Goal: Task Accomplishment & Management: Use online tool/utility

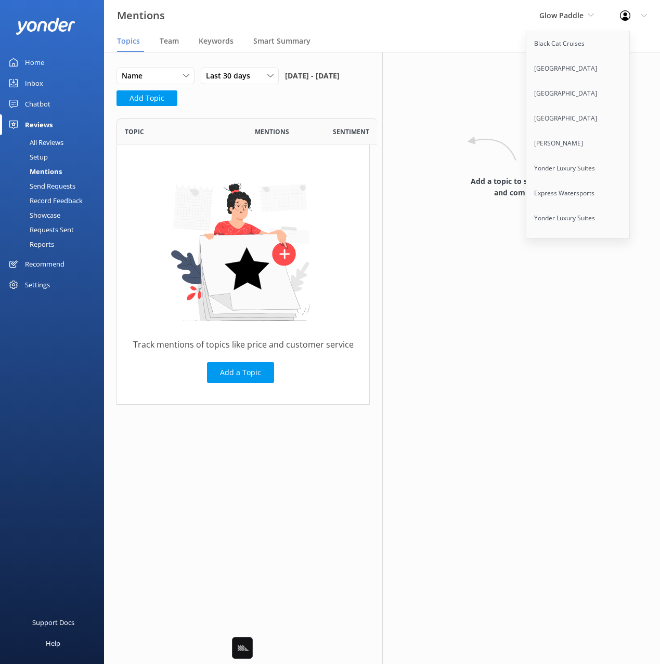
scroll to position [286, 253]
click at [515, 21] on div "Mentions Glow Paddle Black Cat Cruises Banff Airporter International Antarctic …" at bounding box center [330, 15] width 660 height 31
click at [568, 17] on span "Glow Paddle" at bounding box center [561, 15] width 44 height 10
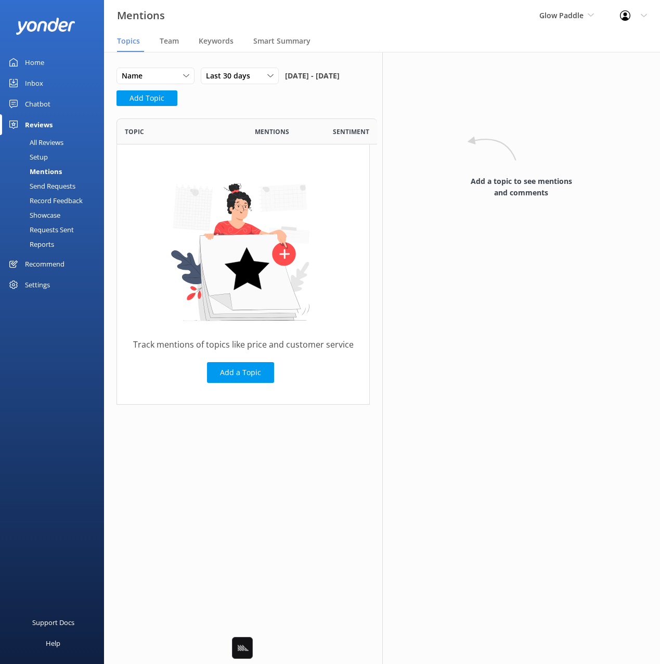
click at [380, 42] on nav "Topics Team Keywords Smart Summary" at bounding box center [382, 41] width 556 height 21
click at [563, 15] on span "Glow Paddle" at bounding box center [561, 15] width 44 height 10
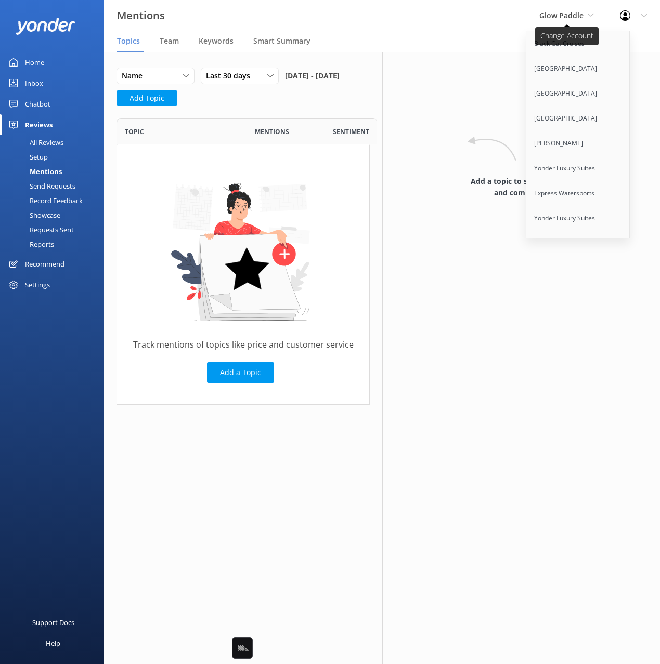
scroll to position [4269, 0]
click at [565, 206] on link "Seaforth Boat Rentals" at bounding box center [578, 218] width 104 height 25
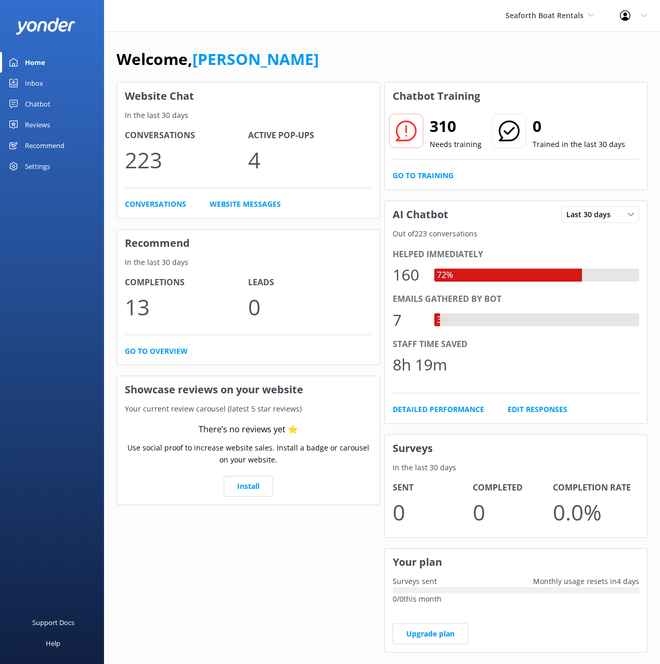
click at [416, 78] on div "Welcome, Mikayla" at bounding box center [381, 64] width 531 height 35
click at [427, 175] on link "Go to Training" at bounding box center [422, 175] width 61 height 11
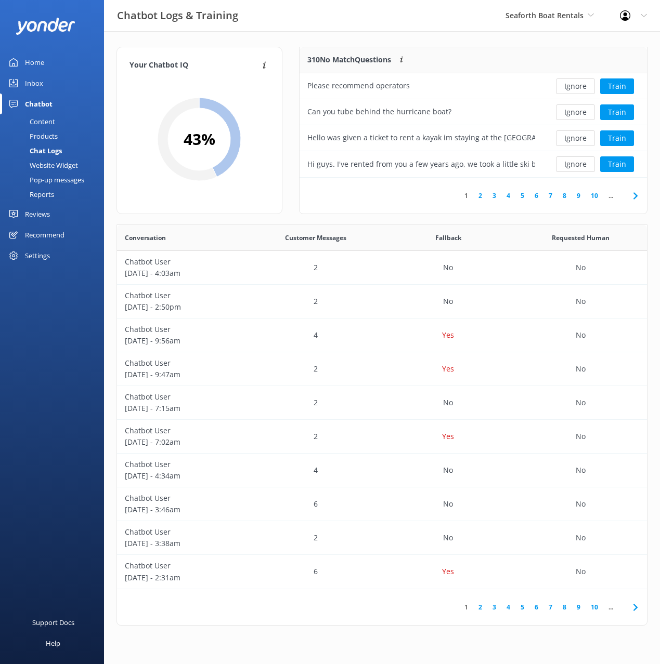
scroll to position [130, 347]
click at [288, 52] on div "Your Chatbot IQ Your Chatbot IQ is the percentage of trained FAQs against untra…" at bounding box center [199, 136] width 182 height 178
click at [54, 122] on div "Content" at bounding box center [30, 121] width 49 height 15
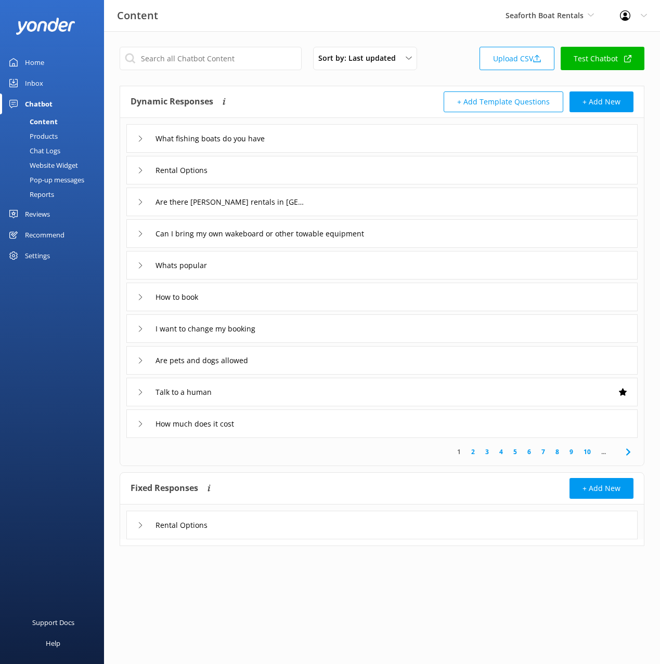
click at [361, 108] on div "Dynamic Responses Dynamic responses rely on the Large Language Model to create …" at bounding box center [256, 101] width 252 height 21
click at [626, 453] on icon at bounding box center [628, 452] width 12 height 12
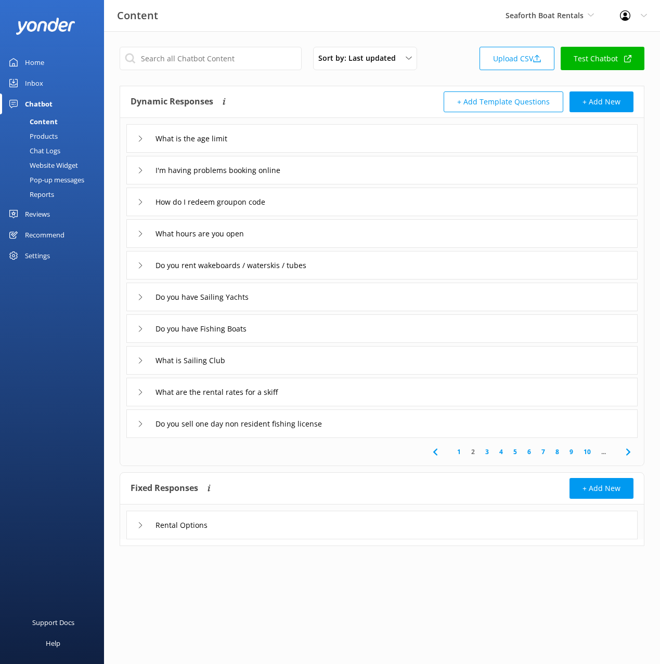
click at [626, 453] on icon at bounding box center [628, 452] width 12 height 12
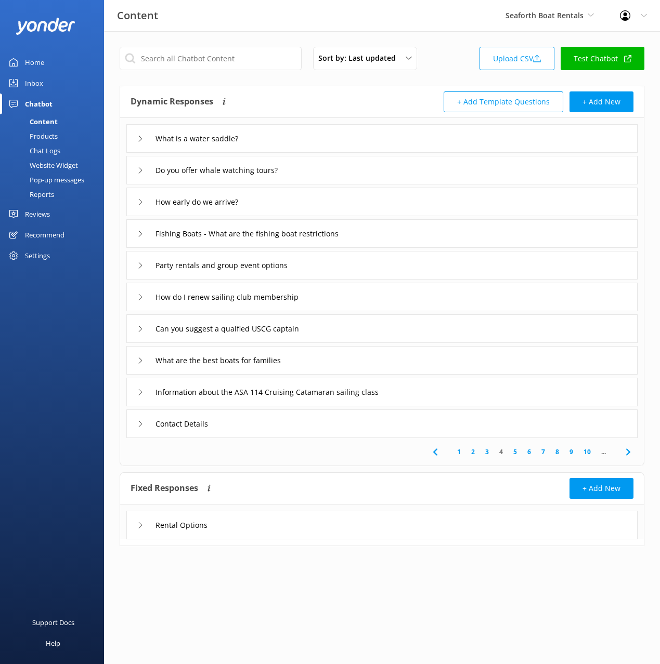
click at [626, 453] on icon at bounding box center [628, 452] width 12 height 12
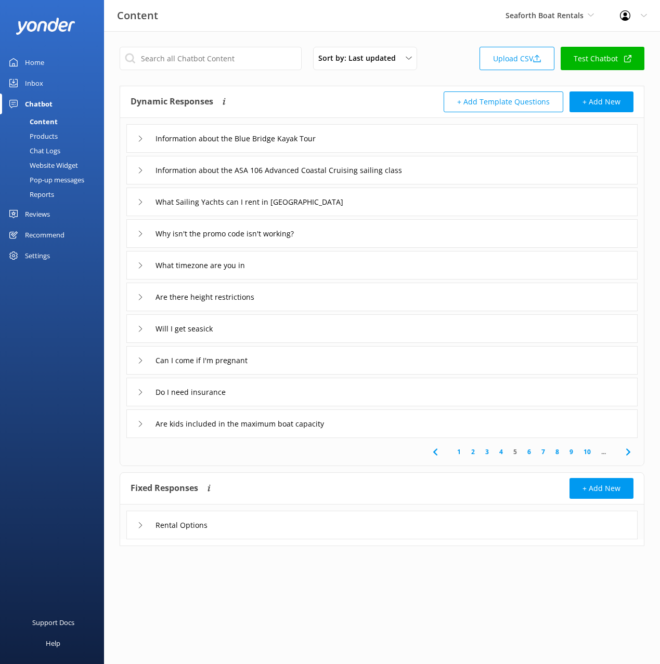
drag, startPoint x: 31, startPoint y: 432, endPoint x: 11, endPoint y: 476, distance: 47.2
click at [30, 432] on div "Support Docs Help" at bounding box center [52, 498] width 104 height 332
click at [46, 63] on link "Home" at bounding box center [52, 62] width 104 height 21
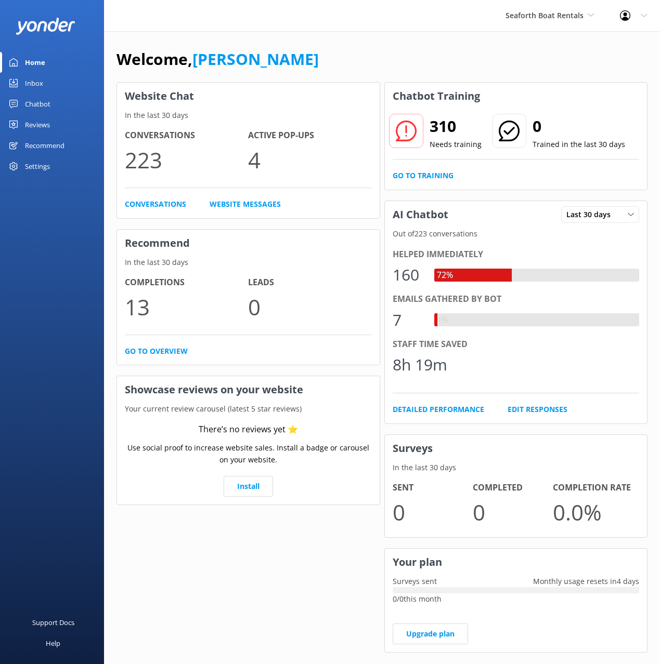
click at [370, 67] on div "Welcome, Mikayla" at bounding box center [381, 64] width 531 height 35
click at [436, 173] on link "Go to Training" at bounding box center [422, 175] width 61 height 11
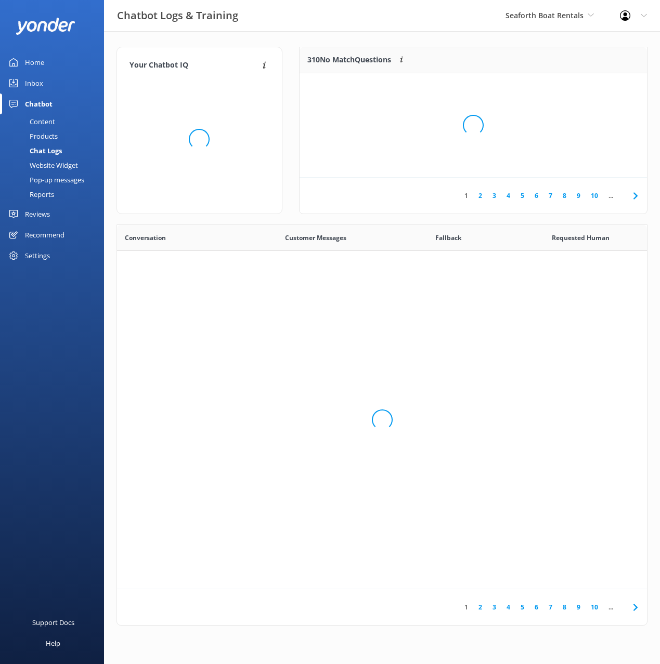
scroll to position [364, 530]
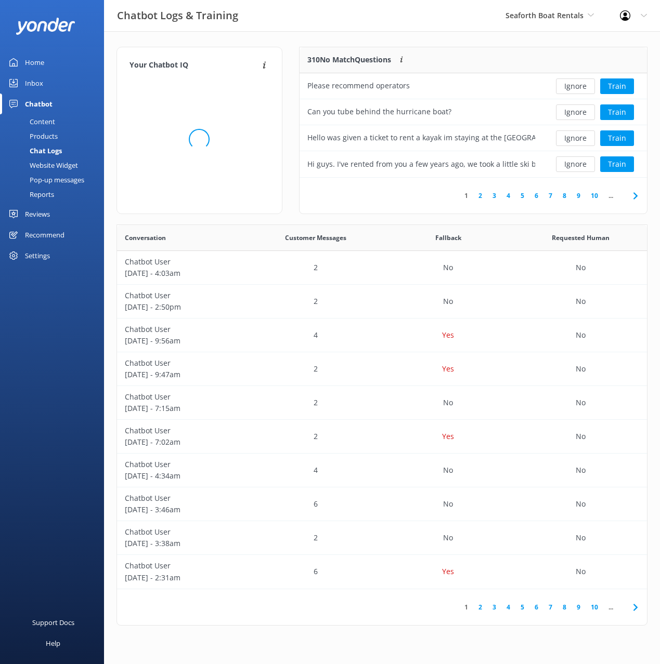
click at [318, 33] on div "Your Chatbot IQ Your Chatbot IQ is the percentage of trained FAQs against untra…" at bounding box center [382, 338] width 556 height 615
click at [474, 38] on div "Your Chatbot IQ Your Chatbot IQ is the percentage of trained FAQs against untra…" at bounding box center [382, 338] width 556 height 615
click at [575, 87] on button "Ignore" at bounding box center [575, 86] width 39 height 16
click at [430, 48] on div "309 No Match Questions Customers sometimes ask questions that don't fully match…" at bounding box center [420, 60] width 243 height 26
click at [635, 192] on icon at bounding box center [635, 196] width 12 height 12
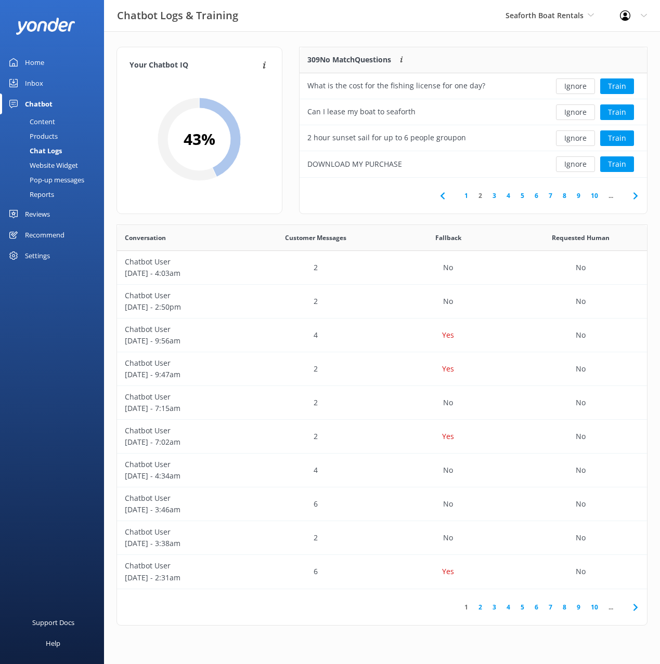
click at [635, 192] on icon at bounding box center [635, 196] width 12 height 12
click at [574, 86] on button "Ignore" at bounding box center [575, 86] width 39 height 16
click at [575, 112] on button "Ignore" at bounding box center [575, 112] width 39 height 16
click at [638, 194] on icon at bounding box center [635, 196] width 12 height 12
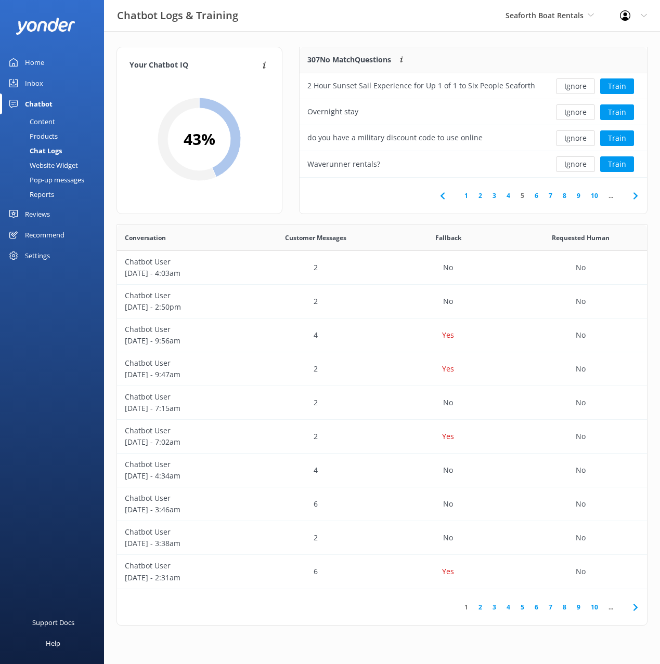
click at [443, 198] on use at bounding box center [442, 195] width 4 height 7
click at [318, 35] on div "Your Chatbot IQ Your Chatbot IQ is the percentage of trained FAQs against untra…" at bounding box center [382, 338] width 556 height 615
click at [574, 163] on button "Ignore" at bounding box center [575, 164] width 39 height 16
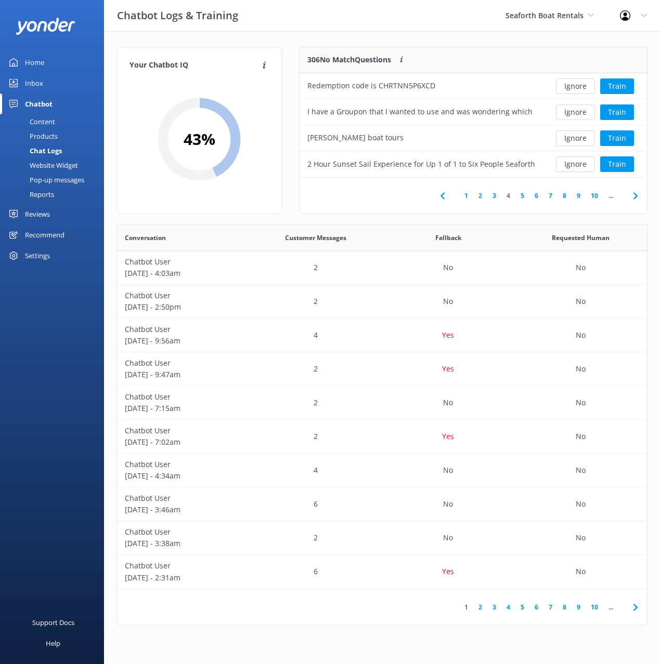
click at [630, 193] on icon at bounding box center [635, 196] width 12 height 12
click at [572, 142] on button "Ignore" at bounding box center [575, 138] width 39 height 16
click at [617, 139] on button "Train" at bounding box center [617, 138] width 34 height 16
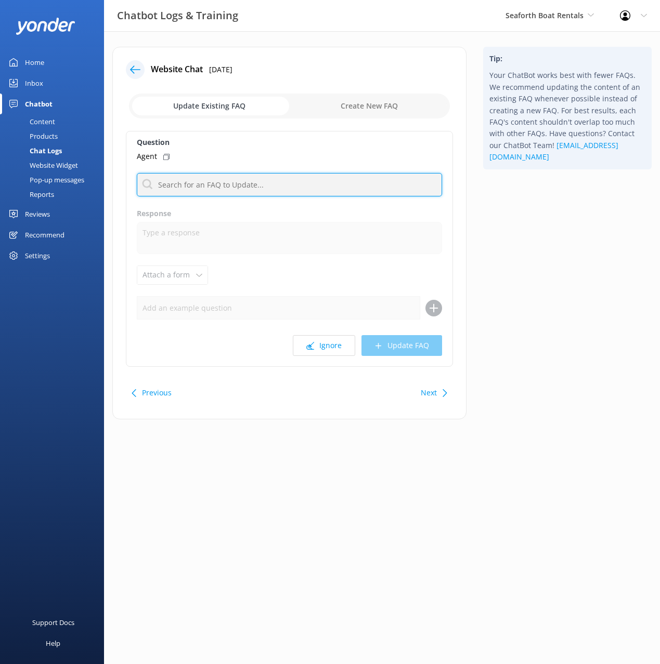
click at [213, 187] on input "text" at bounding box center [289, 184] width 305 height 23
type input "human"
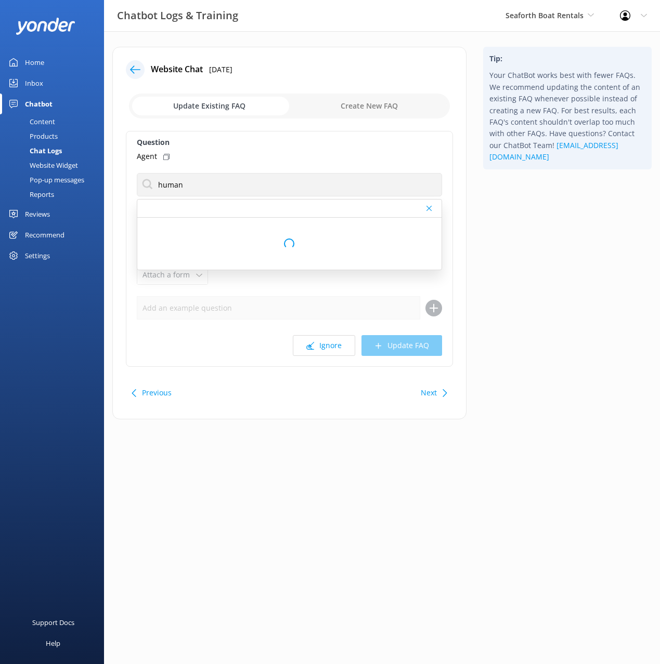
click at [163, 155] on icon at bounding box center [166, 157] width 6 height 6
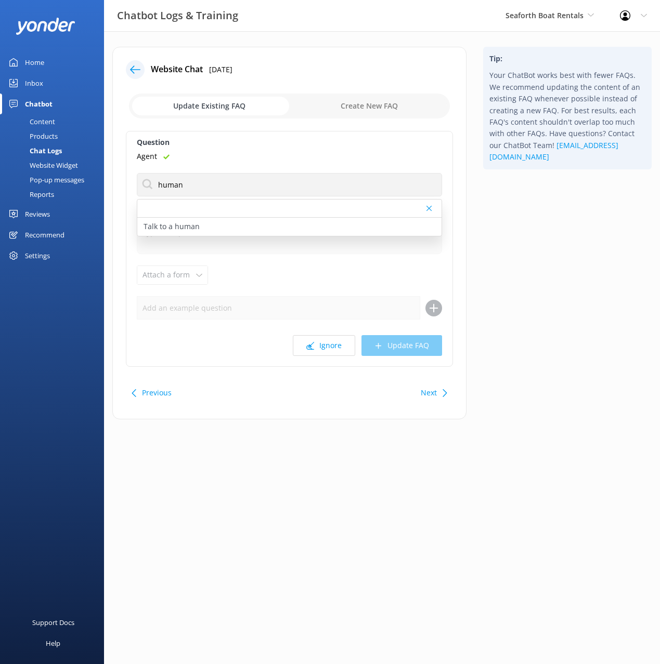
click at [195, 225] on p "Talk to a human" at bounding box center [171, 226] width 56 height 11
type textarea "If you’d like to speak to a person on the Seaforth Boat Rental team, please cal…"
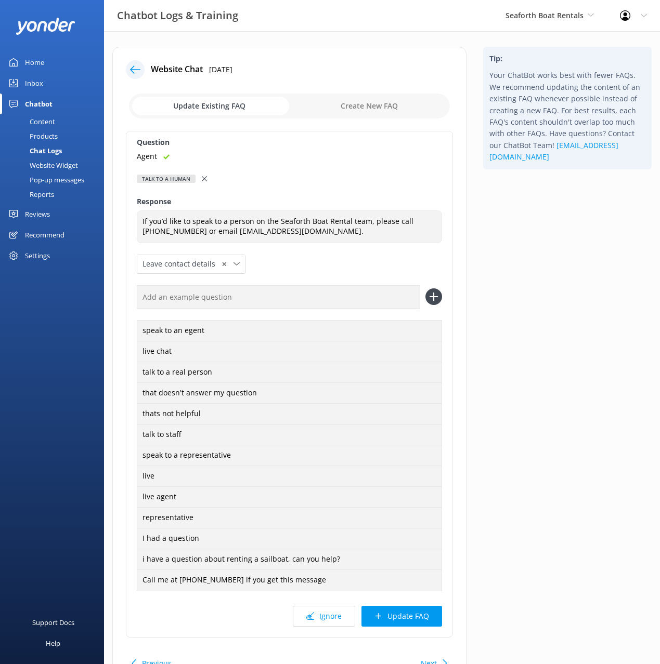
click at [247, 298] on input "text" at bounding box center [278, 296] width 283 height 23
paste input "Agent"
type input "Agent"
click at [425, 288] on button at bounding box center [433, 296] width 17 height 17
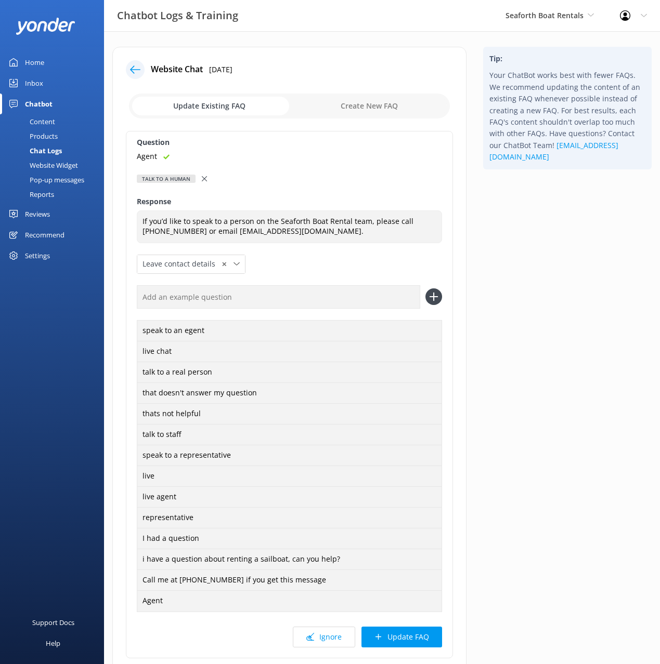
drag, startPoint x: 408, startPoint y: 631, endPoint x: 408, endPoint y: 620, distance: 11.4
click at [408, 631] on button "Update FAQ" at bounding box center [401, 637] width 81 height 21
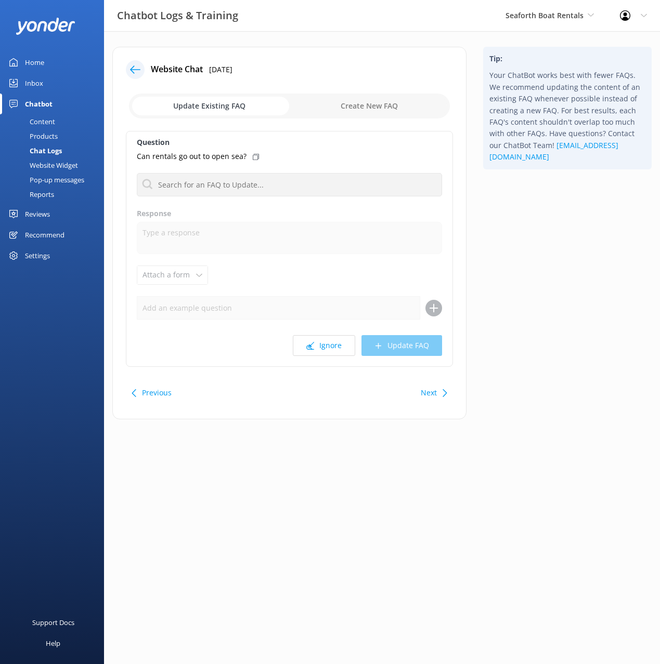
click at [133, 70] on use at bounding box center [135, 69] width 10 height 8
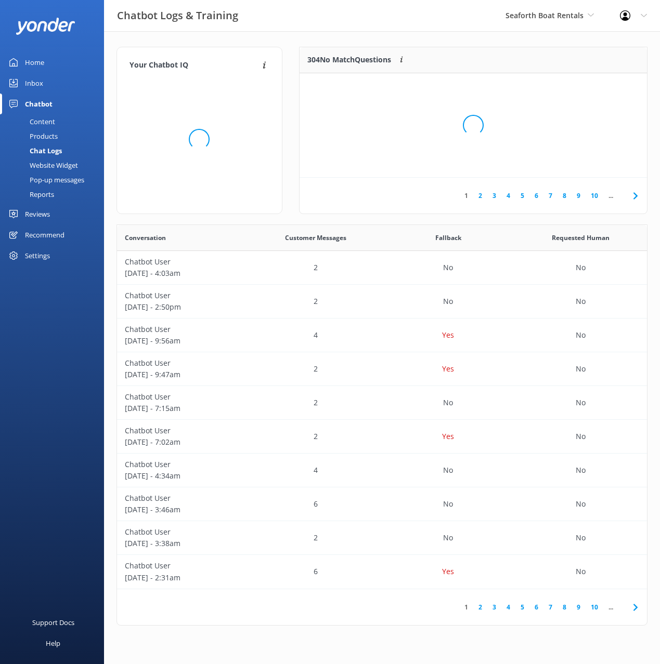
scroll to position [364, 530]
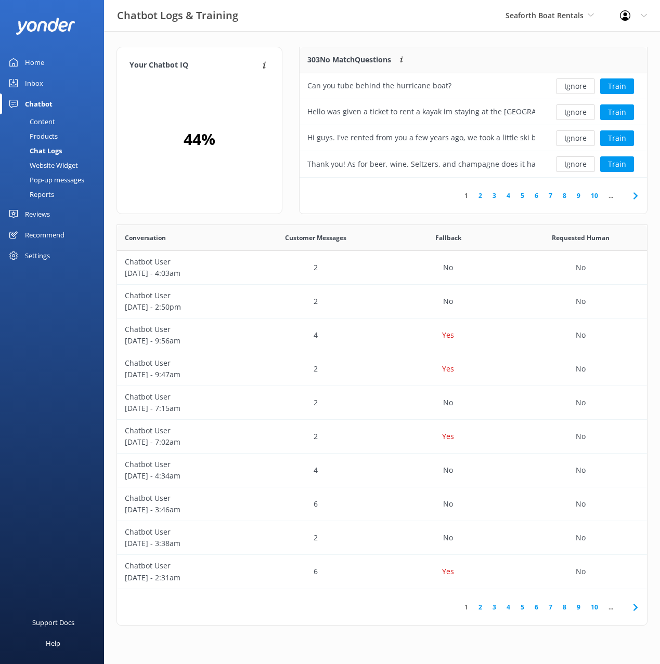
click at [560, 195] on link "8" at bounding box center [564, 196] width 14 height 10
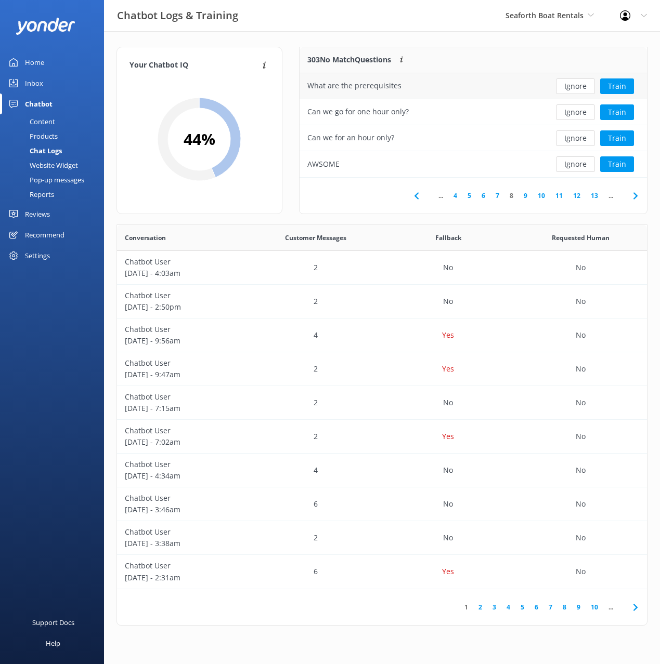
drag, startPoint x: 459, startPoint y: 44, endPoint x: 517, endPoint y: 77, distance: 65.9
click at [459, 45] on div "Your Chatbot IQ Your Chatbot IQ is the percentage of trained FAQs against untra…" at bounding box center [382, 338] width 556 height 615
click at [585, 87] on button "Ignore" at bounding box center [575, 86] width 39 height 16
click at [583, 84] on button "Ignore" at bounding box center [575, 86] width 39 height 16
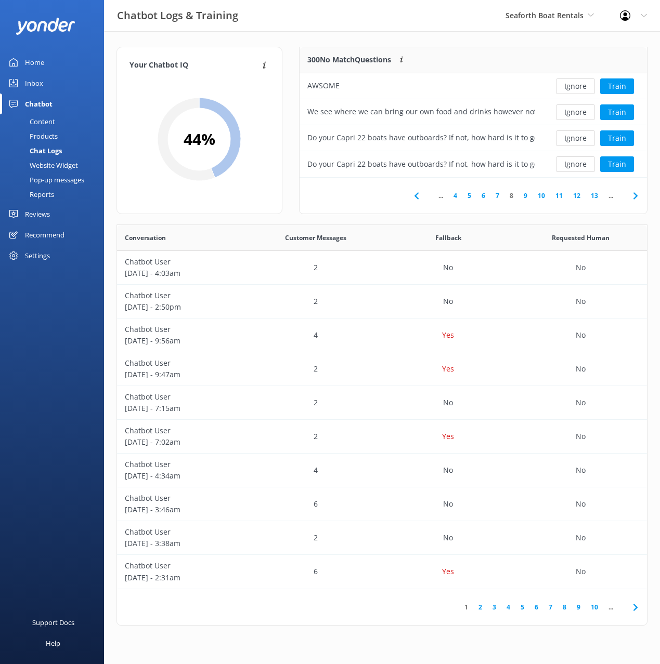
click at [583, 84] on button "Ignore" at bounding box center [575, 86] width 39 height 16
click at [571, 167] on button "Ignore" at bounding box center [575, 164] width 39 height 16
click at [626, 166] on button "Train" at bounding box center [617, 164] width 34 height 16
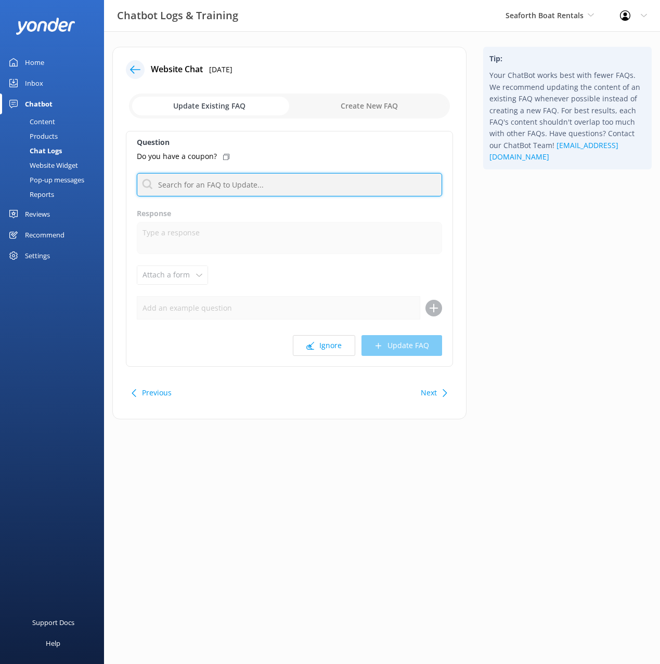
click at [226, 186] on input "text" at bounding box center [289, 184] width 305 height 23
type input "s"
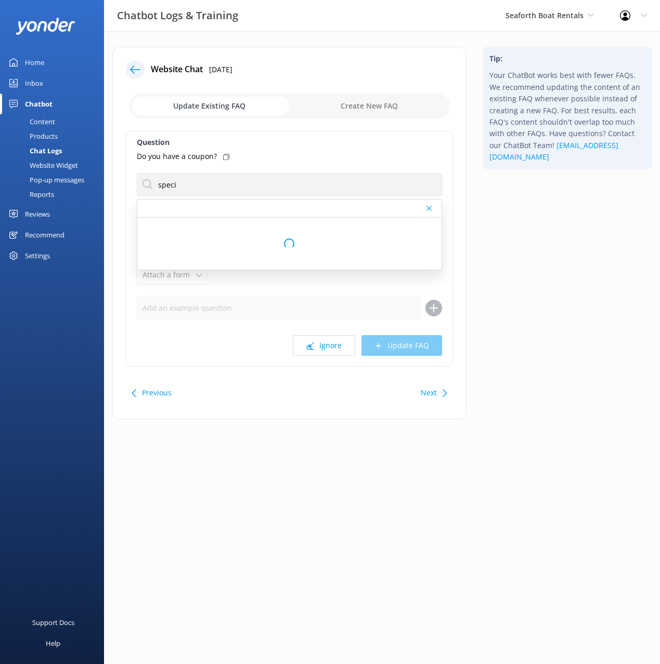
click at [524, 240] on div "Tip: Your ChatBot works best with fewer FAQs. We recommend updating the content…" at bounding box center [567, 238] width 185 height 383
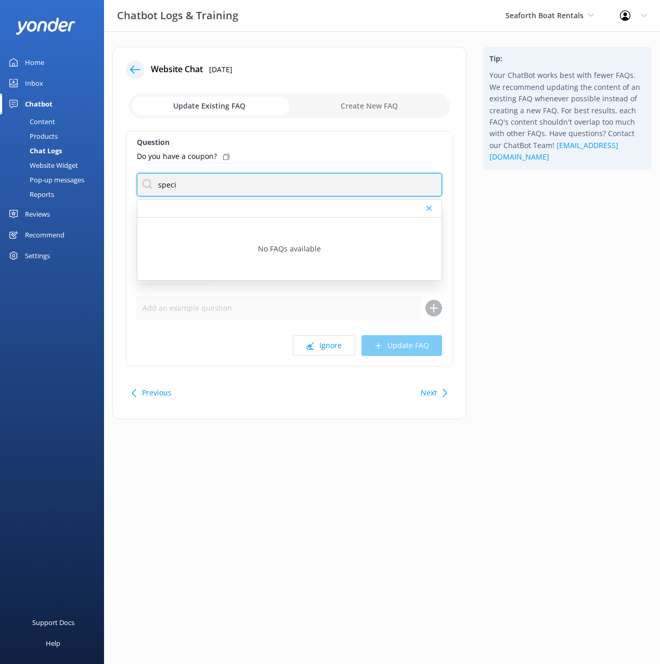
click at [163, 186] on input "speci" at bounding box center [289, 184] width 305 height 23
type input "promo"
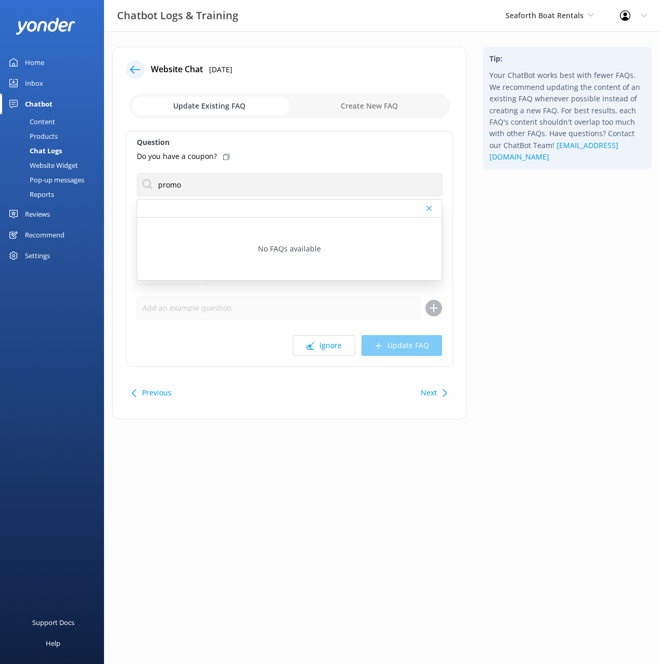
drag, startPoint x: 578, startPoint y: 312, endPoint x: 379, endPoint y: 328, distance: 199.2
click at [577, 312] on div "Tip: Your ChatBot works best with fewer FAQs. We recommend updating the content…" at bounding box center [567, 238] width 185 height 383
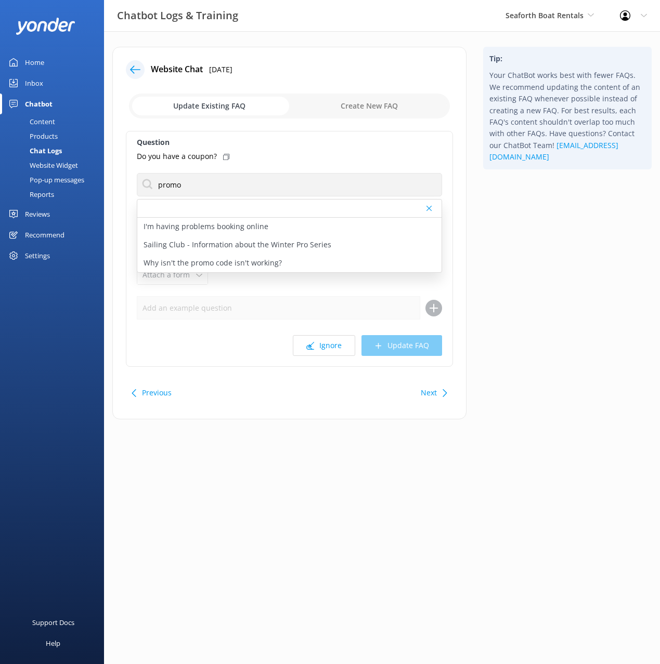
drag, startPoint x: 542, startPoint y: 273, endPoint x: 291, endPoint y: 397, distance: 279.9
click at [540, 274] on div "Tip: Your ChatBot works best with fewer FAQs. We recommend updating the content…" at bounding box center [567, 238] width 185 height 383
click at [137, 65] on icon at bounding box center [135, 69] width 10 height 10
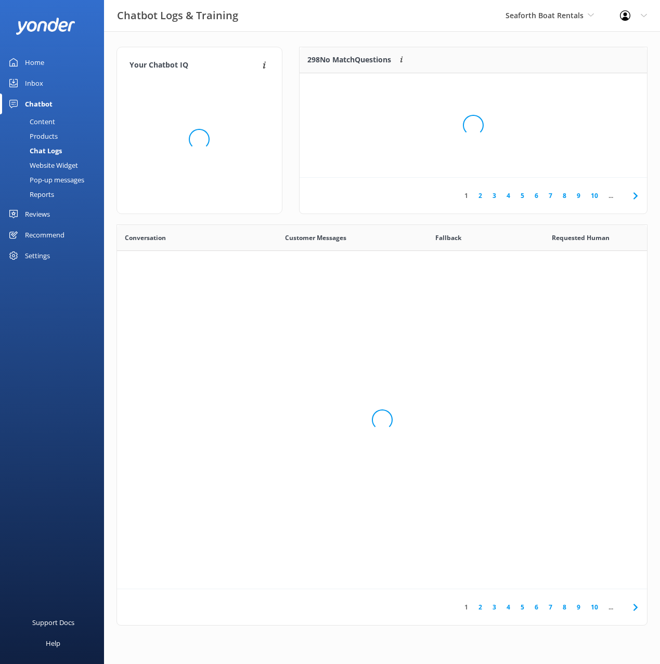
scroll to position [364, 530]
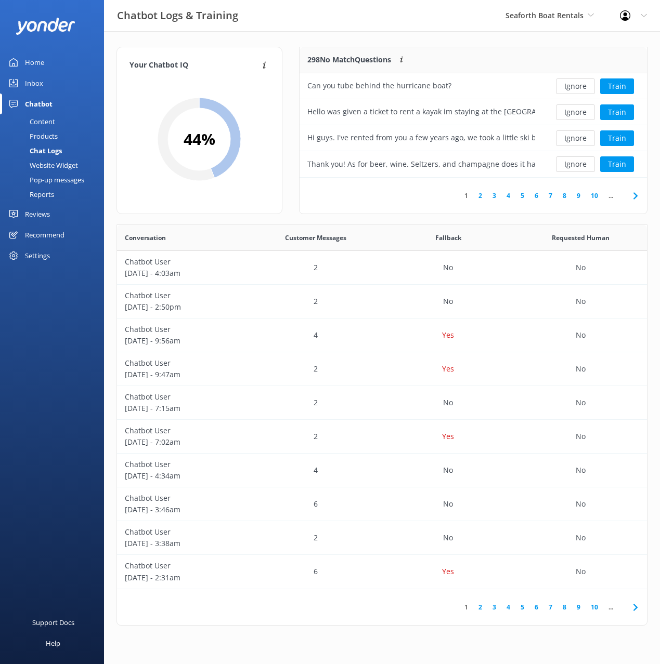
click at [592, 195] on link "10" at bounding box center [594, 196] width 18 height 10
click at [402, 27] on div "Chatbot Logs & Training Seaforth Boat Rentals Black Cat Cruises Banff Airporter…" at bounding box center [330, 15] width 660 height 31
drag, startPoint x: 55, startPoint y: 175, endPoint x: 100, endPoint y: 177, distance: 45.8
click at [55, 175] on div "Pop-up messages" at bounding box center [45, 180] width 78 height 15
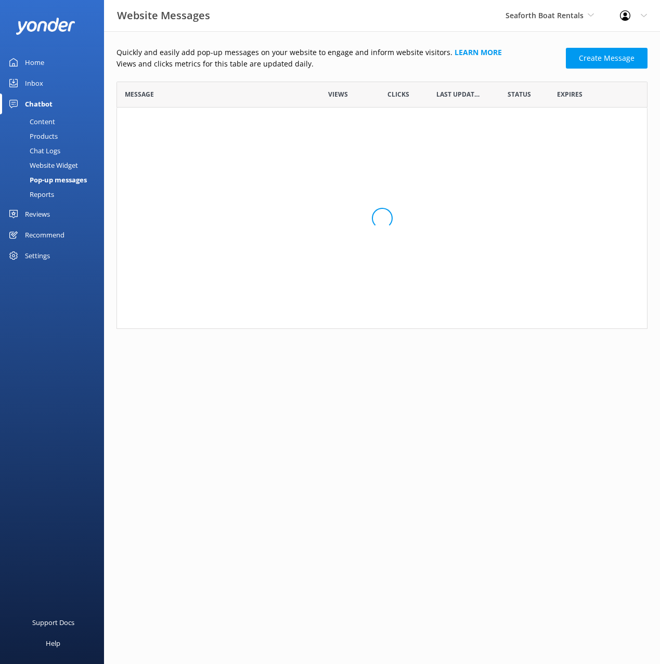
scroll to position [203, 531]
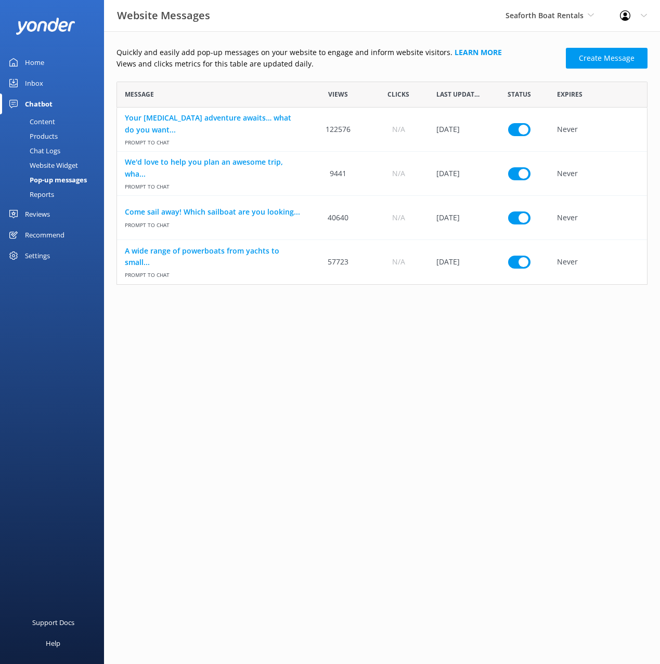
drag, startPoint x: 273, startPoint y: 73, endPoint x: 452, endPoint y: 64, distance: 179.0
click at [273, 73] on div "Quickly and easily add pop-up messages on your website to engage and inform web…" at bounding box center [381, 166] width 531 height 238
click at [633, 60] on link "Create Message" at bounding box center [607, 58] width 82 height 21
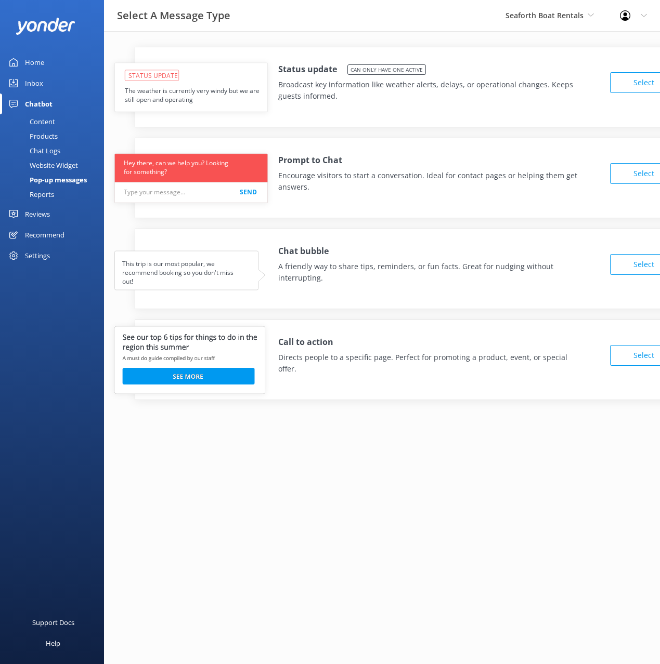
click at [536, 68] on div "Status update Can only have one active Broadcast key information like weather a…" at bounding box center [437, 82] width 319 height 39
drag, startPoint x: 353, startPoint y: 266, endPoint x: 527, endPoint y: 269, distance: 173.6
click at [508, 266] on p "A friendly way to share tips, reminders, or fun facts. Great for nudging withou…" at bounding box center [429, 272] width 303 height 23
click at [532, 270] on p "A friendly way to share tips, reminders, or fun facts. Great for nudging withou…" at bounding box center [429, 272] width 303 height 23
drag, startPoint x: 328, startPoint y: 359, endPoint x: 491, endPoint y: 360, distance: 163.2
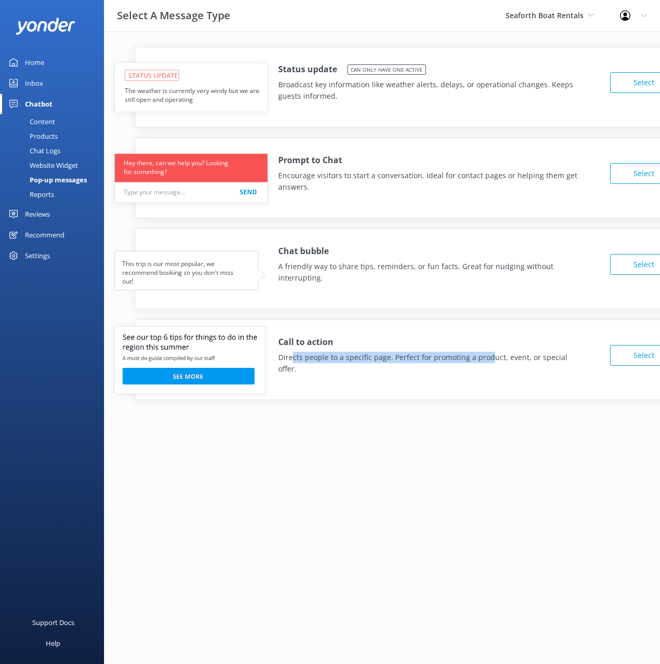
click at [491, 360] on p "Directs people to a specific page. Perfect for promoting a product, event, or s…" at bounding box center [429, 363] width 303 height 23
drag, startPoint x: 528, startPoint y: 359, endPoint x: 546, endPoint y: 360, distance: 18.2
click at [528, 359] on p "Directs people to a specific page. Perfect for promoting a product, event, or s…" at bounding box center [429, 363] width 303 height 23
click at [568, 360] on p "Directs people to a specific page. Perfect for promoting a product, event, or s…" at bounding box center [429, 363] width 303 height 23
click at [555, 430] on div "Status update Can only have one active Broadcast key information like weather a…" at bounding box center [382, 231] width 556 height 400
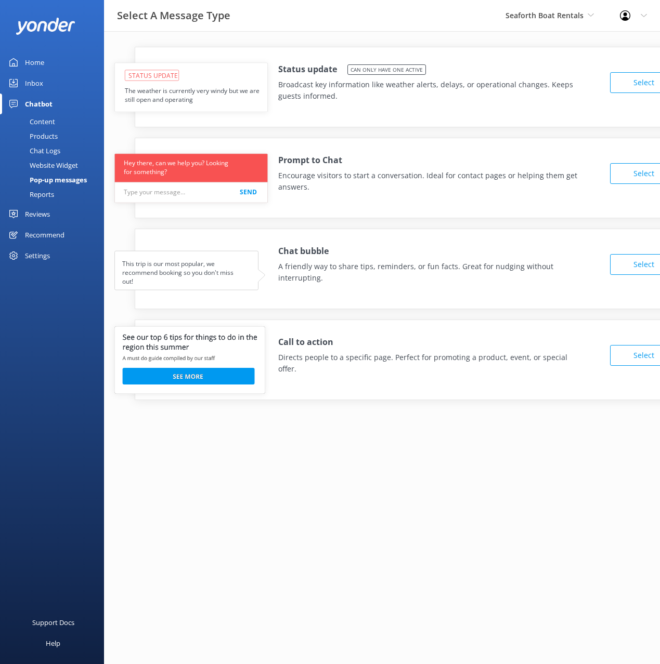
click at [449, 47] on div "Status update Can only have one active Broadcast key information like weather a…" at bounding box center [414, 79] width 558 height 65
click at [382, 44] on div "Status update Can only have one active Broadcast key information like weather a…" at bounding box center [382, 231] width 556 height 400
click at [37, 209] on div "Reviews" at bounding box center [37, 214] width 25 height 21
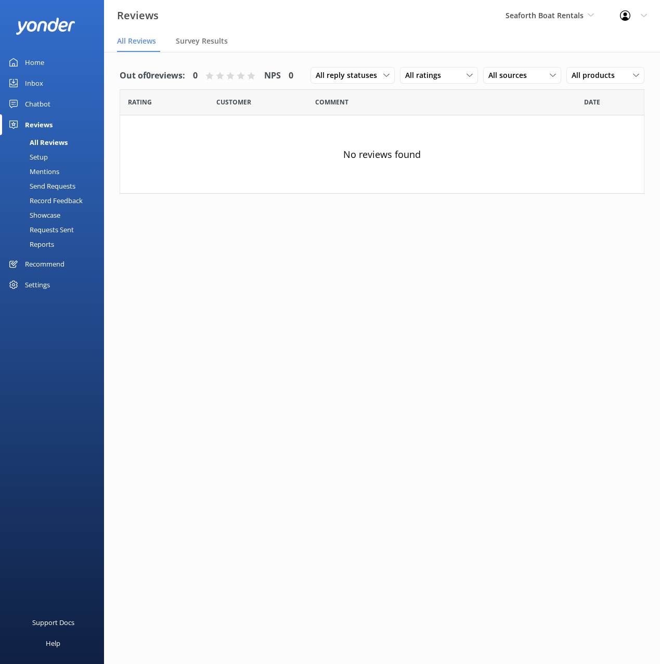
click at [43, 159] on div "Setup" at bounding box center [27, 157] width 42 height 15
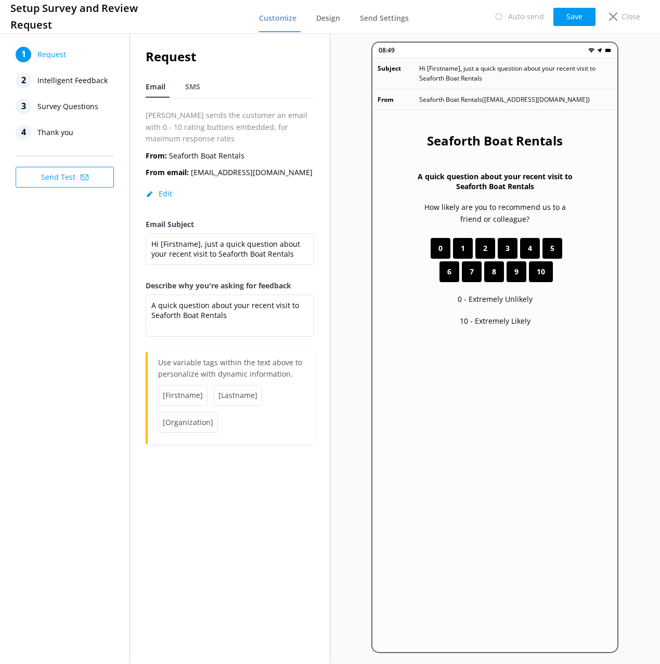
click at [67, 84] on span "Intelligent Feedback" at bounding box center [72, 81] width 70 height 16
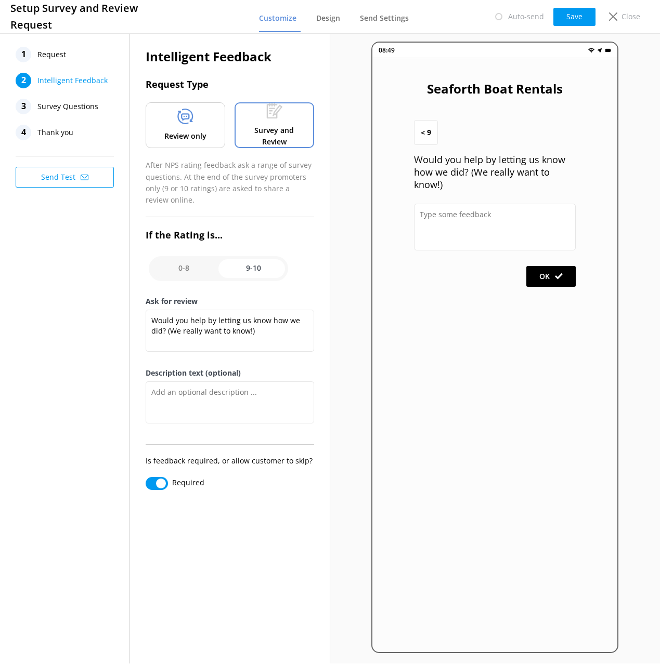
click at [44, 106] on span "Survey Questions" at bounding box center [67, 107] width 61 height 16
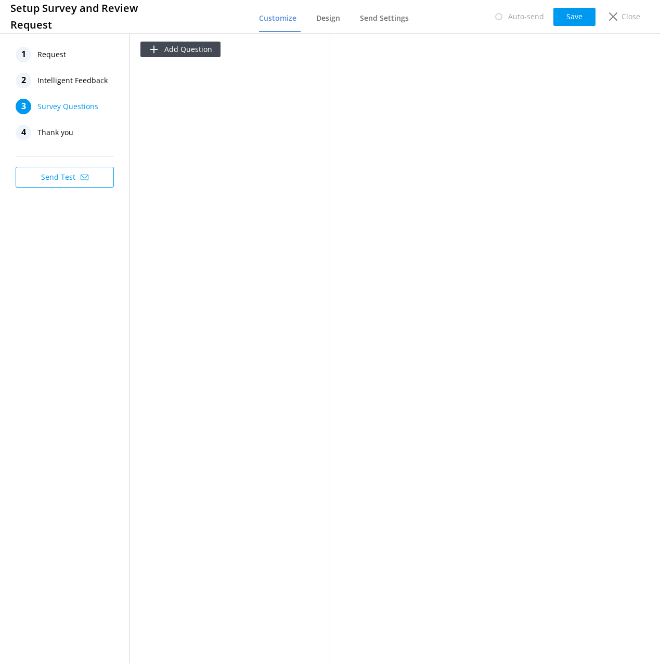
click at [73, 79] on span "Intelligent Feedback" at bounding box center [72, 81] width 70 height 16
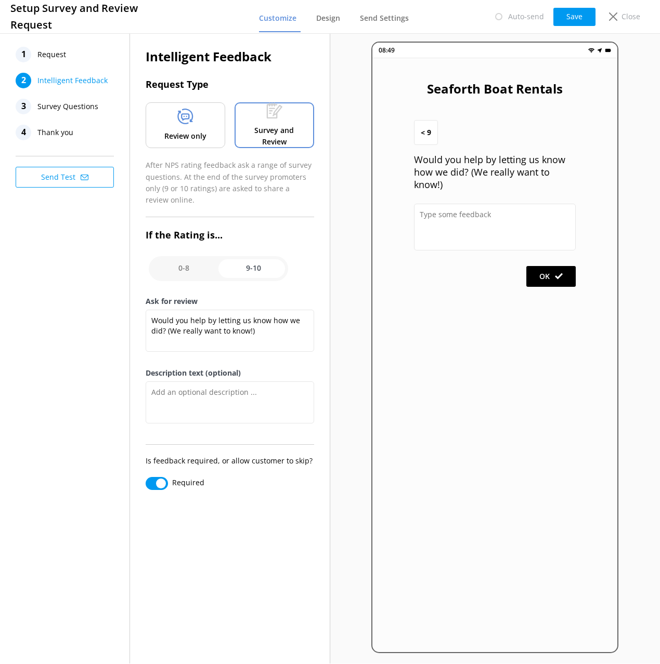
click at [62, 332] on div "1 Request 2 Intelligent Feedback 3 Survey Questions 4 Thank you Send Test" at bounding box center [65, 347] width 130 height 633
click at [54, 136] on span "Thank you" at bounding box center [55, 133] width 36 height 16
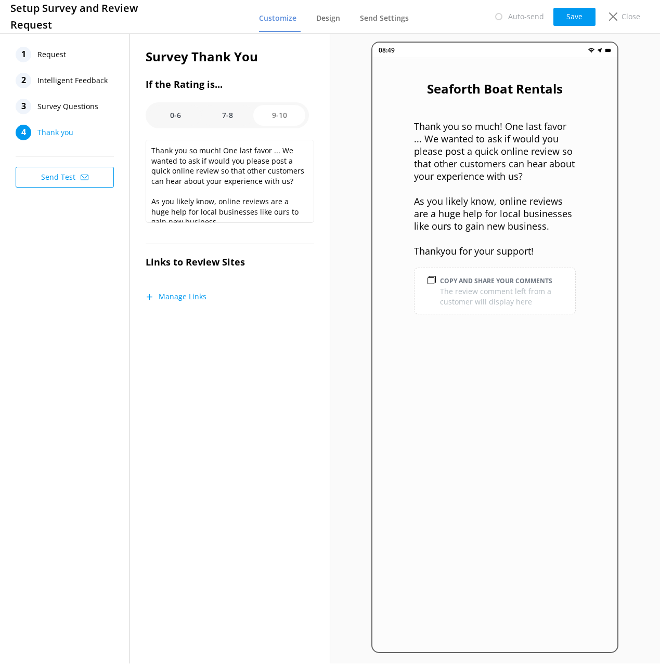
drag, startPoint x: 75, startPoint y: 376, endPoint x: 194, endPoint y: 325, distance: 129.5
click at [77, 375] on div "1 Request 2 Intelligent Feedback 3 Survey Questions 4 Thank you Send Test" at bounding box center [65, 347] width 130 height 633
click at [195, 295] on button "Manage Links" at bounding box center [176, 297] width 61 height 10
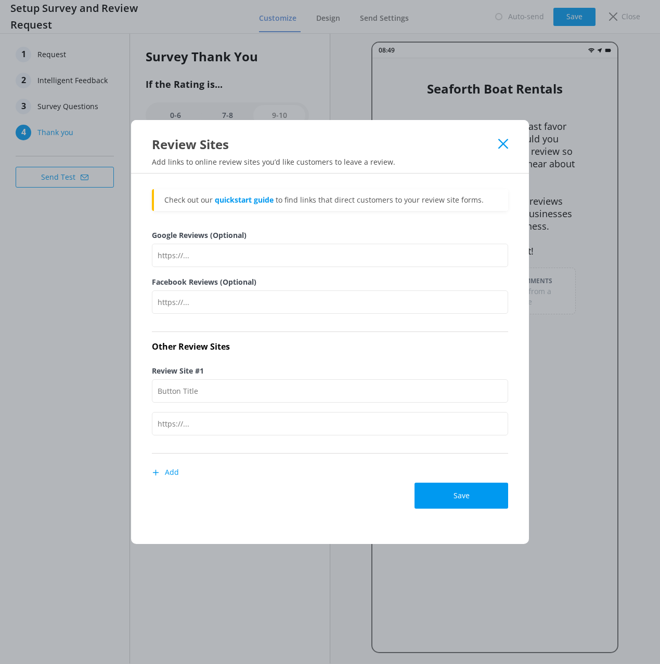
click at [344, 516] on div "Check out our quickstart guide to find links that direct customers to your revi…" at bounding box center [330, 359] width 356 height 340
click at [326, 201] on p "Check out our quickstart guide to find links that direct customers to your revi…" at bounding box center [330, 199] width 333 height 11
click at [251, 201] on link "quickstart guide" at bounding box center [244, 200] width 59 height 10
click at [397, 156] on div "Review Sites Add links to online review sites you’d like customers to leave a r…" at bounding box center [330, 147] width 398 height 54
click at [503, 144] on use at bounding box center [503, 144] width 10 height 10
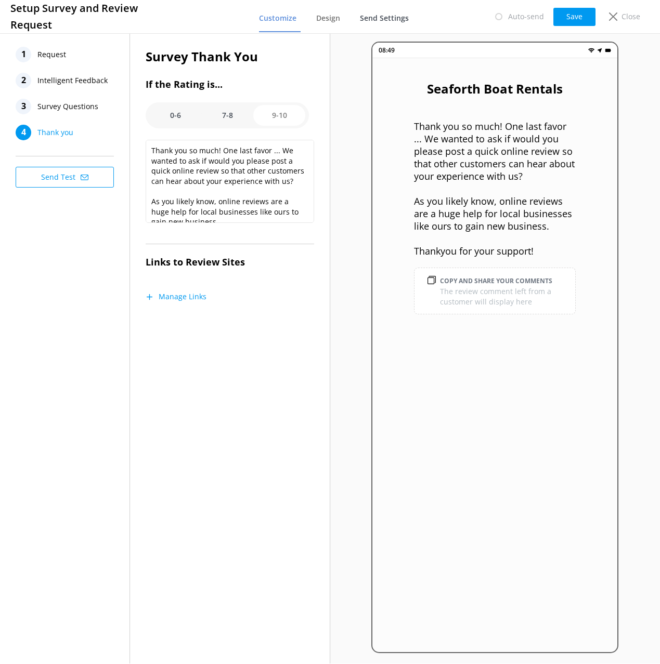
click at [388, 17] on span "Send Settings" at bounding box center [384, 18] width 49 height 10
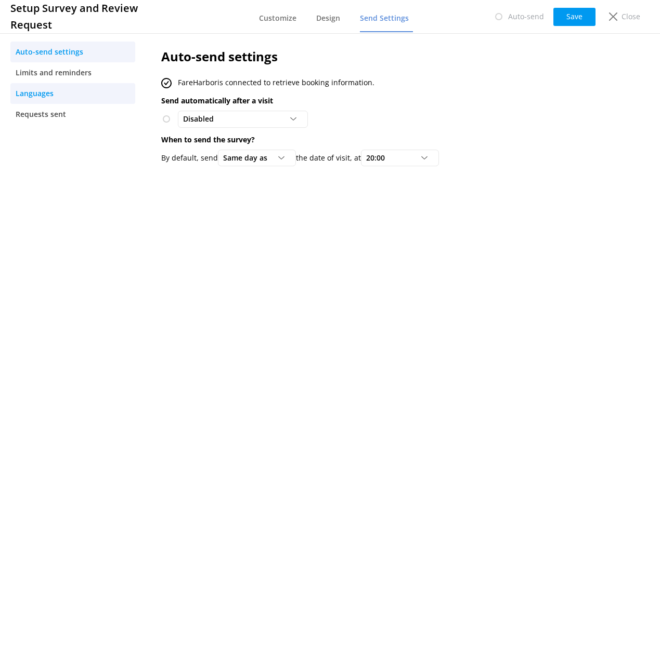
click at [47, 93] on span "Languages" at bounding box center [35, 93] width 38 height 11
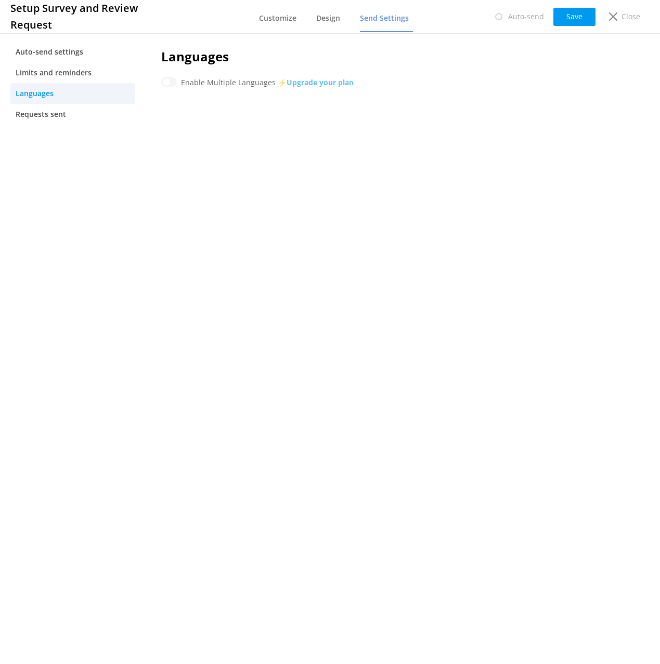
drag, startPoint x: 373, startPoint y: 246, endPoint x: 322, endPoint y: 178, distance: 84.7
click at [373, 246] on div "Languages Enable Multiple Languages ⚡ Upgrade your plan" at bounding box center [377, 347] width 462 height 633
click at [197, 50] on h2 "Languages" at bounding box center [376, 57] width 430 height 20
click at [329, 82] on b "Upgrade your plan" at bounding box center [319, 82] width 67 height 10
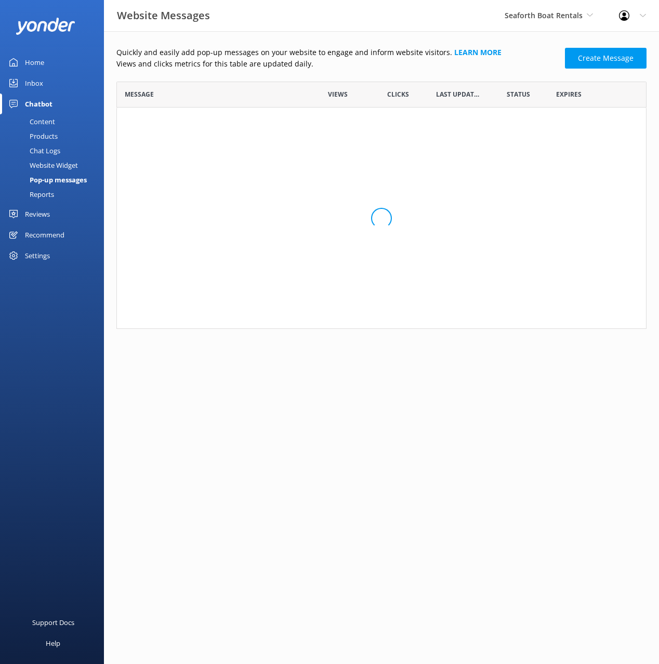
scroll to position [203, 530]
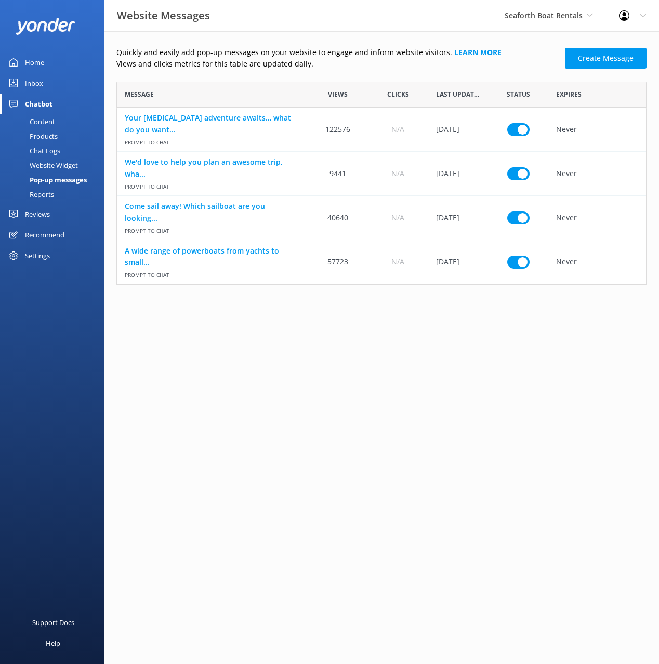
click at [454, 52] on link "Learn more" at bounding box center [477, 52] width 47 height 10
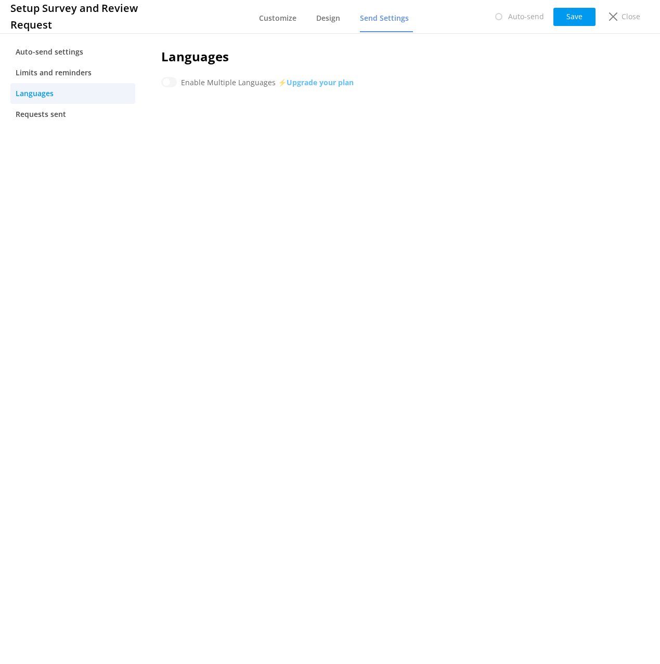
click at [327, 169] on div "Languages Enable Multiple Languages ⚡ Upgrade your plan" at bounding box center [377, 347] width 462 height 633
click at [618, 14] on div "Close" at bounding box center [622, 17] width 42 height 18
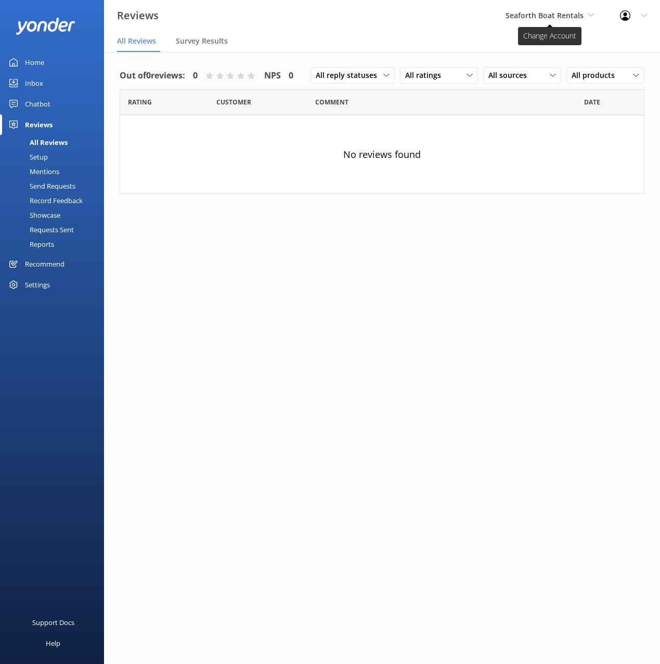
click at [546, 21] on span "Seaforth Boat Rentals" at bounding box center [549, 15] width 88 height 11
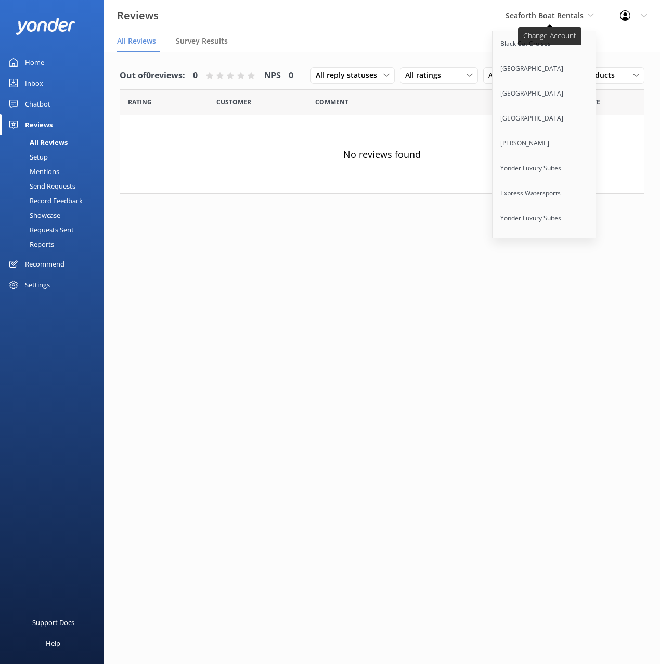
scroll to position [1250, 0]
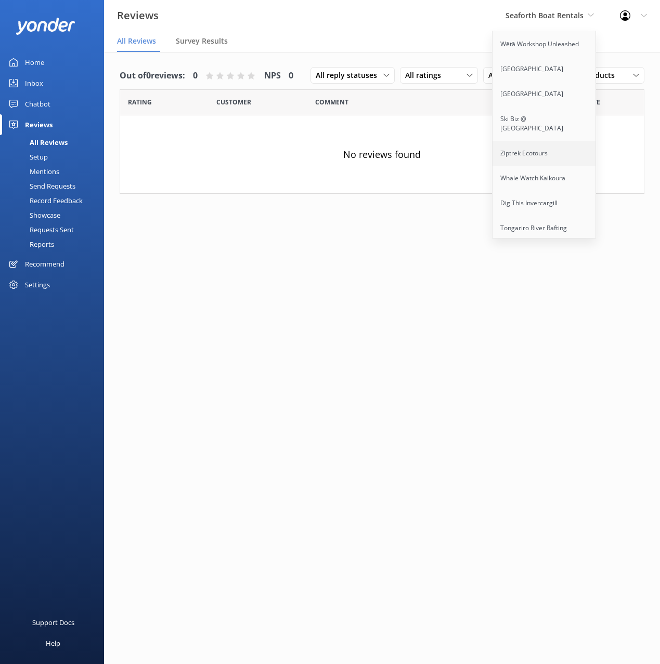
click at [518, 141] on link "Ziptrek Ecotours" at bounding box center [544, 153] width 104 height 25
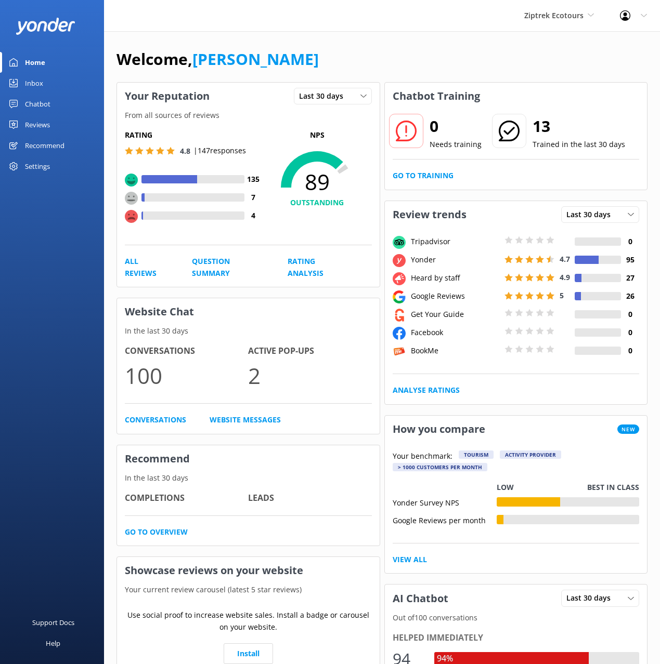
click at [31, 123] on div "Reviews" at bounding box center [37, 124] width 25 height 21
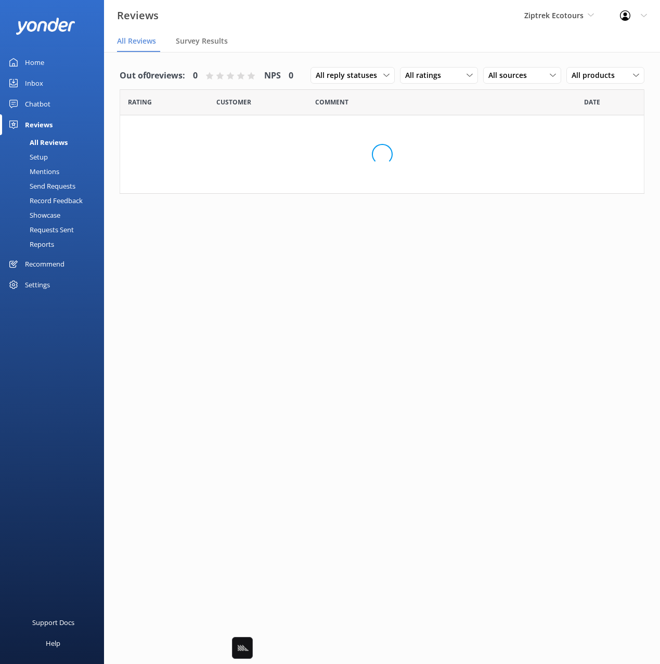
click at [45, 153] on div "Setup" at bounding box center [27, 157] width 42 height 15
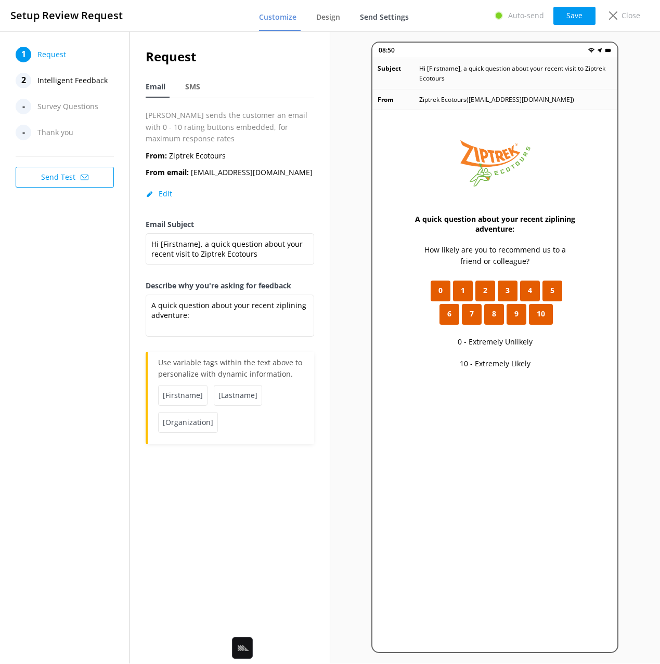
drag, startPoint x: 383, startPoint y: 20, endPoint x: 377, endPoint y: 23, distance: 6.8
click at [383, 20] on span "Send Settings" at bounding box center [384, 17] width 49 height 10
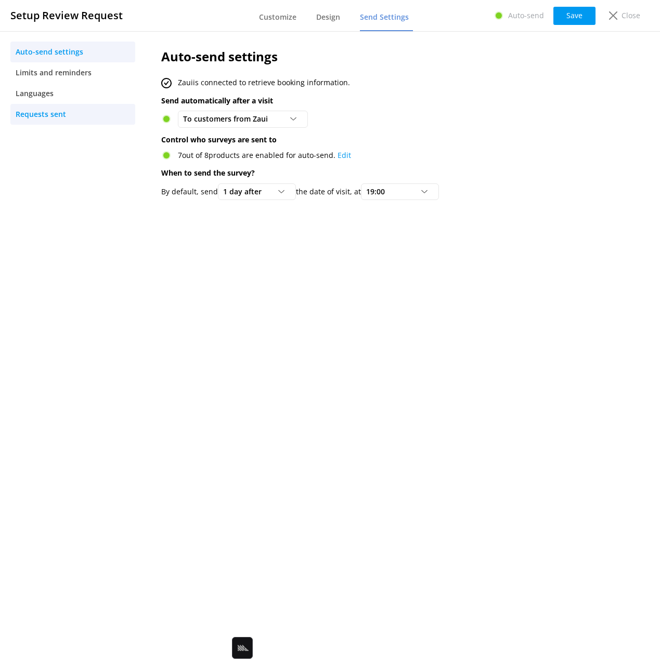
click at [57, 118] on span "Requests sent" at bounding box center [41, 114] width 50 height 11
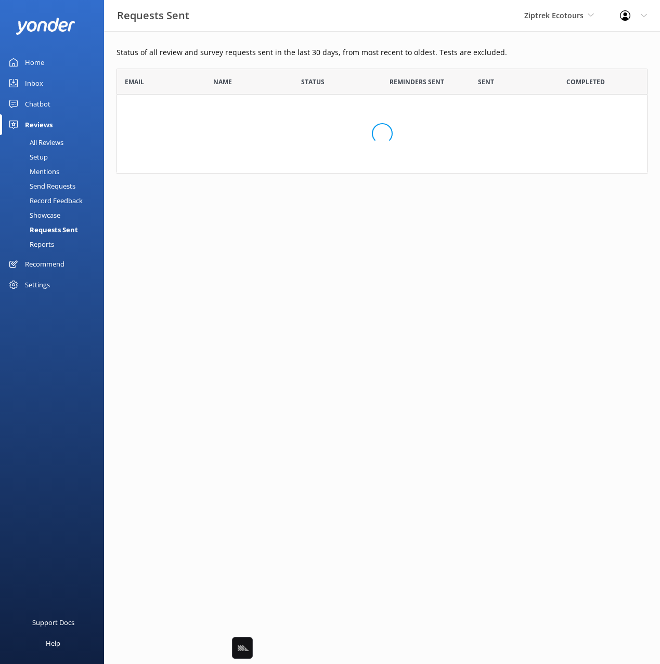
scroll to position [287, 531]
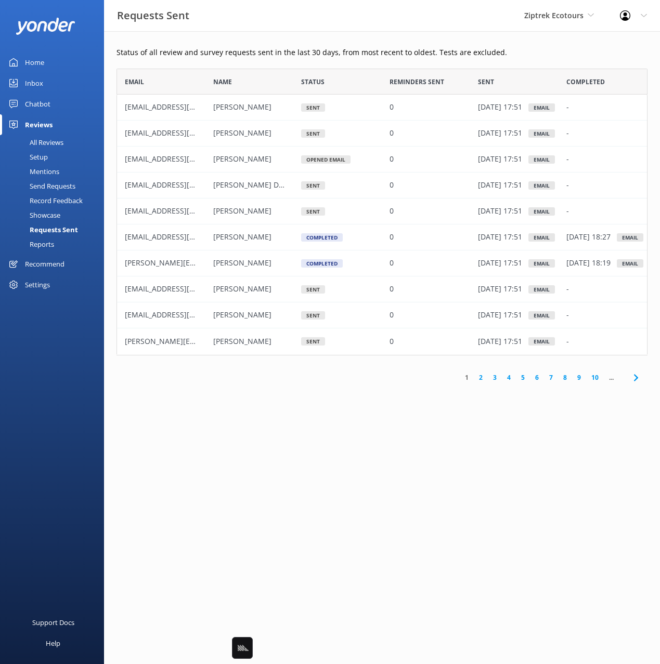
click at [52, 159] on link "Setup" at bounding box center [55, 157] width 98 height 15
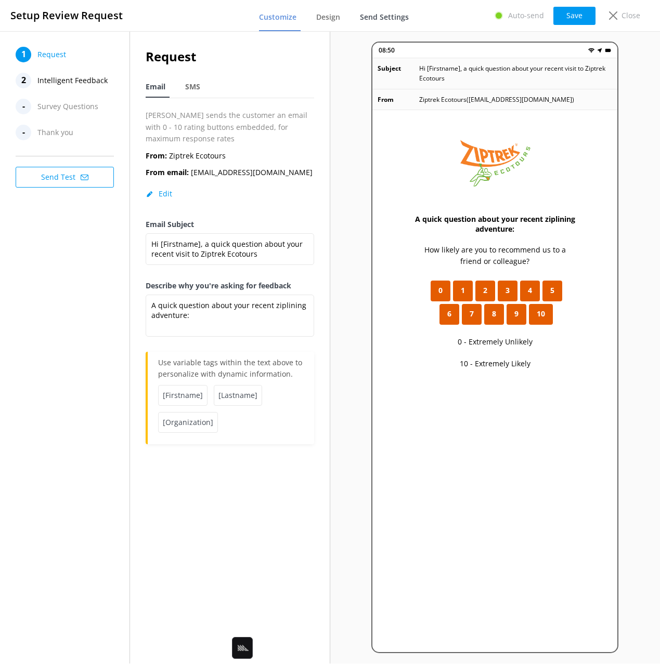
click at [380, 16] on span "Send Settings" at bounding box center [384, 17] width 49 height 10
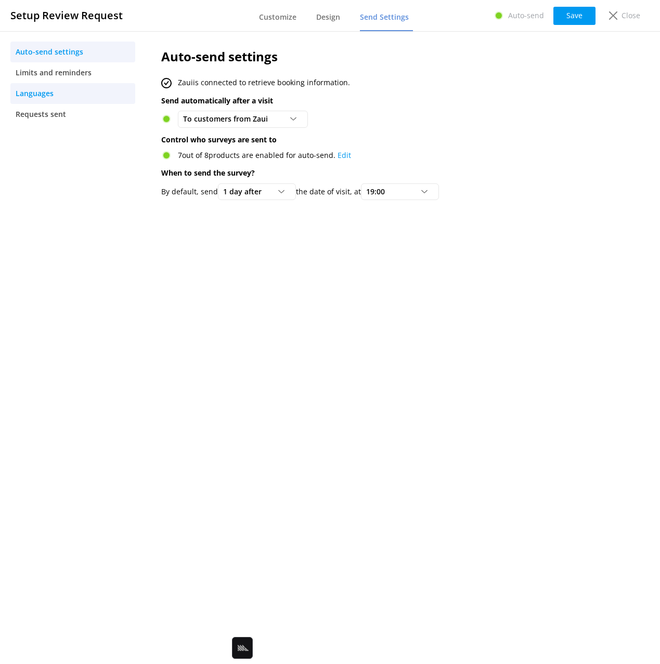
click at [51, 88] on span "Languages" at bounding box center [35, 93] width 38 height 11
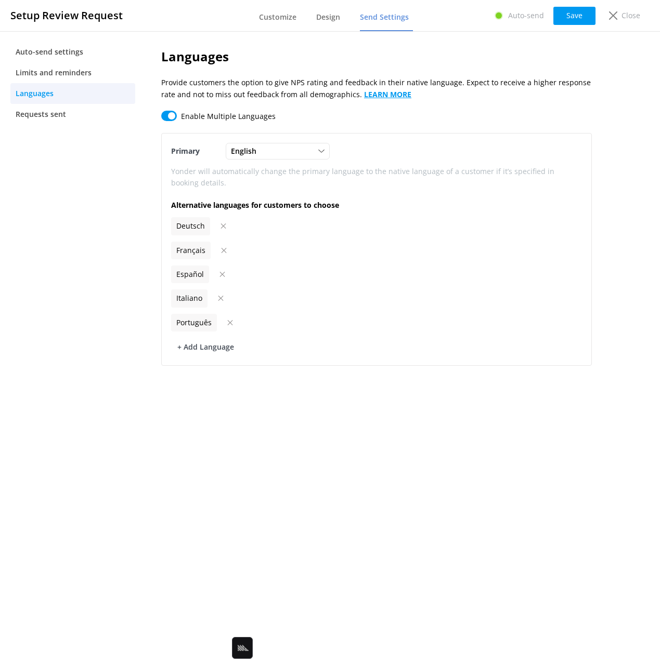
click at [379, 91] on b "LEARN MORE" at bounding box center [387, 94] width 47 height 10
click at [630, 19] on p "Close" at bounding box center [630, 15] width 19 height 11
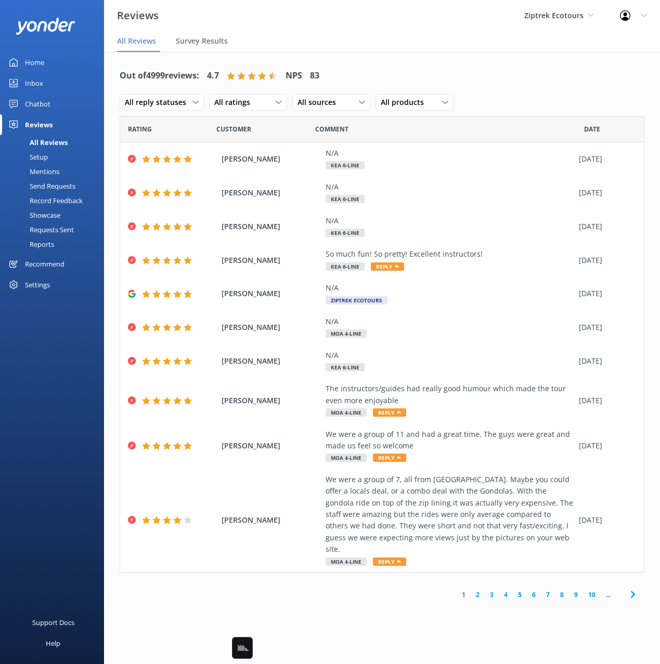
drag, startPoint x: 79, startPoint y: 302, endPoint x: 51, endPoint y: 281, distance: 34.9
click at [77, 301] on div "Home Inbox Chatbot Content Products Chat Logs Website Widget Pop-up messages Re…" at bounding box center [52, 166] width 104 height 332
click at [50, 281] on div "Settings" at bounding box center [52, 284] width 104 height 21
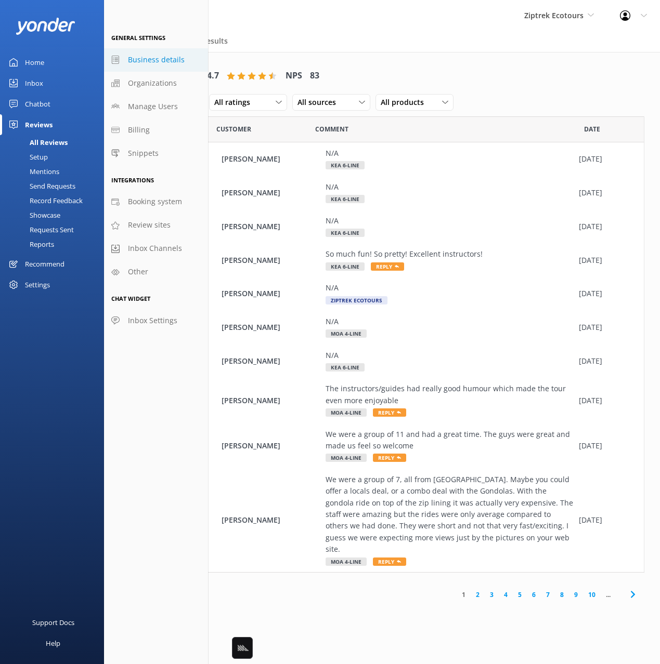
click at [164, 60] on span "Business details" at bounding box center [156, 59] width 57 height 11
select select "Pacific/Auckland"
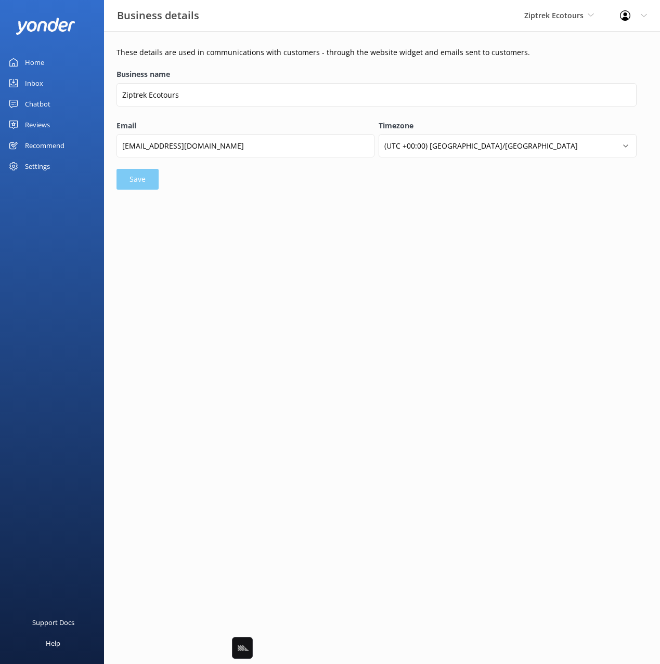
click at [36, 167] on div "Settings" at bounding box center [37, 166] width 25 height 21
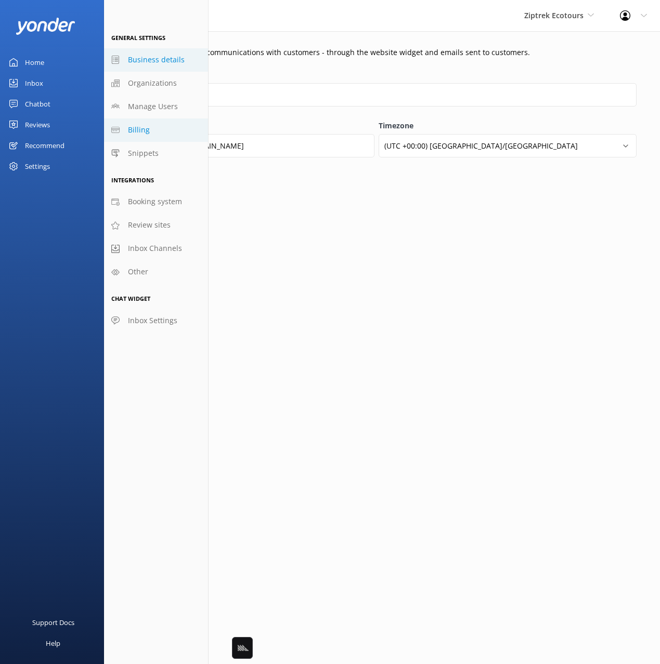
click at [140, 123] on link "Billing" at bounding box center [156, 130] width 104 height 23
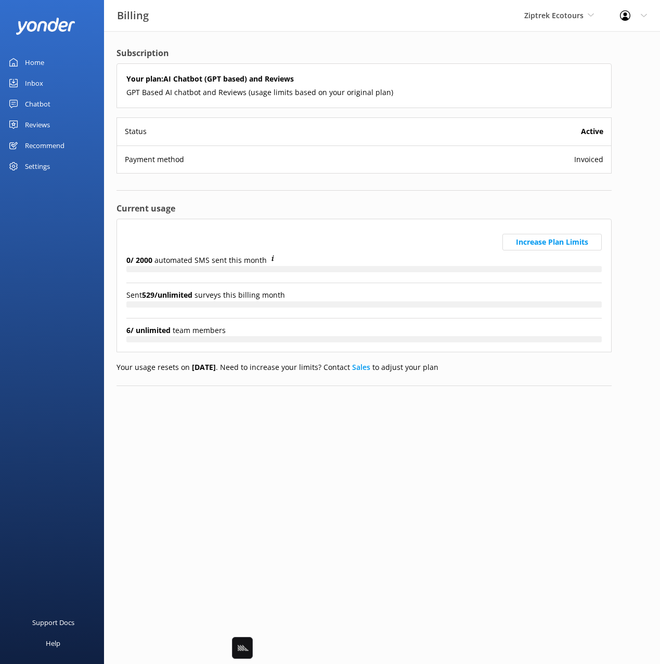
click at [560, 482] on html "Billing Ziptrek Ecotours Black Cat Cruises Banff Airporter International Antarc…" at bounding box center [330, 332] width 660 height 664
drag, startPoint x: 623, startPoint y: 307, endPoint x: 469, endPoint y: 361, distance: 163.6
click at [623, 307] on div "Subscription Your plan: AI Chatbot (GPT based) and Reviews GPT Based AI chatbot…" at bounding box center [364, 224] width 520 height 387
click at [35, 106] on div "Chatbot" at bounding box center [37, 104] width 25 height 21
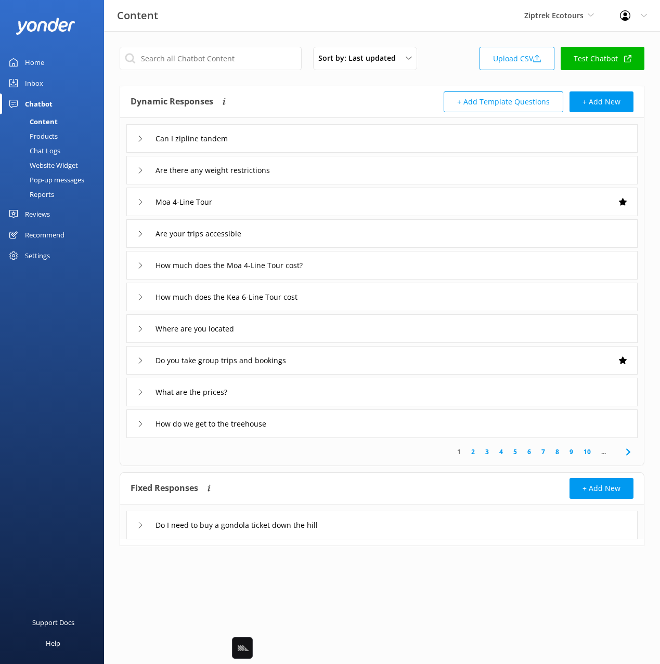
click at [47, 219] on div "Reviews" at bounding box center [37, 214] width 25 height 21
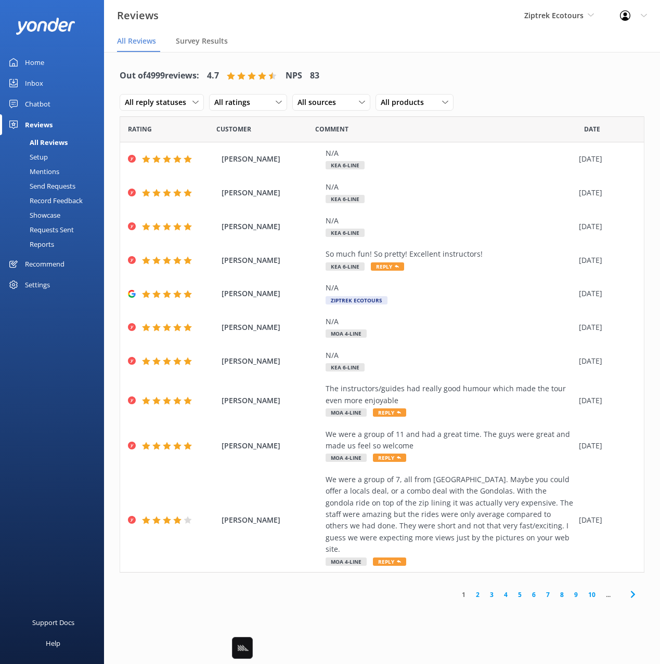
drag, startPoint x: 55, startPoint y: 170, endPoint x: 77, endPoint y: 153, distance: 28.2
click at [55, 170] on div "Mentions" at bounding box center [32, 171] width 53 height 15
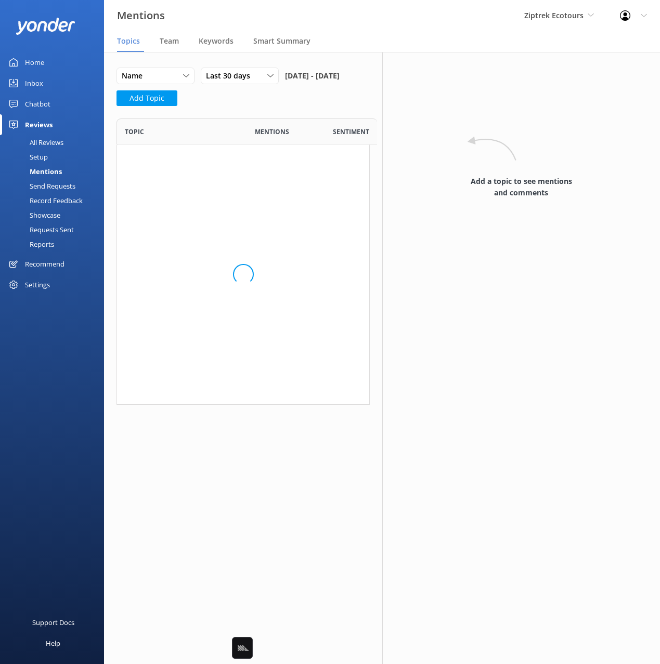
scroll to position [401, 253]
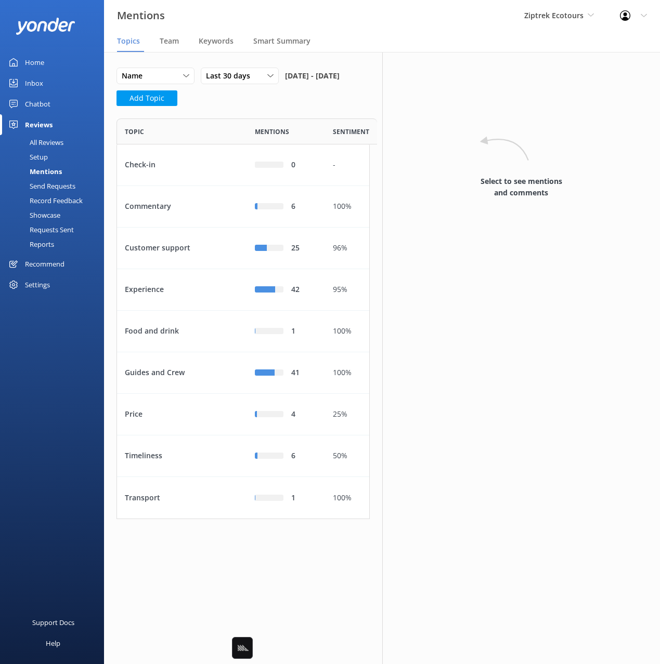
click at [48, 145] on div "All Reviews" at bounding box center [34, 142] width 57 height 15
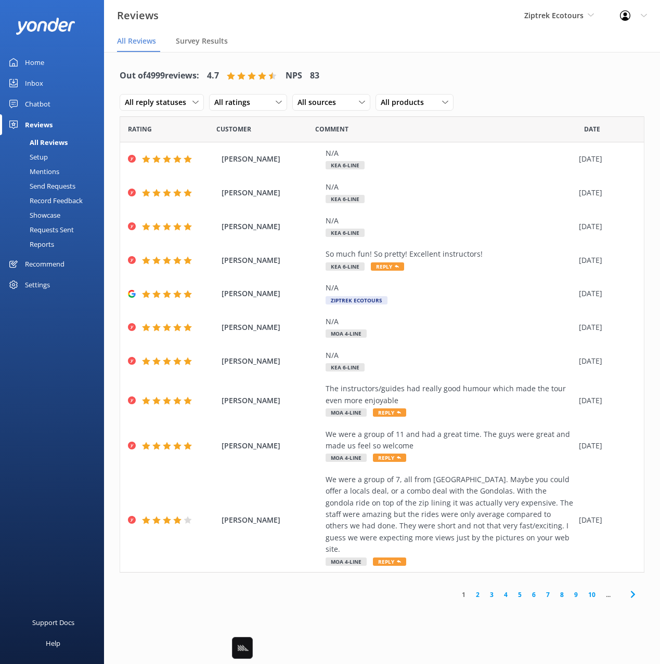
click at [54, 245] on link "Reports" at bounding box center [55, 244] width 98 height 15
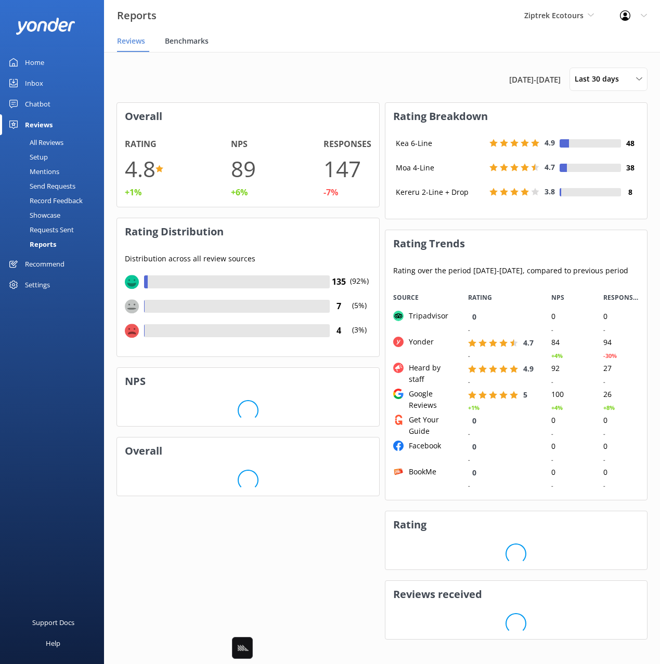
scroll to position [216, 261]
click at [191, 36] on span "Benchmarks" at bounding box center [187, 41] width 44 height 10
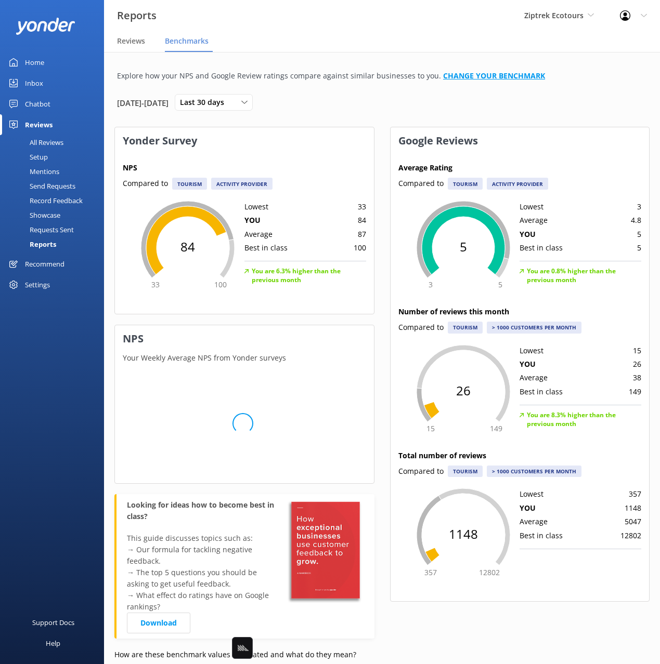
click at [463, 76] on link "CHANGE YOUR BENCHMARK" at bounding box center [494, 76] width 102 height 10
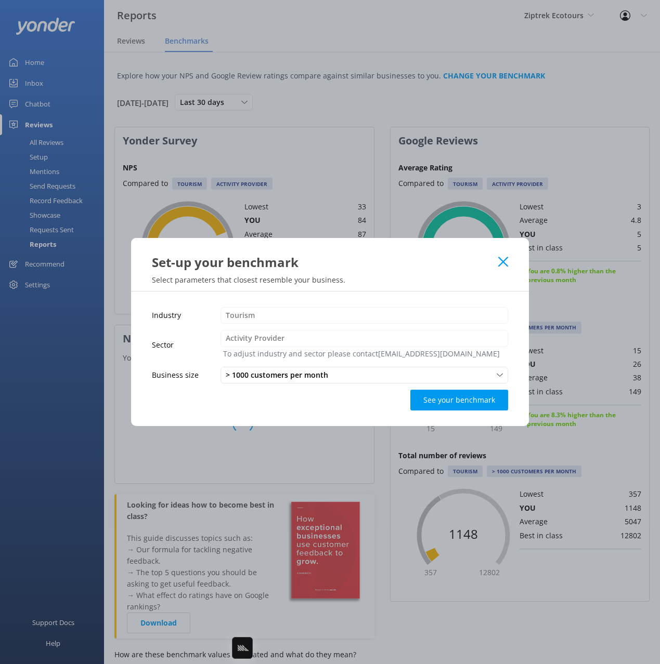
click at [507, 256] on div "Set-up your benchmark" at bounding box center [330, 254] width 398 height 33
click at [503, 262] on use at bounding box center [503, 262] width 10 height 10
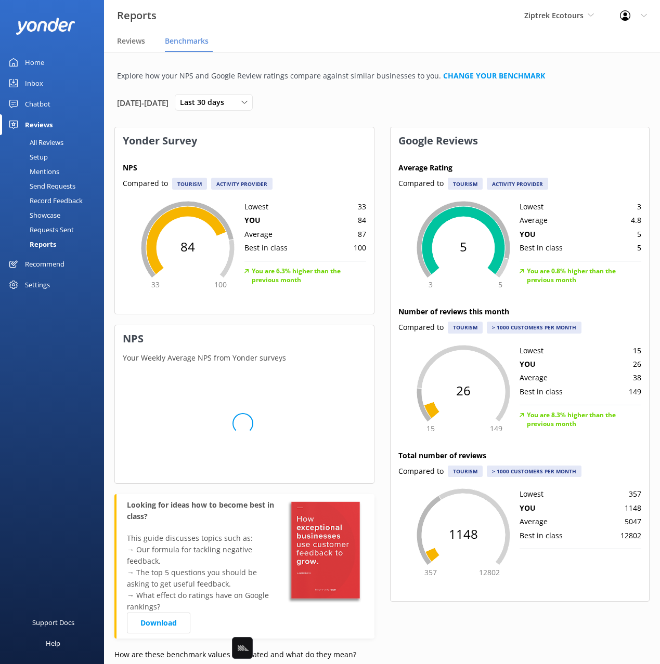
scroll to position [40, 0]
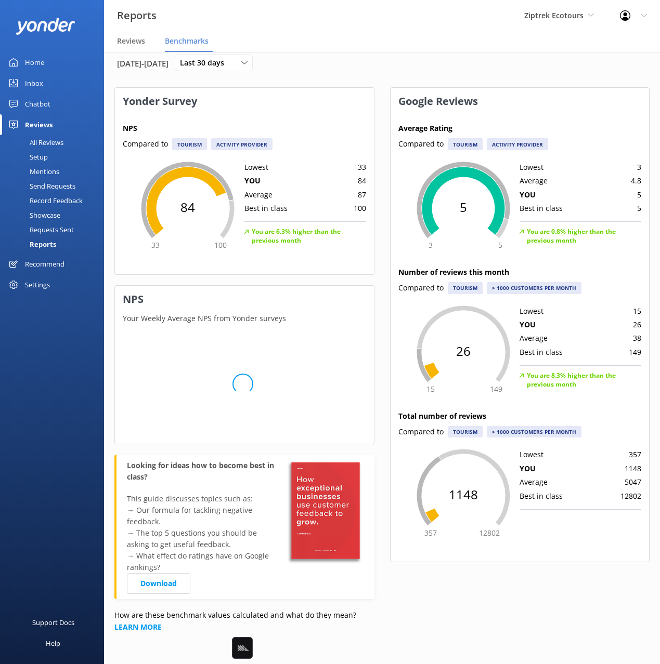
drag, startPoint x: 196, startPoint y: 617, endPoint x: 183, endPoint y: 620, distance: 12.7
click at [194, 618] on p "How are these benchmark values calculated and what do they mean? LEARN MORE" at bounding box center [244, 621] width 260 height 23
click at [140, 624] on b "LEARN MORE" at bounding box center [137, 627] width 47 height 10
click at [35, 284] on div "Settings" at bounding box center [37, 284] width 25 height 21
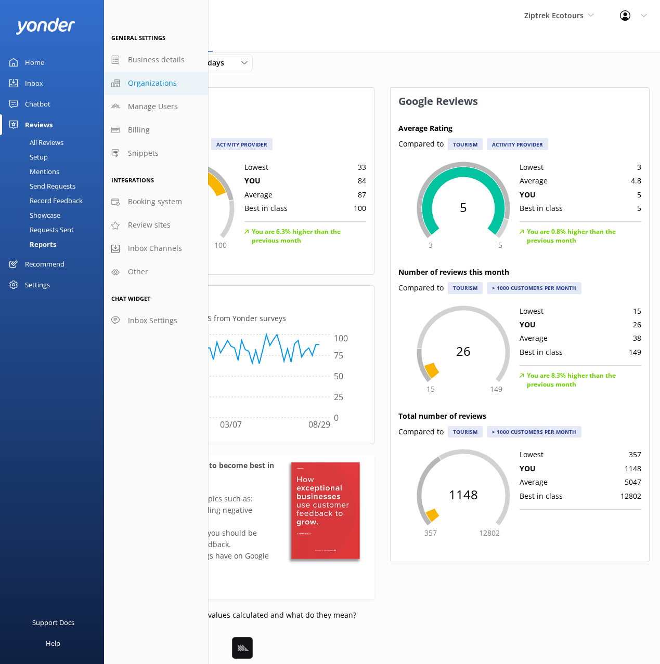
click at [161, 83] on span "Organizations" at bounding box center [152, 82] width 49 height 11
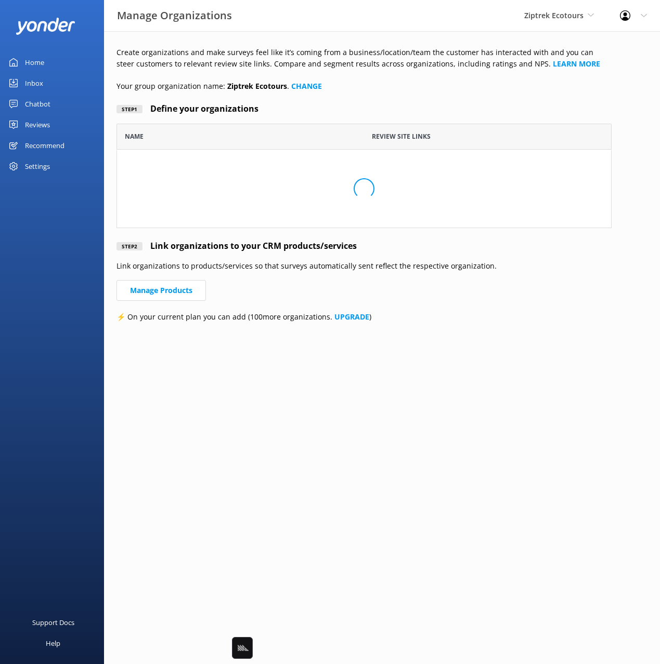
scroll to position [104, 495]
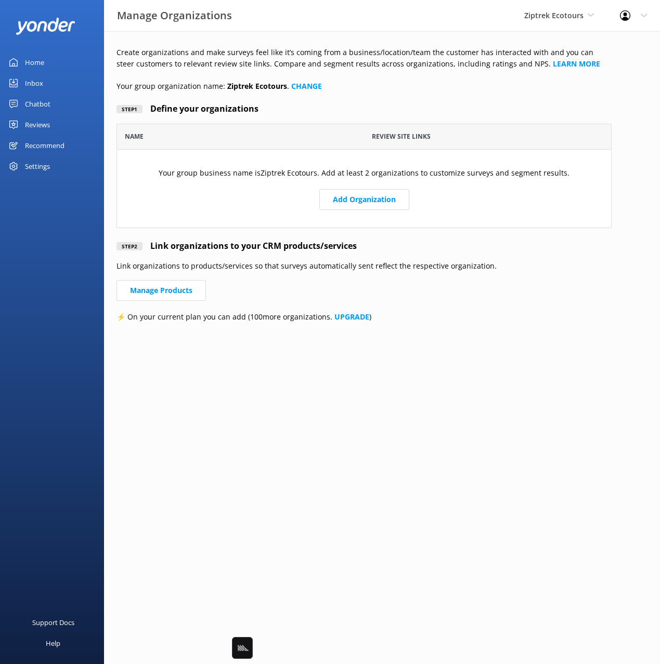
click at [380, 111] on div "Step 1 Define your organizations" at bounding box center [363, 109] width 495 height 14
click at [553, 62] on b "LEARN MORE" at bounding box center [576, 64] width 47 height 10
click at [33, 167] on div "Settings" at bounding box center [37, 166] width 25 height 21
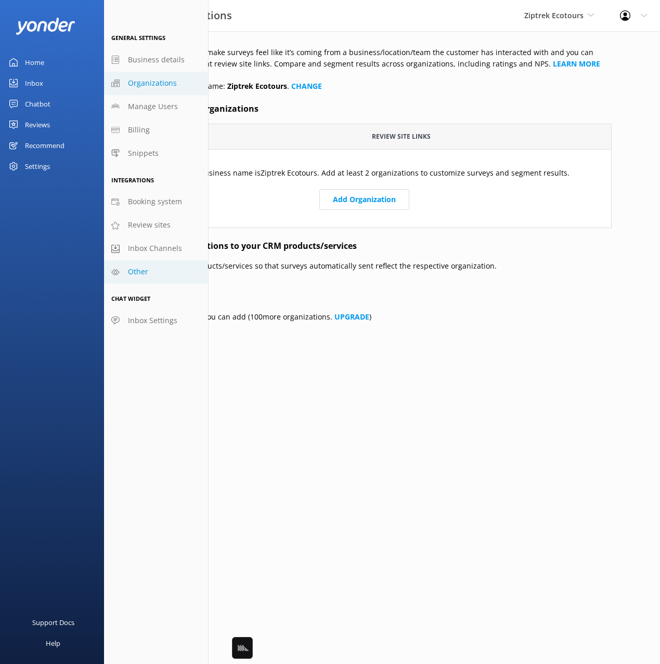
click at [163, 279] on link "Other" at bounding box center [156, 271] width 104 height 23
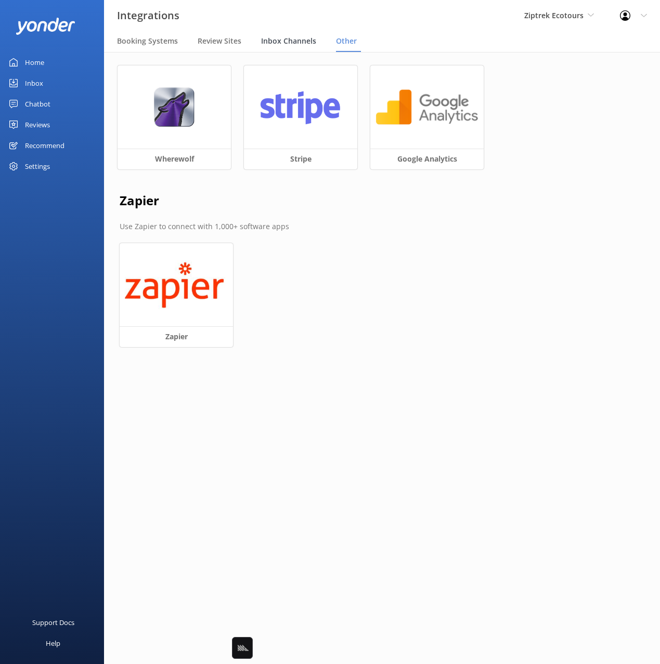
click at [294, 41] on span "Inbox Channels" at bounding box center [288, 41] width 55 height 10
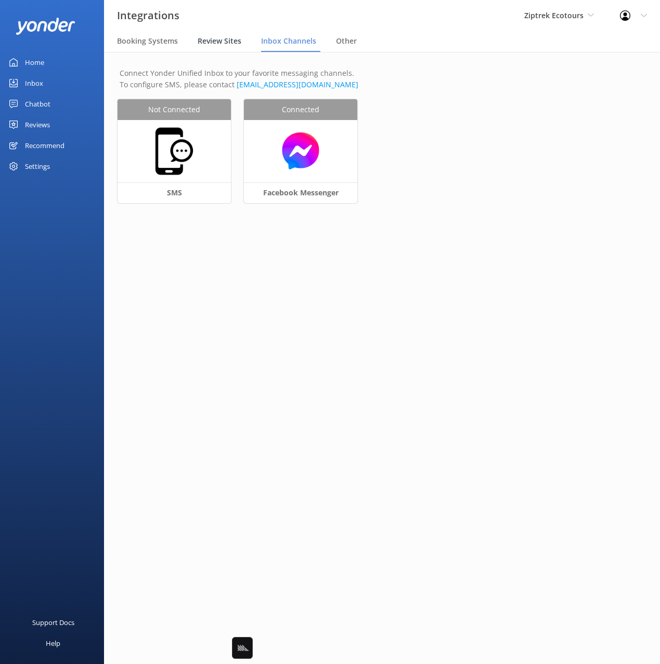
click at [234, 41] on span "Review Sites" at bounding box center [220, 41] width 44 height 10
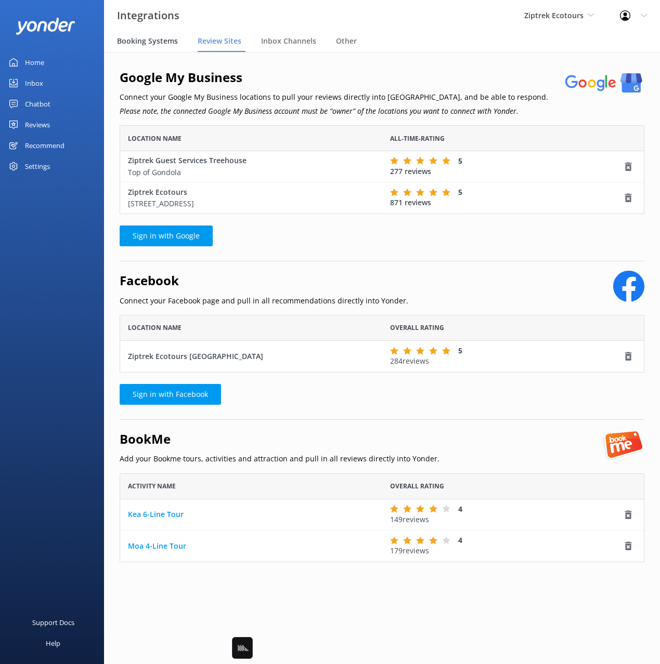
scroll to position [58, 524]
click at [160, 46] on div "Booking Systems" at bounding box center [149, 41] width 65 height 21
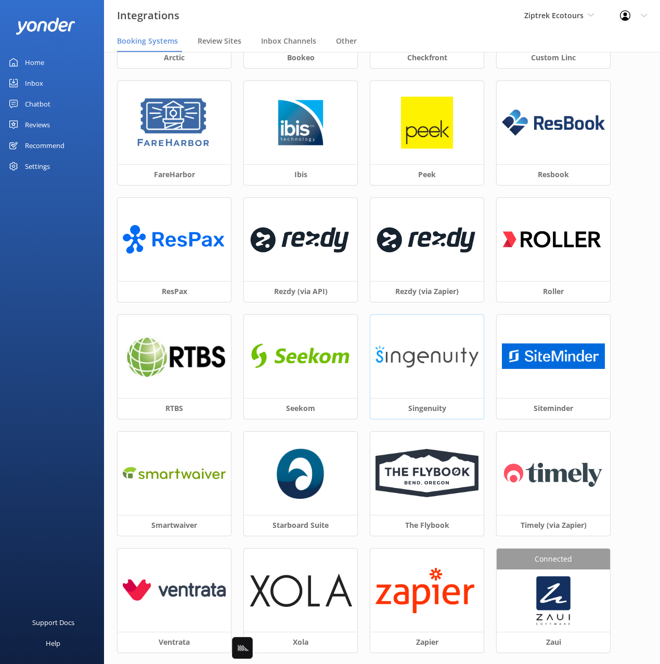
scroll to position [226, 0]
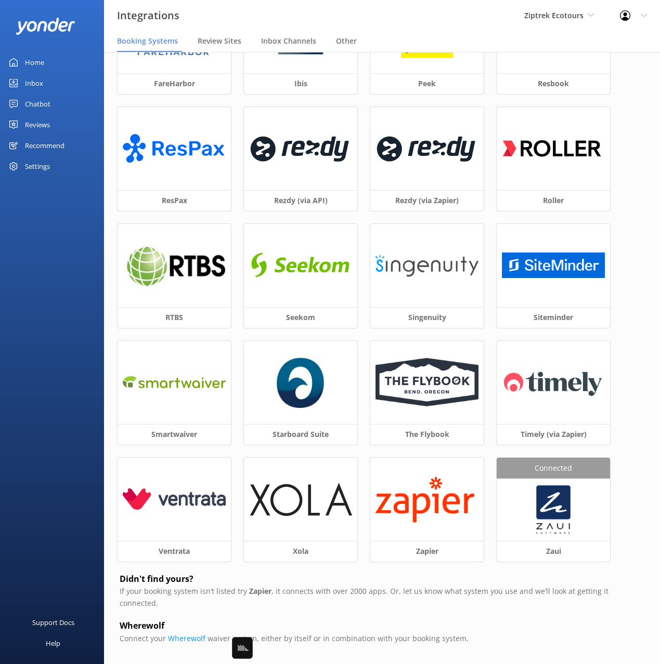
click at [562, 22] on div "Ziptrek Ecotours Black Cat Cruises Banff Airporter International Antarctic Cent…" at bounding box center [559, 15] width 96 height 31
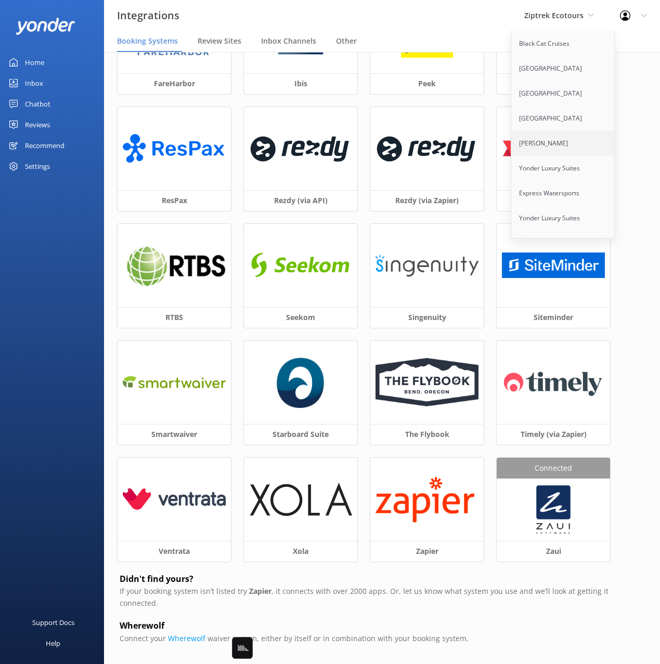
click at [564, 139] on link "[PERSON_NAME]" at bounding box center [563, 143] width 104 height 25
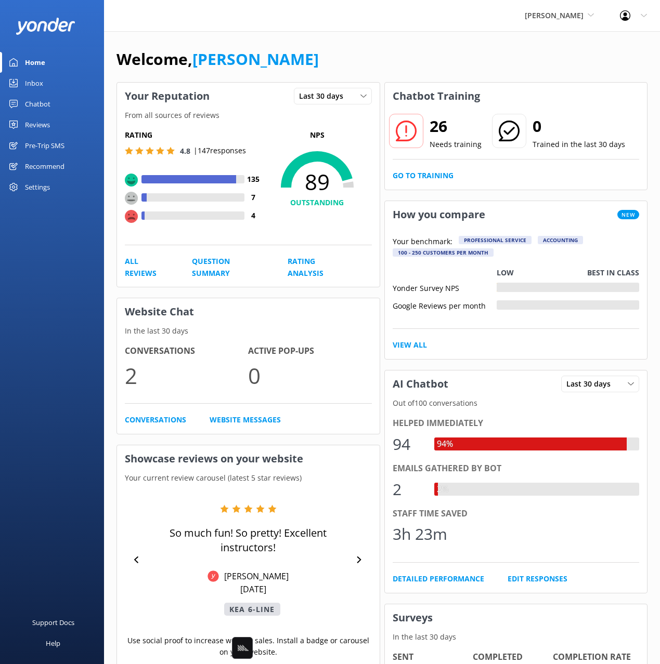
click at [27, 193] on div "Settings" at bounding box center [37, 187] width 25 height 21
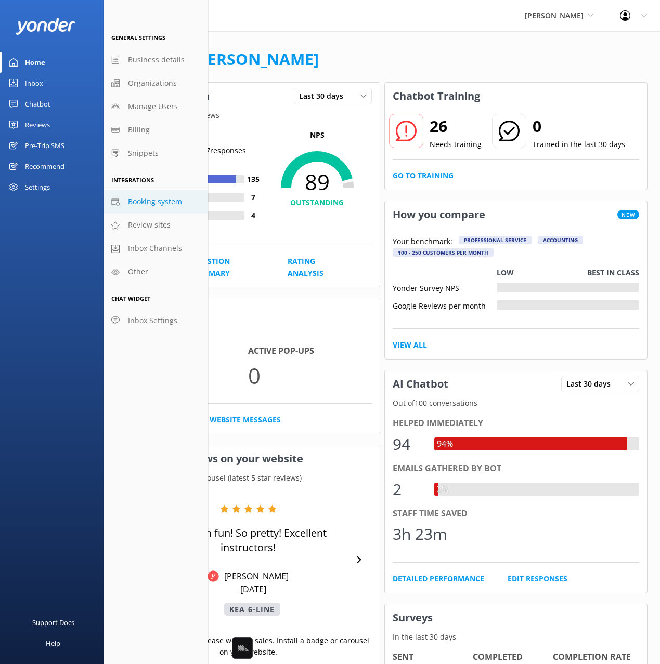
click at [152, 206] on span "Booking system" at bounding box center [155, 201] width 54 height 11
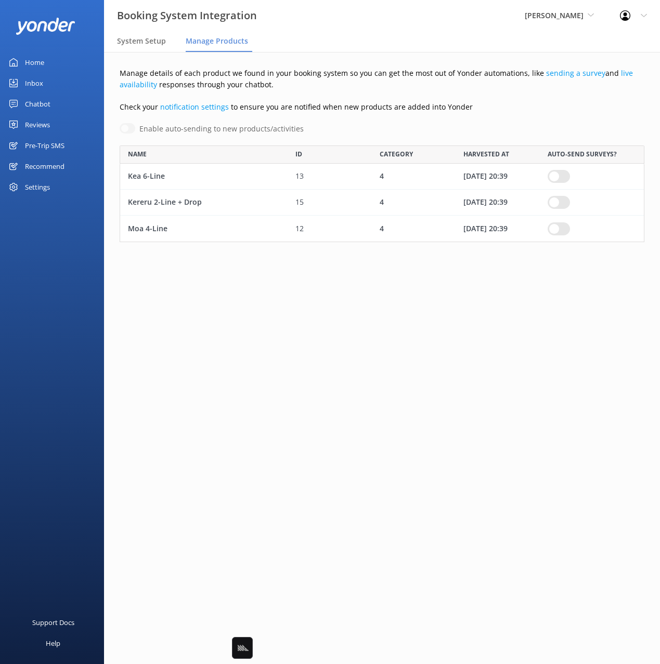
scroll to position [97, 524]
click at [552, 17] on span "[PERSON_NAME]" at bounding box center [553, 15] width 59 height 10
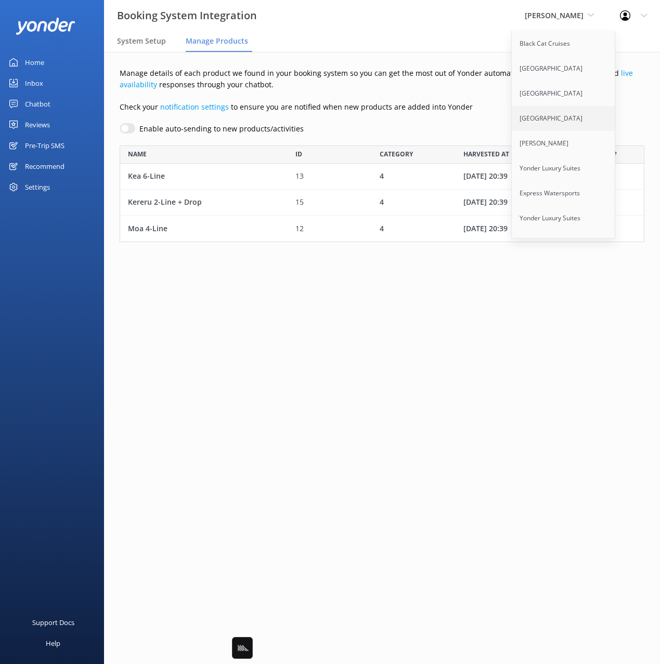
click at [560, 113] on link "[GEOGRAPHIC_DATA]" at bounding box center [563, 118] width 104 height 25
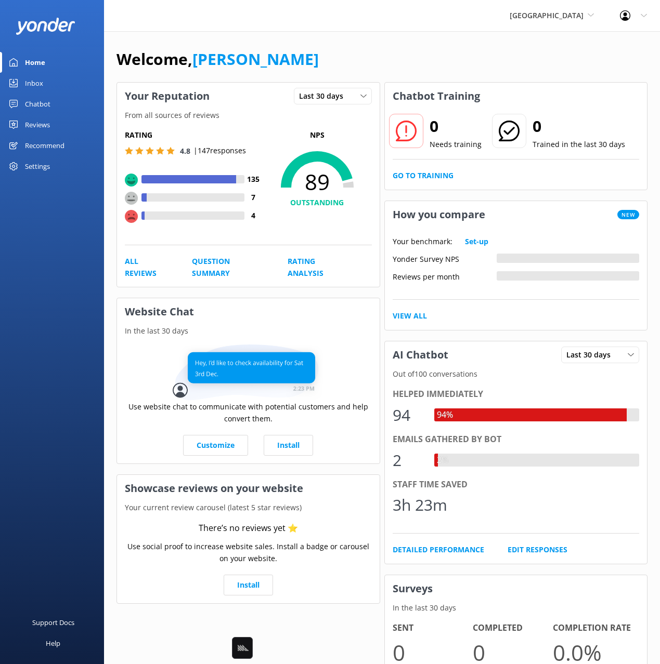
click at [343, 56] on div "Welcome, Mikayla" at bounding box center [381, 64] width 531 height 35
drag, startPoint x: 343, startPoint y: 38, endPoint x: 330, endPoint y: 44, distance: 13.7
click at [341, 39] on div "Welcome, Mikayla Your Reputation Last 30 days Last 7 days Last 30 days From all…" at bounding box center [382, 539] width 556 height 1017
drag, startPoint x: 40, startPoint y: 199, endPoint x: 32, endPoint y: 174, distance: 26.1
click at [38, 196] on div "Home Inbox Chatbot Content Products Chat Logs Website Widget Pop-up messages Re…" at bounding box center [52, 166] width 104 height 332
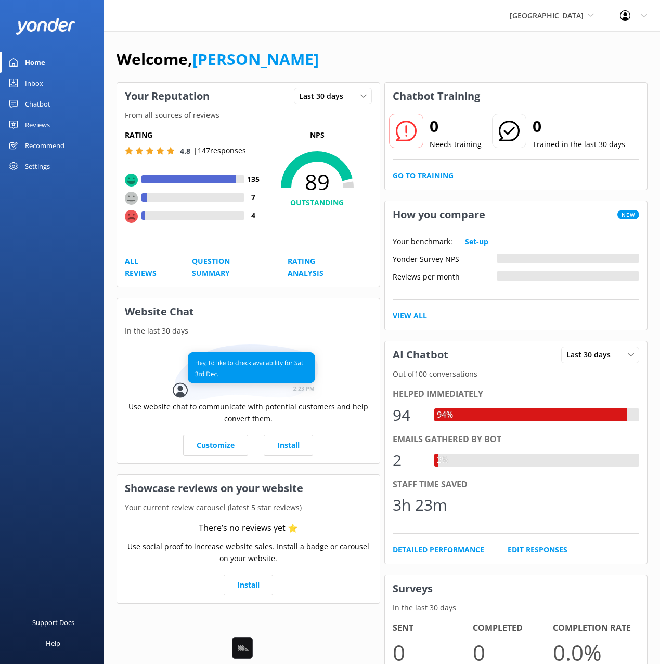
click at [32, 168] on div "Settings" at bounding box center [37, 166] width 25 height 21
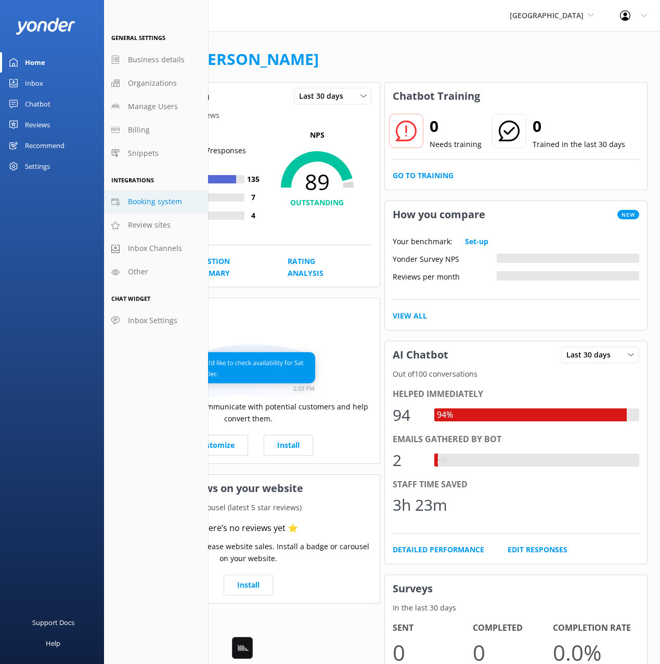
click at [159, 205] on span "Booking system" at bounding box center [155, 201] width 54 height 11
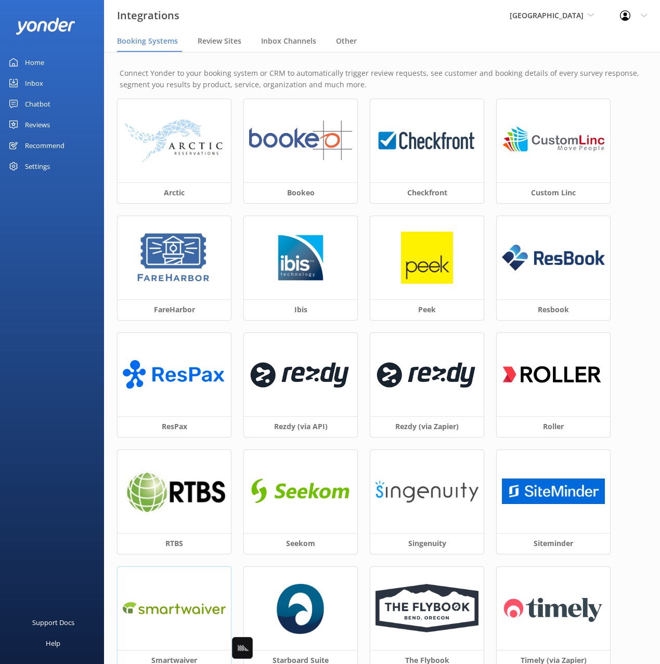
click at [194, 573] on div at bounding box center [173, 608] width 113 height 83
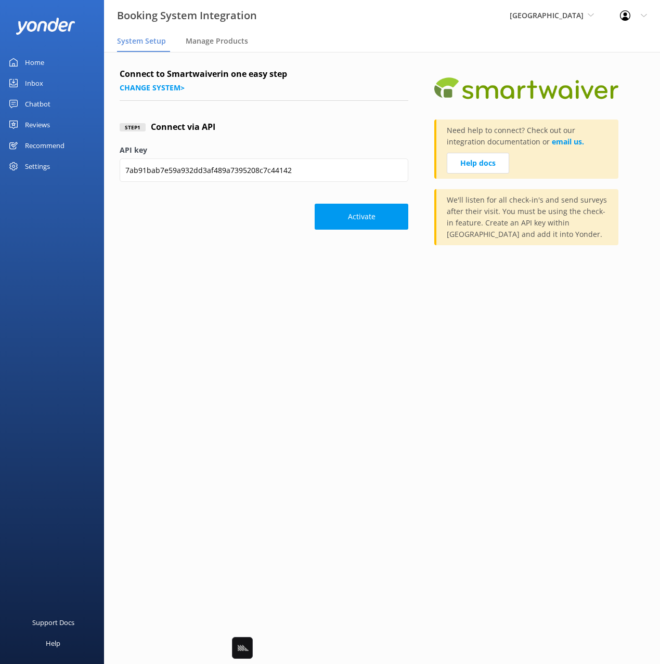
click at [210, 591] on main "Connect to Smartwaiver in one easy step Change system > Step 1 Connect via API …" at bounding box center [382, 358] width 556 height 612
click at [239, 266] on div "Connect to Smartwaiver in one easy step Change system > Step 1 Connect via API …" at bounding box center [382, 164] width 556 height 225
click at [266, 83] on div "Connect to Smartwaiver in one easy step Change system >" at bounding box center [264, 84] width 288 height 33
click at [490, 162] on link "Help docs" at bounding box center [478, 163] width 62 height 21
click at [147, 86] on link "Change system >" at bounding box center [152, 88] width 65 height 10
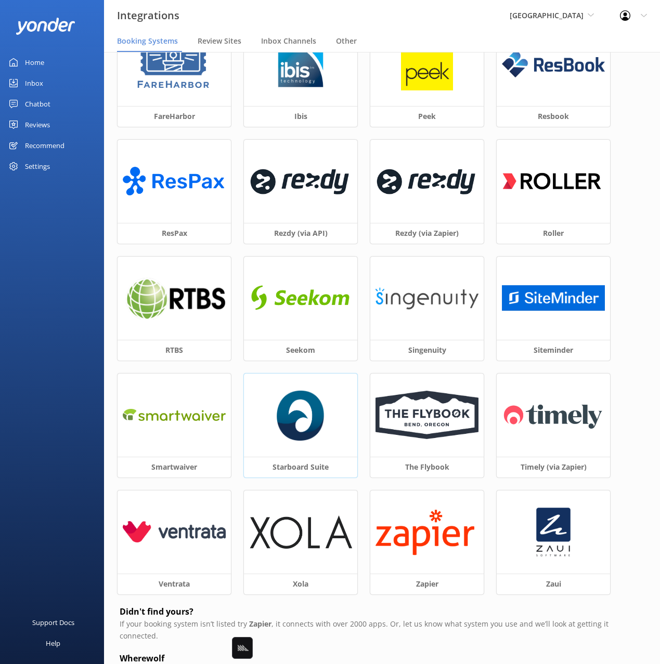
scroll to position [198, 0]
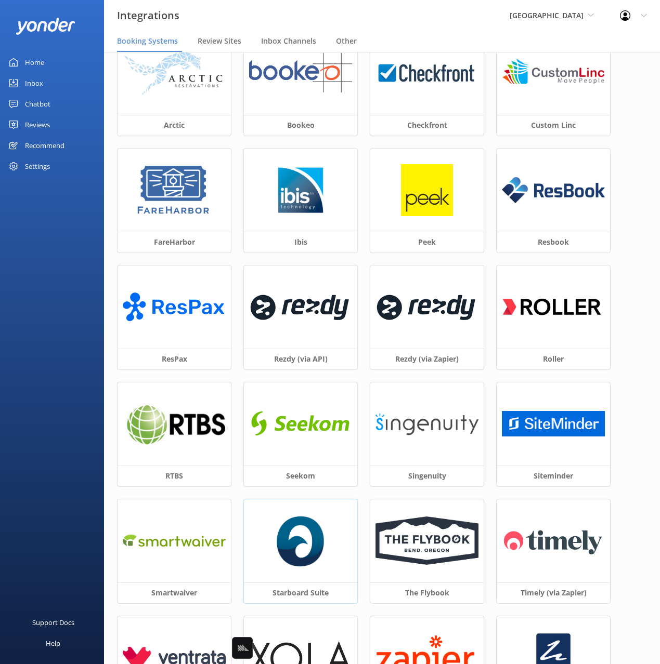
click at [312, 541] on img at bounding box center [301, 541] width 48 height 52
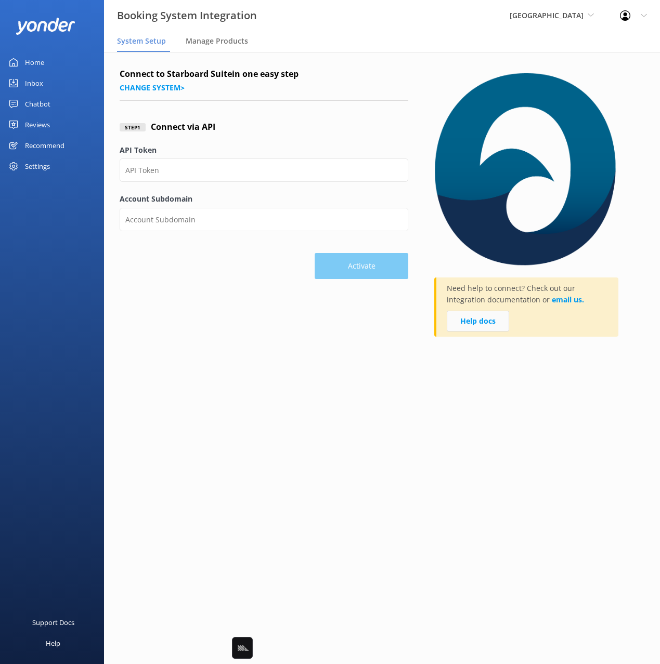
click at [478, 331] on link "Help docs" at bounding box center [478, 321] width 62 height 21
click at [138, 40] on span "System Setup" at bounding box center [141, 41] width 49 height 10
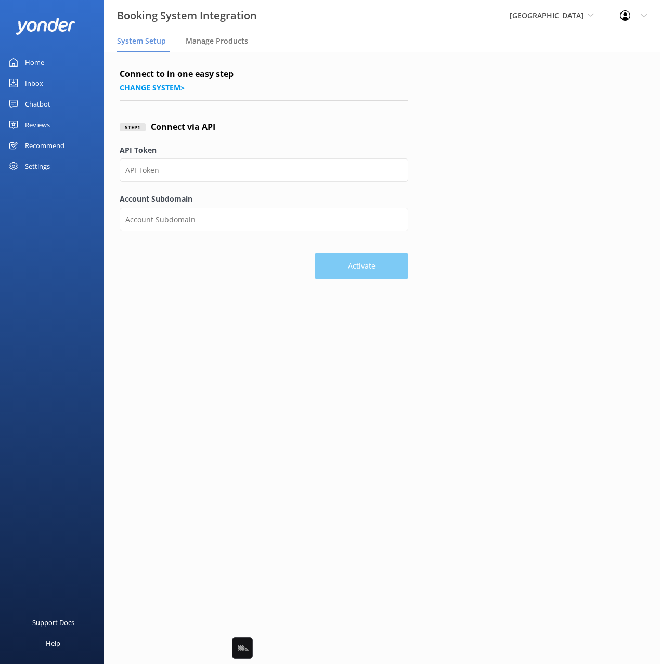
click at [40, 164] on div "Settings" at bounding box center [37, 166] width 25 height 21
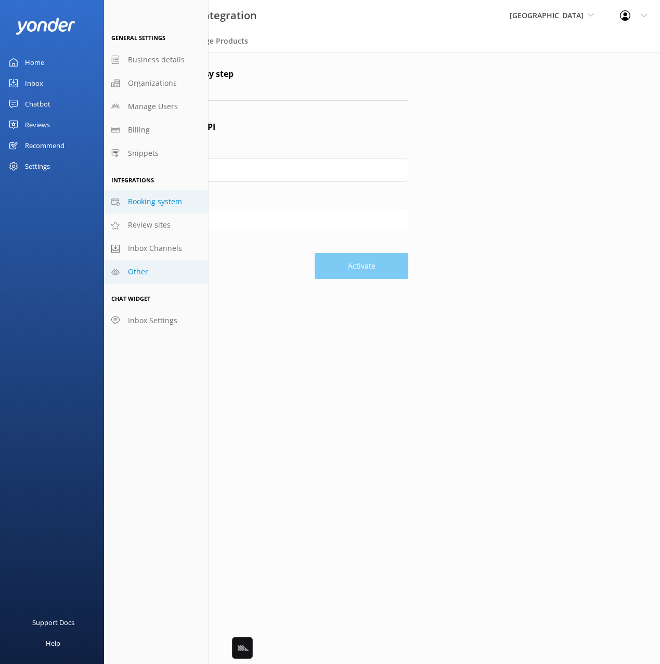
click at [178, 278] on link "Other" at bounding box center [156, 271] width 104 height 23
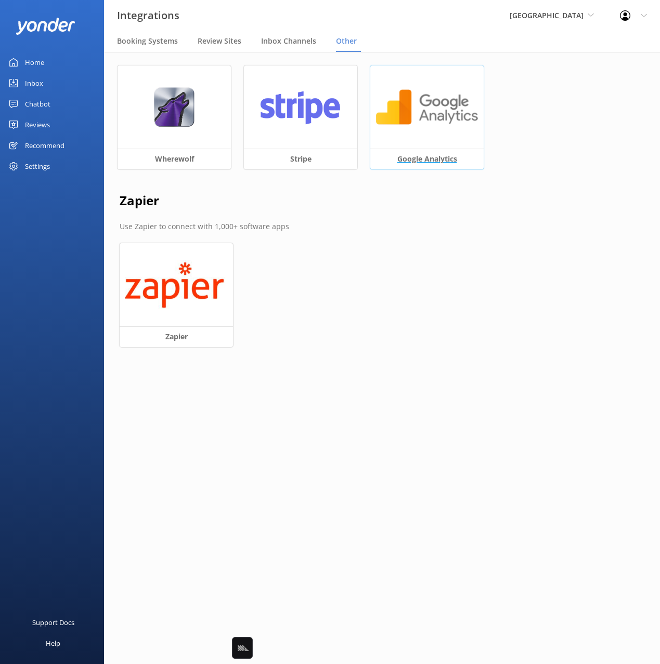
click at [413, 133] on div at bounding box center [426, 106] width 113 height 83
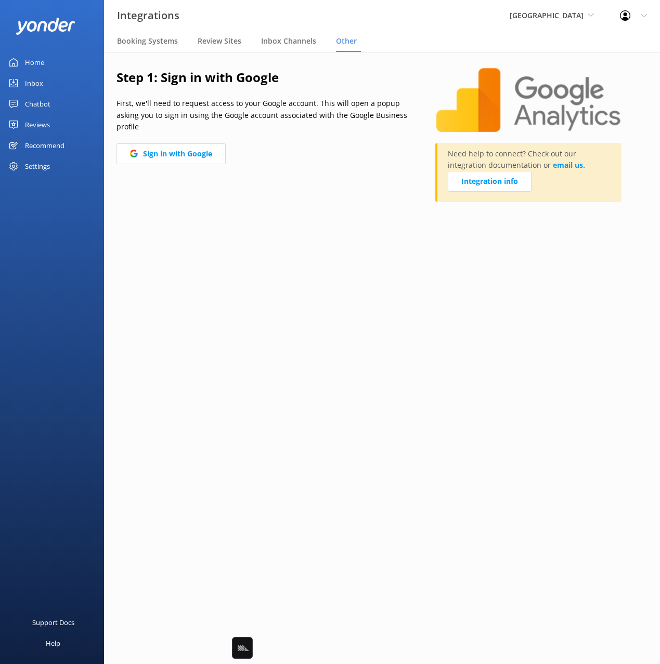
click at [297, 135] on div "Step 1: Sign in with Google First, we'll need to request access to your Google …" at bounding box center [275, 140] width 319 height 145
click at [501, 182] on link "Integration info" at bounding box center [490, 181] width 84 height 21
click at [48, 130] on div "Reviews" at bounding box center [37, 124] width 25 height 21
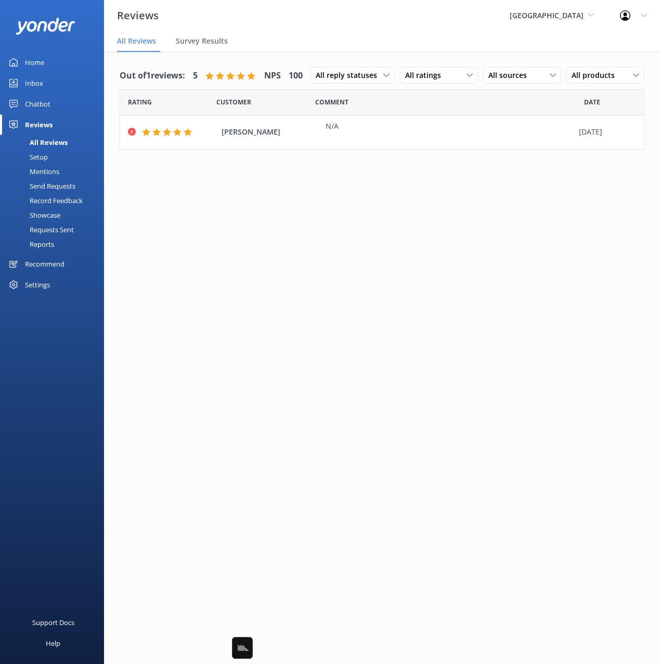
click at [47, 157] on div "Setup" at bounding box center [27, 157] width 42 height 15
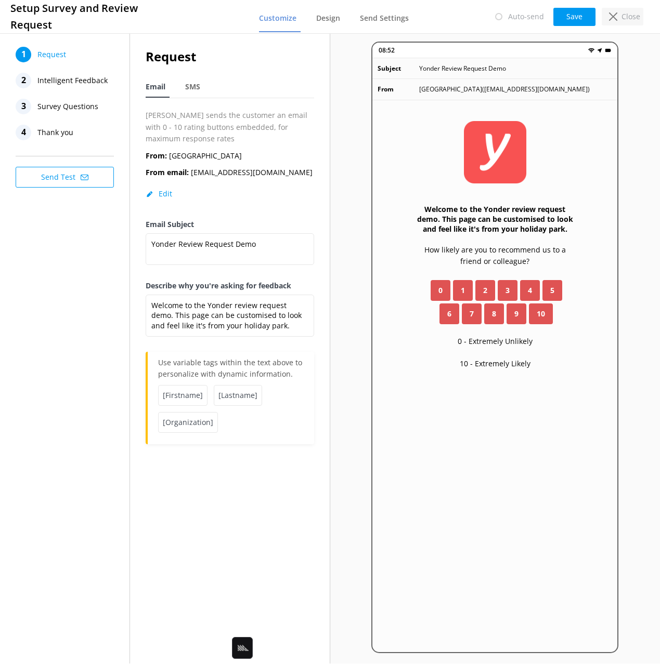
click at [624, 19] on p "Close" at bounding box center [630, 16] width 19 height 11
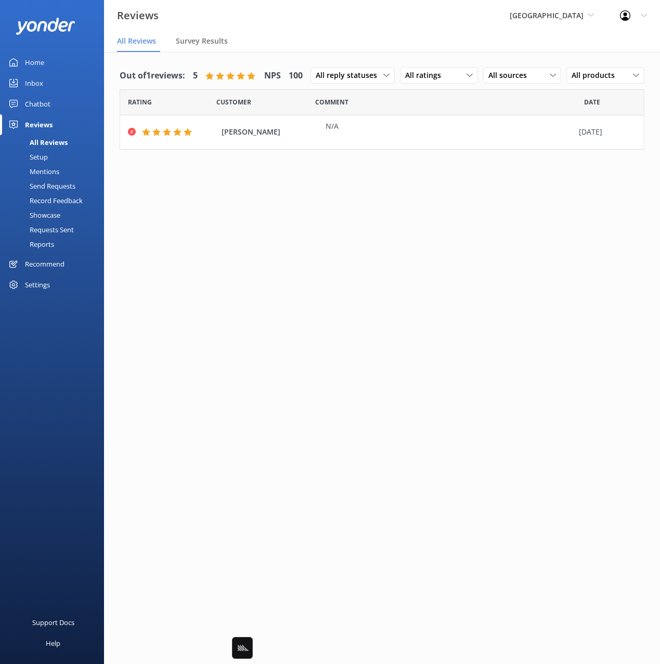
click at [53, 170] on div "Mentions" at bounding box center [32, 171] width 53 height 15
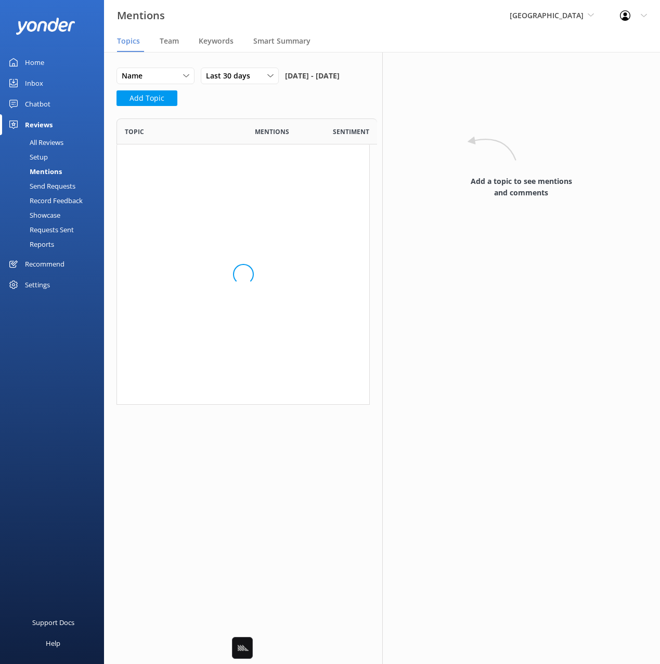
scroll to position [318, 253]
click at [269, 112] on div "Name Name Highest mentions Last 30 days Last 7 days Last 30 days Last 90 days L…" at bounding box center [242, 90] width 253 height 45
click at [173, 36] on span "Team" at bounding box center [169, 41] width 19 height 10
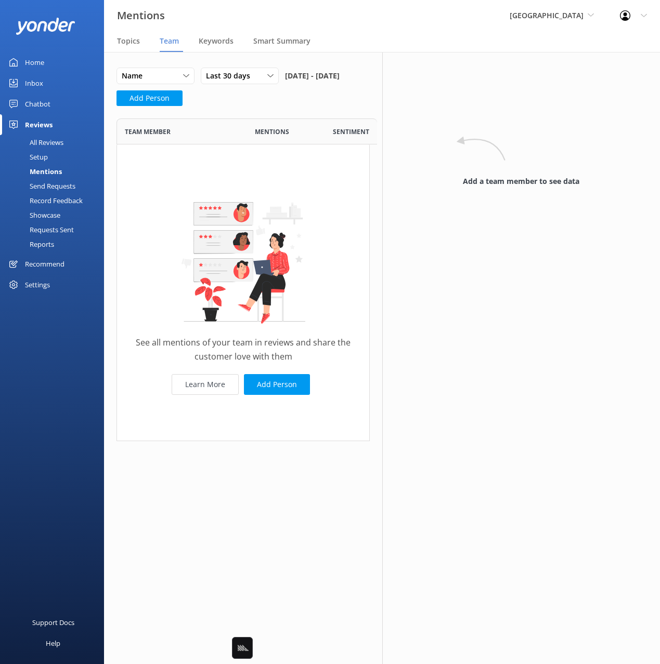
click at [319, 500] on div "Name Name Highest mentions Lowest mentions Last 30 days Last 7 days Last 30 day…" at bounding box center [243, 358] width 278 height 612
drag, startPoint x: 187, startPoint y: 370, endPoint x: 318, endPoint y: 382, distance: 131.5
click at [318, 364] on p "See all mentions of your team in reviews and share the customer love with them" at bounding box center [242, 350] width 231 height 28
click at [316, 385] on div "See all mentions of your team in reviews and share the customer love with them …" at bounding box center [242, 293] width 253 height 296
click at [208, 395] on link "Learn More" at bounding box center [205, 384] width 67 height 21
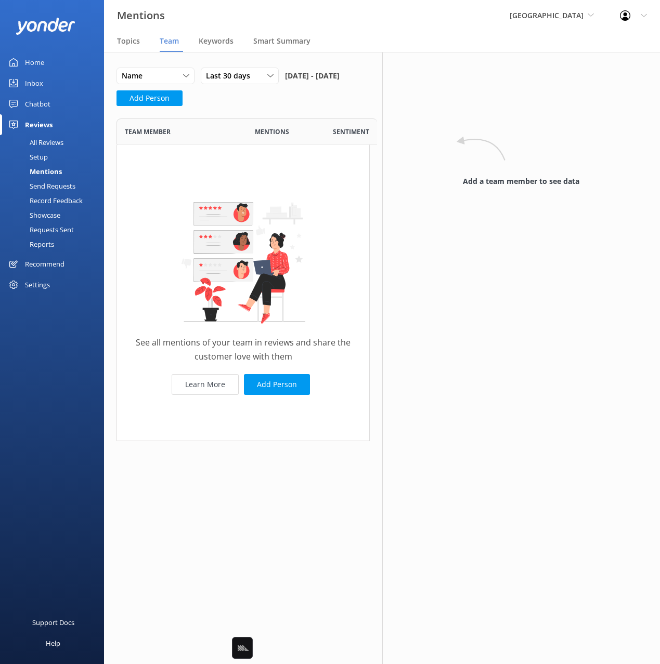
drag, startPoint x: 298, startPoint y: 482, endPoint x: 272, endPoint y: 470, distance: 29.1
click at [298, 472] on div "Name Name Highest mentions Lowest mentions Last 30 days Last 7 days Last 30 day…" at bounding box center [243, 262] width 278 height 421
click at [272, 470] on div "Name Name Highest mentions Lowest mentions Last 30 days Last 7 days Last 30 day…" at bounding box center [243, 262] width 278 height 421
click at [298, 491] on div "Name Name Highest mentions Lowest mentions Last 30 days Last 7 days Last 30 day…" at bounding box center [243, 358] width 278 height 612
click at [198, 395] on link "Learn More" at bounding box center [205, 384] width 67 height 21
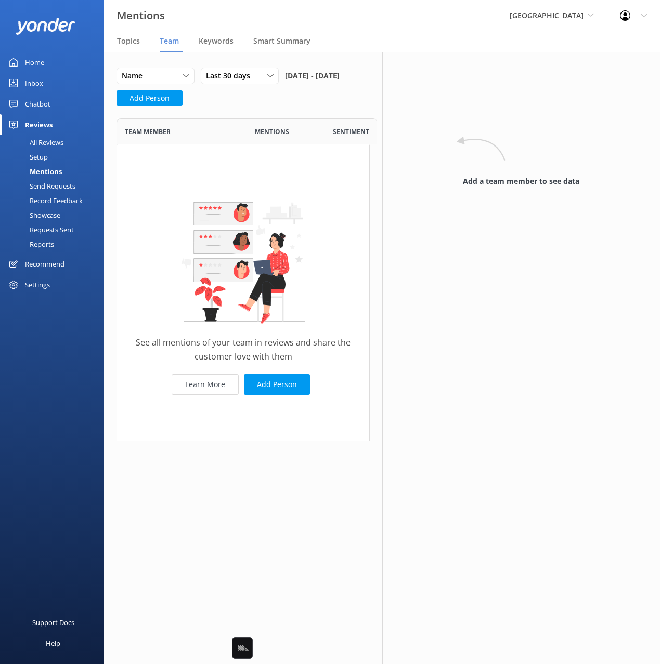
drag, startPoint x: 64, startPoint y: 246, endPoint x: 71, endPoint y: 244, distance: 6.6
click at [65, 246] on link "Reports" at bounding box center [55, 244] width 98 height 15
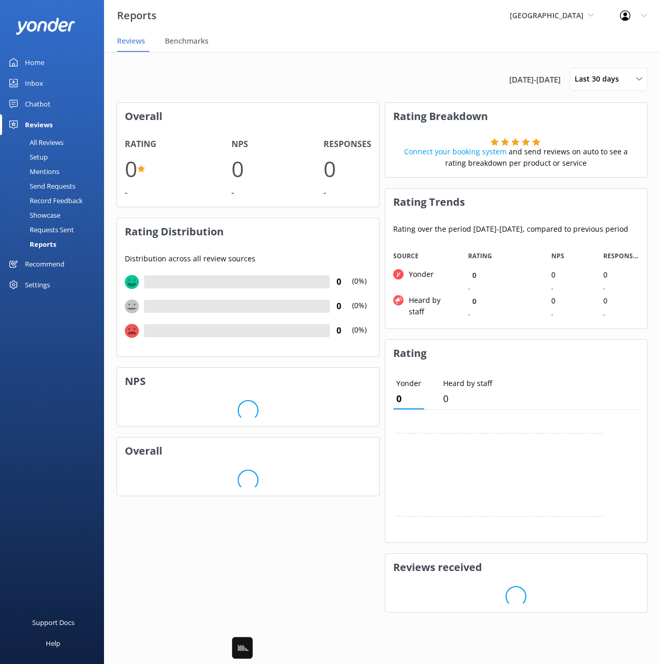
scroll to position [86, 261]
click at [188, 41] on span "Benchmarks" at bounding box center [187, 41] width 44 height 10
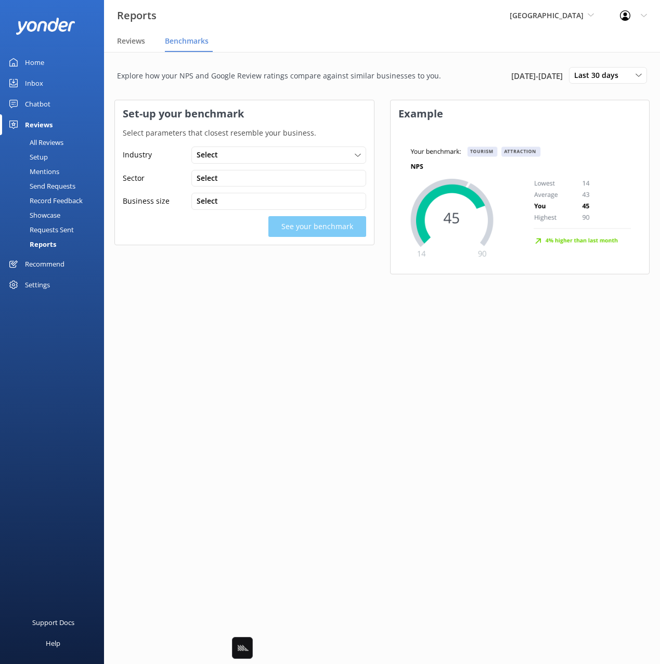
click at [337, 80] on p "Explore how your NPS and Google Review ratings compare against similar business…" at bounding box center [279, 75] width 324 height 11
drag, startPoint x: 255, startPoint y: 70, endPoint x: 393, endPoint y: 82, distance: 139.3
click at [390, 83] on div "Explore how your NPS and Google Review ratings compare against similar business…" at bounding box center [279, 75] width 324 height 27
click at [393, 82] on div "Explore how your NPS and Google Review ratings compare against similar business…" at bounding box center [279, 75] width 324 height 27
drag, startPoint x: 66, startPoint y: 284, endPoint x: 100, endPoint y: 279, distance: 34.2
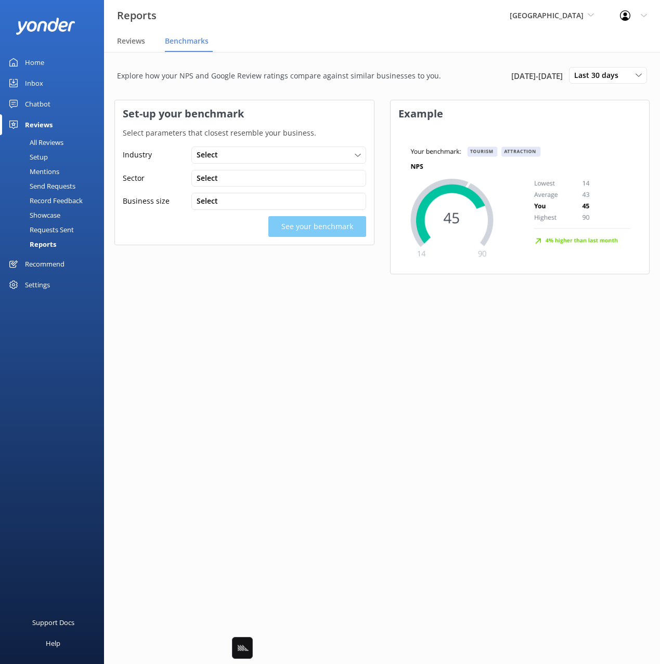
click at [66, 284] on div "Settings" at bounding box center [52, 284] width 104 height 21
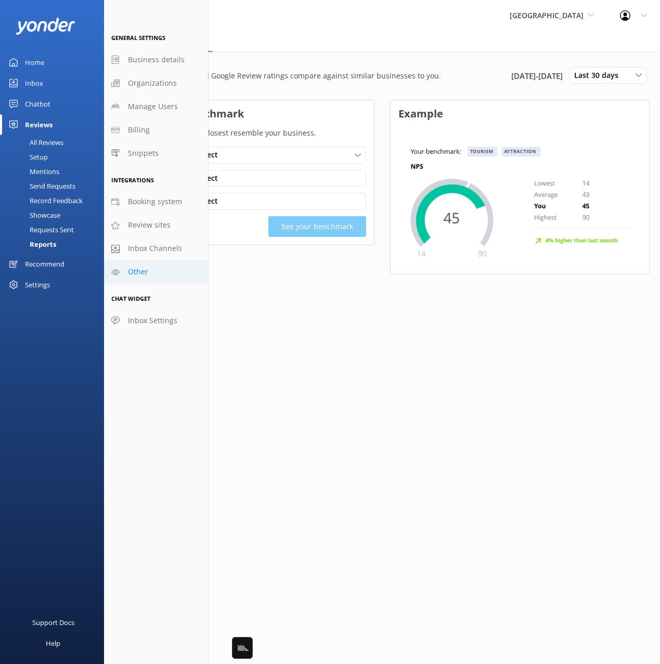
click at [132, 277] on span "Other" at bounding box center [138, 271] width 20 height 11
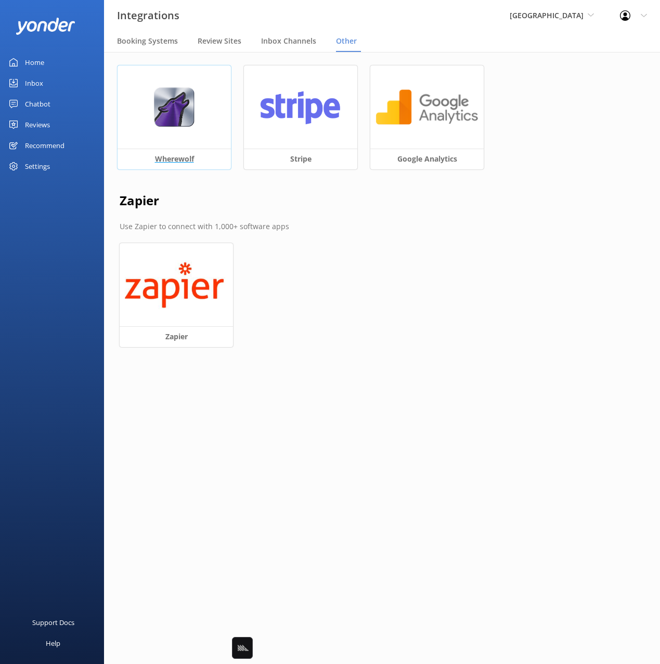
drag, startPoint x: 369, startPoint y: 259, endPoint x: 219, endPoint y: 103, distance: 216.2
click at [366, 257] on div "Wherewolf Stripe Google Analytics Zapier Use Zapier to connect with 1,000+ soft…" at bounding box center [382, 216] width 556 height 329
click at [143, 47] on div "Booking Systems" at bounding box center [149, 41] width 65 height 21
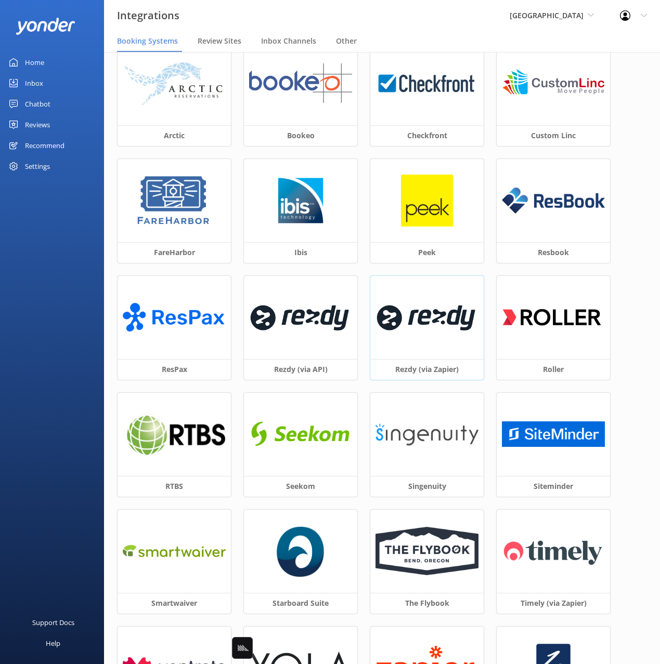
scroll to position [61, 0]
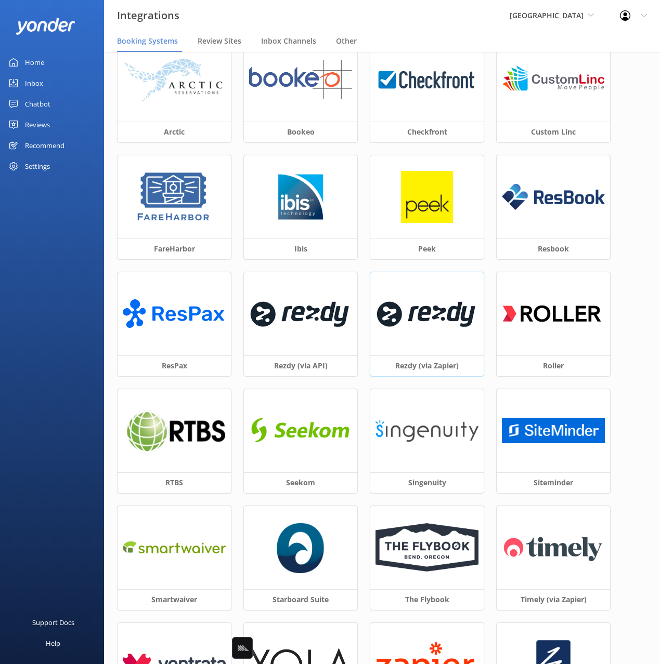
click at [424, 330] on img at bounding box center [426, 314] width 103 height 44
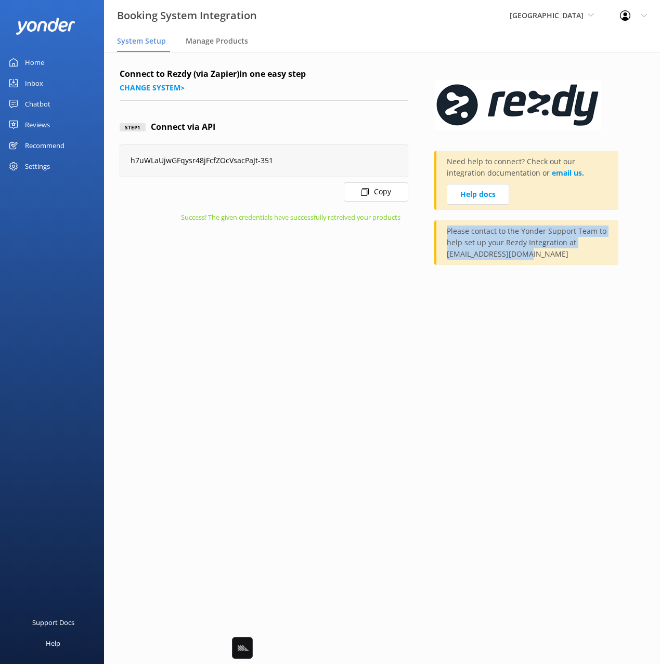
drag, startPoint x: 465, startPoint y: 235, endPoint x: 565, endPoint y: 254, distance: 102.0
click at [569, 254] on div "Please contact to the Yonder Support Team to help set up your Rezdy Integration…" at bounding box center [526, 242] width 184 height 45
click at [545, 250] on div "Please contact to the Yonder Support Team to help set up your Rezdy Integration…" at bounding box center [526, 242] width 184 height 45
click at [476, 191] on link "Help docs" at bounding box center [478, 194] width 62 height 21
click at [56, 65] on link "Home" at bounding box center [52, 62] width 104 height 21
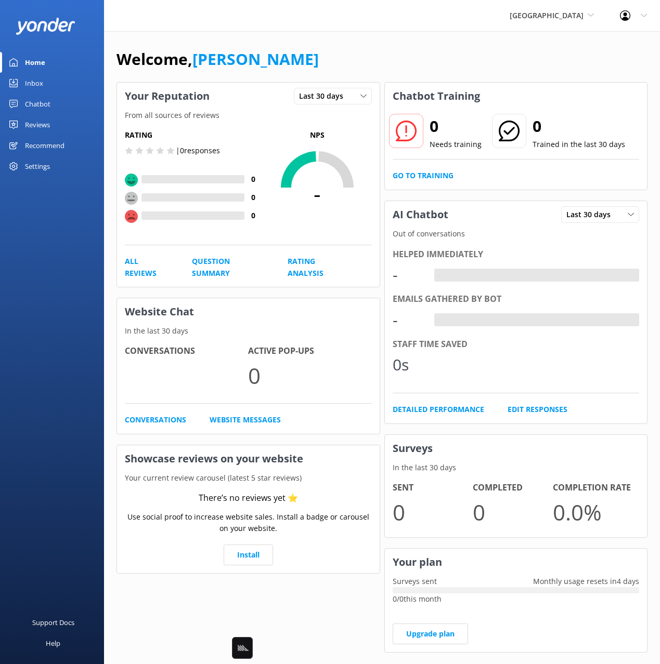
drag, startPoint x: 431, startPoint y: 71, endPoint x: 455, endPoint y: 78, distance: 25.5
click at [431, 70] on div "Welcome, [PERSON_NAME]" at bounding box center [381, 64] width 531 height 35
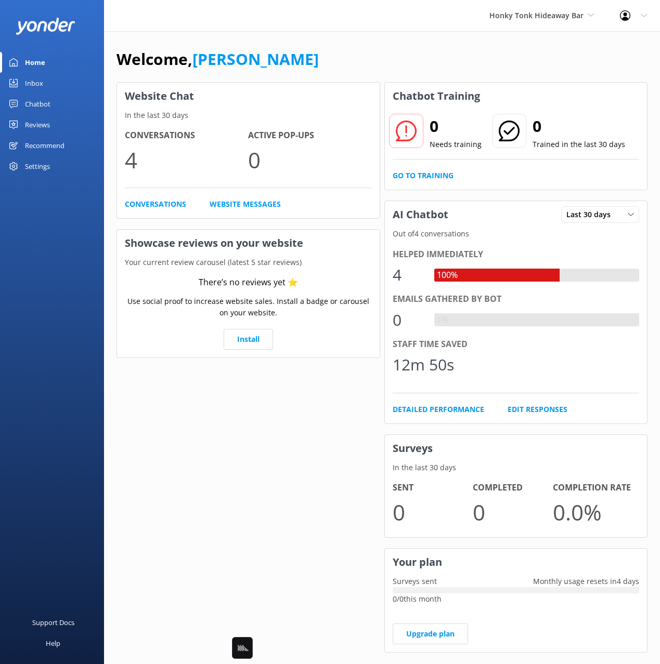
drag, startPoint x: 490, startPoint y: 53, endPoint x: 507, endPoint y: 55, distance: 17.2
click at [490, 53] on div "Welcome, [PERSON_NAME]" at bounding box center [381, 64] width 531 height 35
click at [511, 14] on span "Honky Tonk Hideaway Bar" at bounding box center [536, 15] width 94 height 10
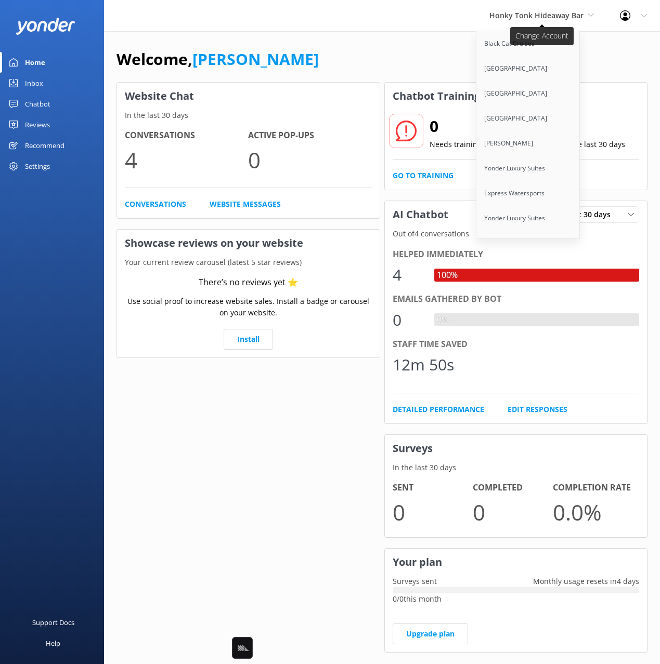
scroll to position [6312, 0]
click at [502, 281] on link "[GEOGRAPHIC_DATA]" at bounding box center [528, 293] width 104 height 25
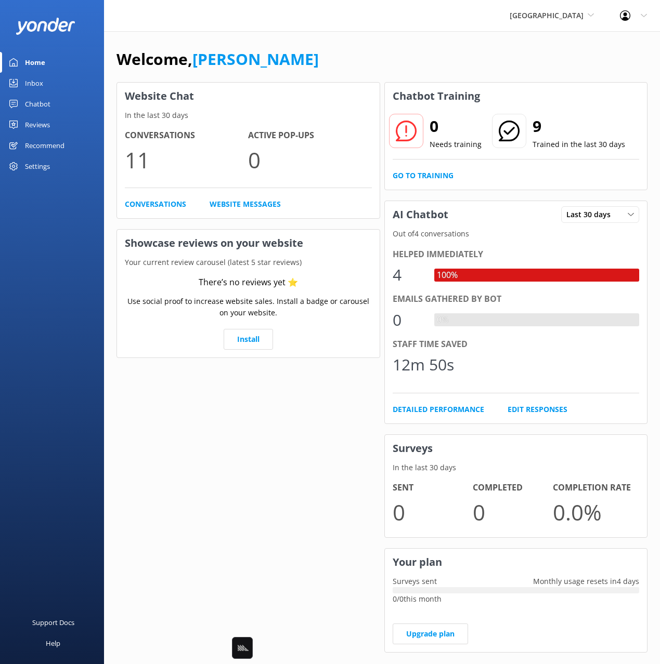
click at [239, 67] on link "[PERSON_NAME]" at bounding box center [255, 58] width 126 height 21
drag, startPoint x: 40, startPoint y: 102, endPoint x: 79, endPoint y: 102, distance: 39.0
click at [40, 102] on div "Chatbot" at bounding box center [37, 104] width 25 height 21
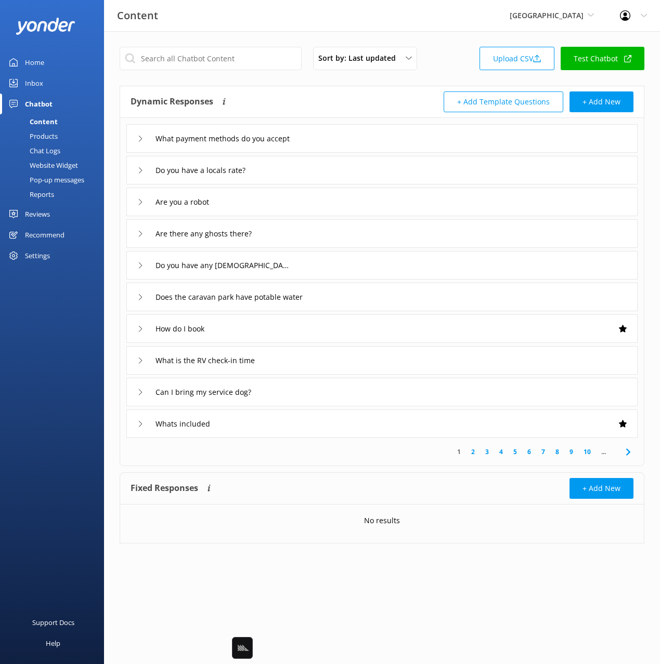
click at [320, 95] on div "Dynamic Responses Dynamic responses rely on the Large Language Model to create …" at bounding box center [256, 101] width 252 height 21
click at [372, 139] on div "What payment methods do you accept" at bounding box center [381, 138] width 511 height 29
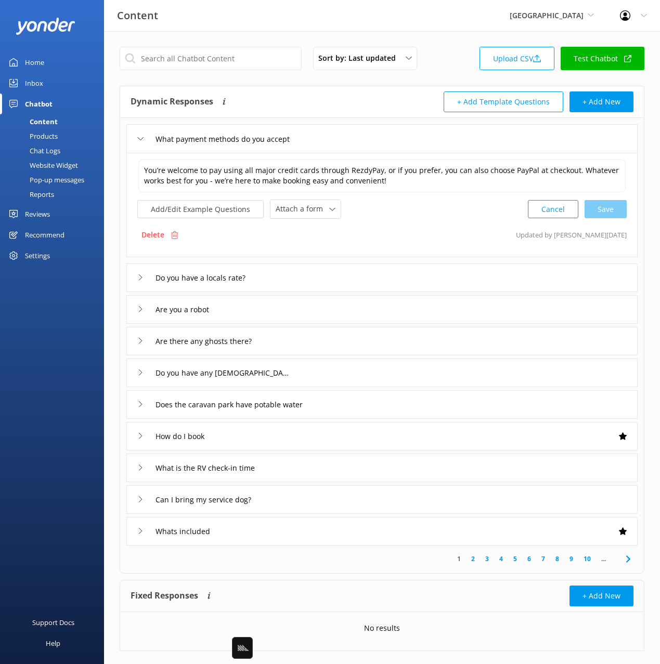
click at [398, 299] on div "Are you a robot" at bounding box center [381, 309] width 511 height 29
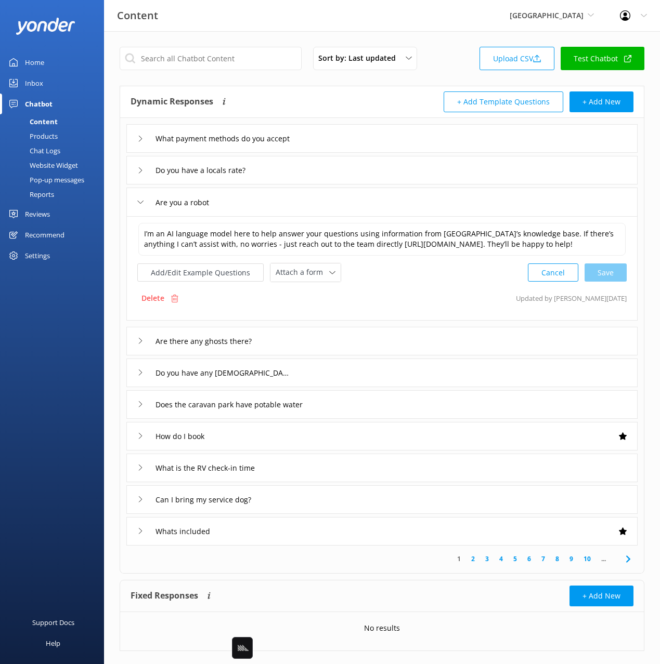
click at [39, 154] on div "Chat Logs" at bounding box center [33, 150] width 54 height 15
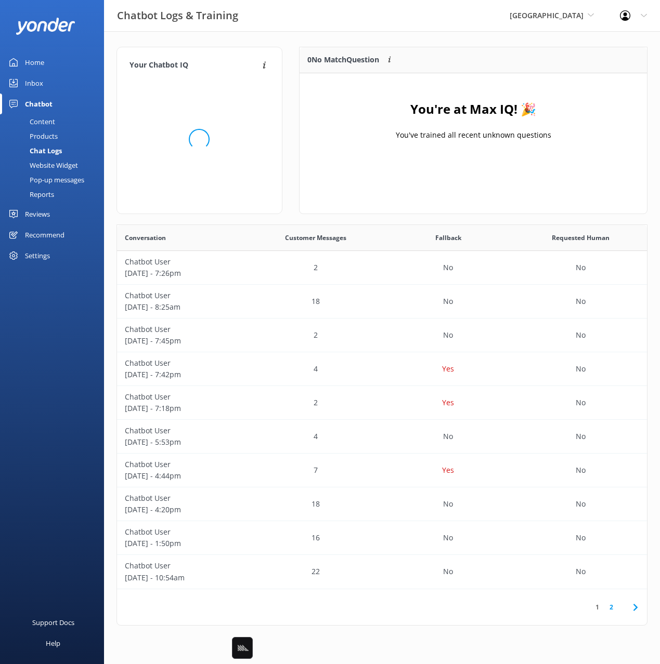
scroll to position [364, 530]
click at [286, 46] on div "Your Chatbot IQ Your Chatbot IQ is the percentage of trained FAQs against untra…" at bounding box center [382, 338] width 556 height 615
click at [62, 57] on link "Home" at bounding box center [52, 62] width 104 height 21
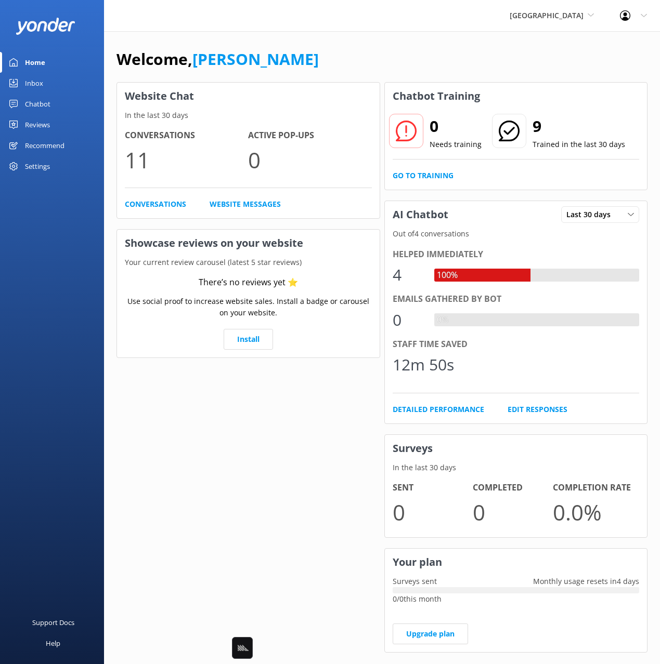
drag, startPoint x: 403, startPoint y: 62, endPoint x: 243, endPoint y: 90, distance: 163.1
click at [402, 62] on div "Welcome, [PERSON_NAME]" at bounding box center [381, 64] width 531 height 35
click at [60, 73] on link "Inbox" at bounding box center [52, 83] width 104 height 21
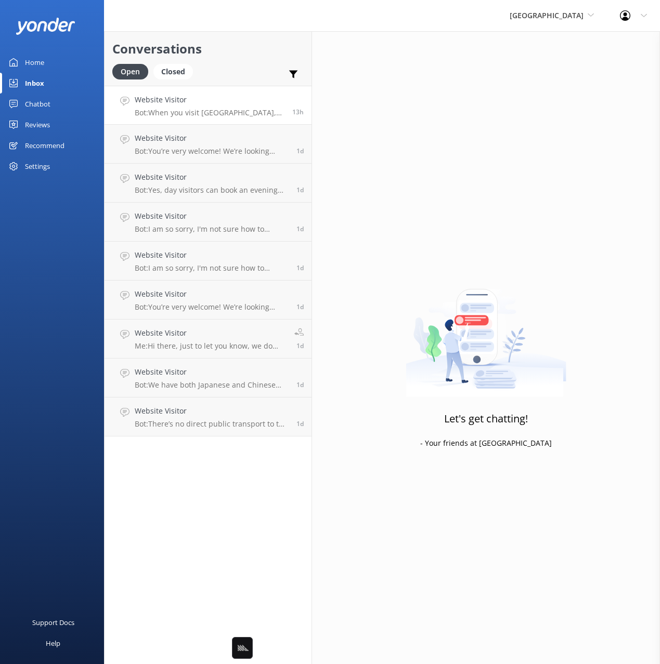
drag, startPoint x: 255, startPoint y: 52, endPoint x: 232, endPoint y: 87, distance: 41.7
click at [255, 52] on h2 "Conversations" at bounding box center [207, 49] width 191 height 20
click at [227, 107] on div "Website Visitor Bot: When you visit Paronella Park, be sure to register for you…" at bounding box center [210, 105] width 150 height 22
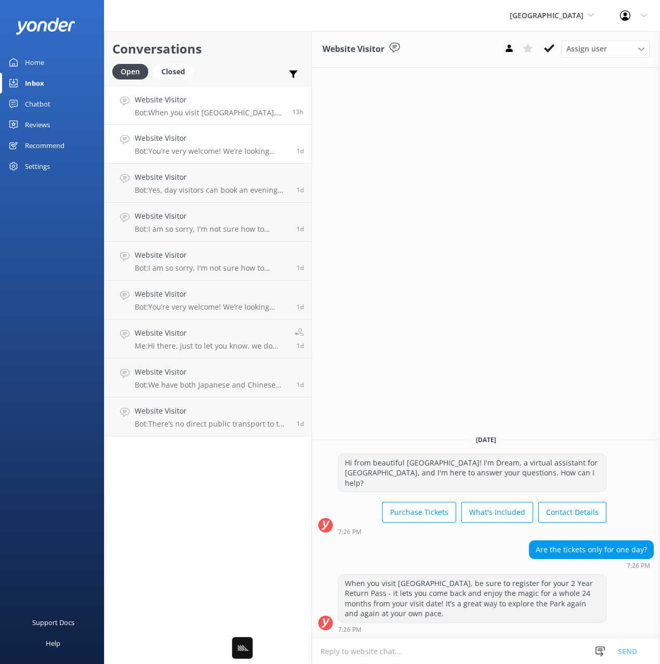
click at [254, 145] on div "Website Visitor Bot: You’re very welcome! We’re looking forward to welcoming yo…" at bounding box center [212, 144] width 154 height 23
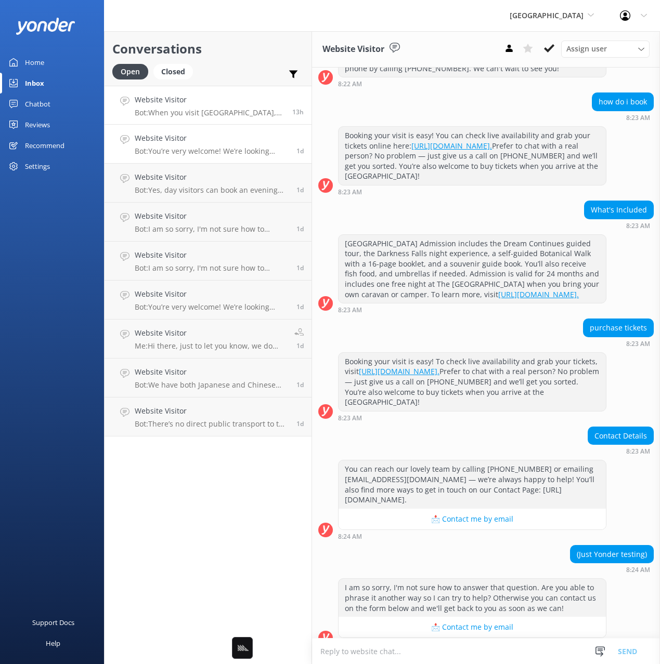
scroll to position [411, 0]
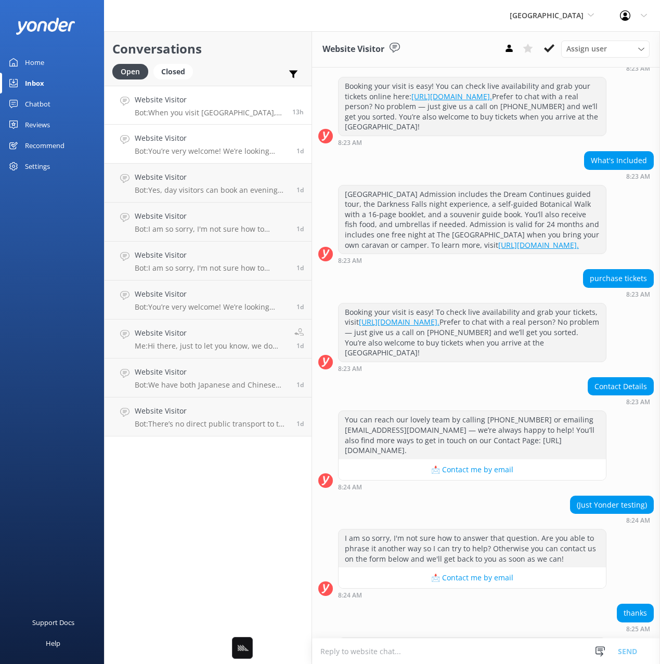
click at [246, 120] on link "Website Visitor Bot: When you visit Paronella Park, be sure to register for you…" at bounding box center [207, 105] width 207 height 39
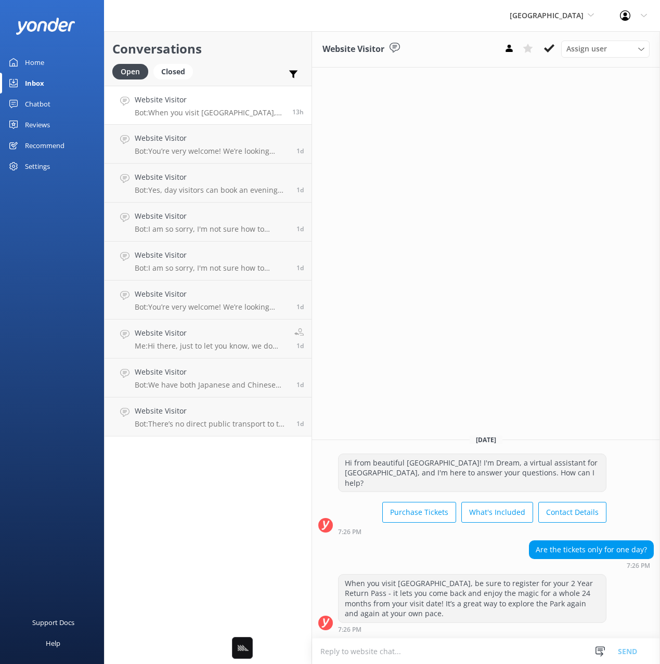
drag, startPoint x: 629, startPoint y: 553, endPoint x: 644, endPoint y: 554, distance: 14.1
click at [629, 553] on div "Are the tickets only for one day?" at bounding box center [591, 550] width 124 height 18
drag, startPoint x: 649, startPoint y: 553, endPoint x: 542, endPoint y: 550, distance: 107.6
click at [536, 549] on div "Are the tickets only for one day?" at bounding box center [591, 550] width 124 height 18
copy div "Are the tickets only for one day?"
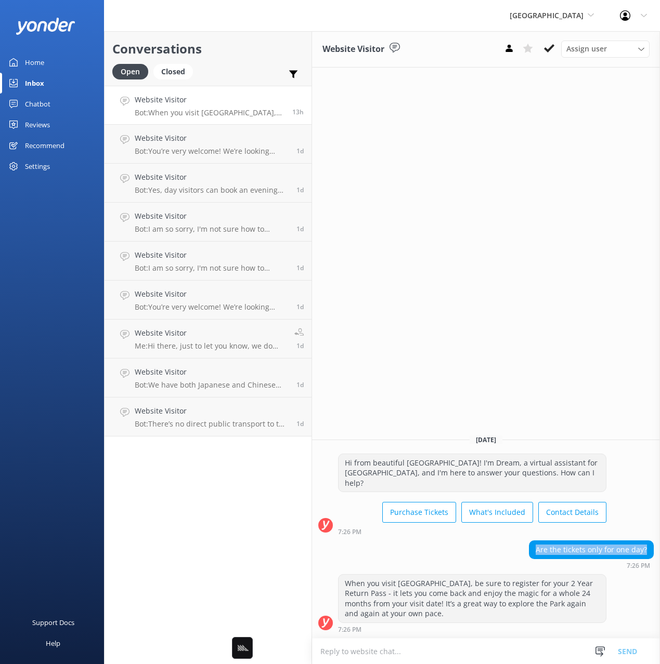
click at [27, 101] on div "Chatbot" at bounding box center [37, 104] width 25 height 21
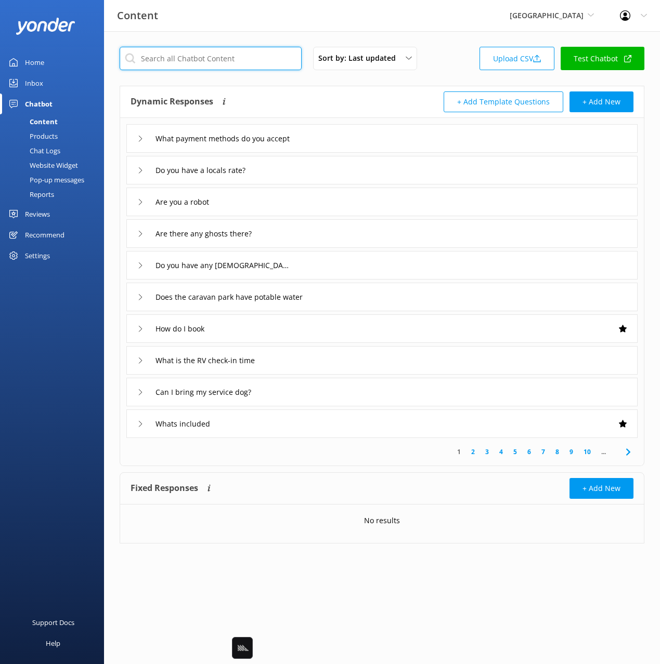
click at [227, 62] on input "text" at bounding box center [211, 58] width 182 height 23
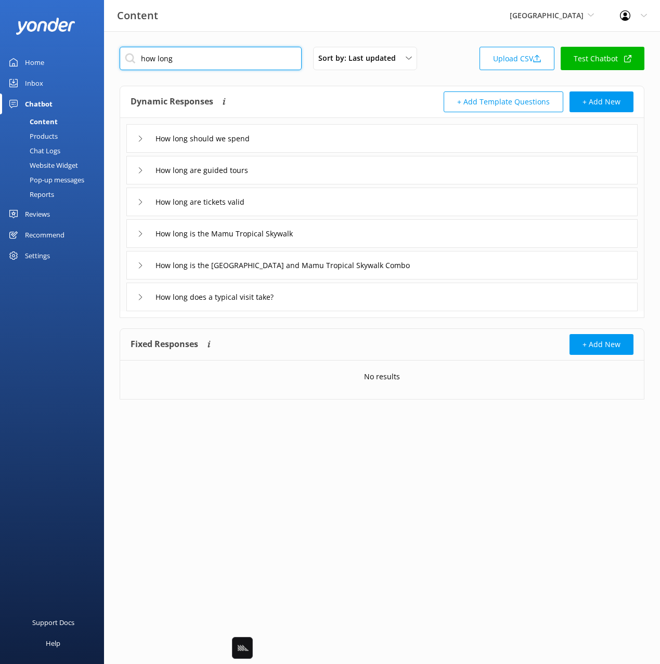
type input "how long"
drag, startPoint x: 349, startPoint y: 98, endPoint x: 339, endPoint y: 103, distance: 11.6
click at [349, 98] on div "Dynamic Responses Dynamic responses rely on the Large Language Model to create …" at bounding box center [256, 101] width 252 height 21
click at [291, 128] on div "How long should we spend" at bounding box center [381, 138] width 511 height 29
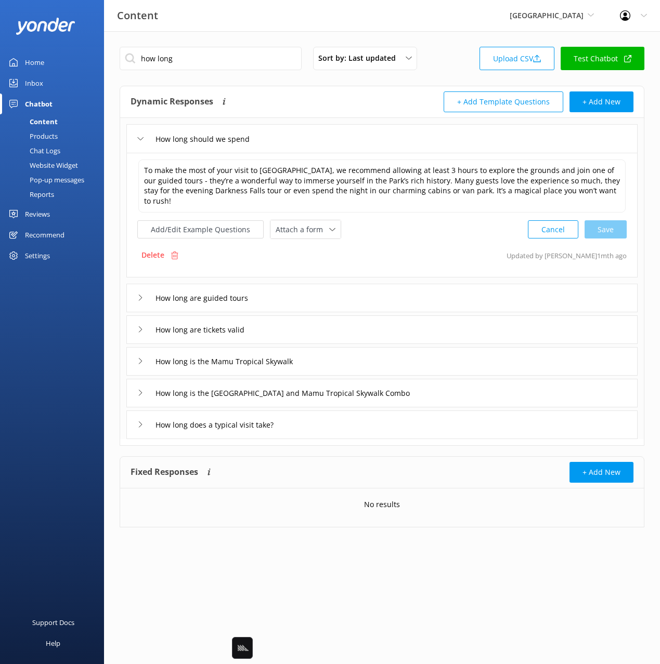
click at [300, 320] on div "How long are tickets valid" at bounding box center [381, 330] width 511 height 29
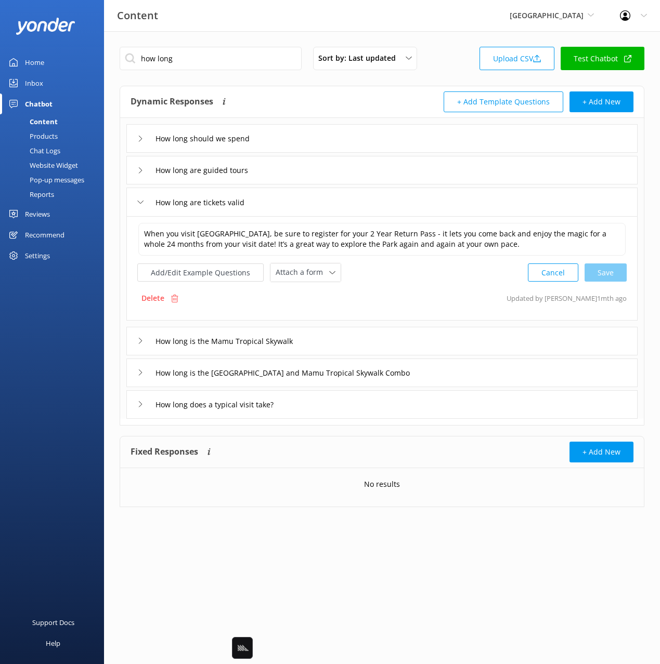
click at [298, 144] on div "How long should we spend" at bounding box center [381, 138] width 511 height 29
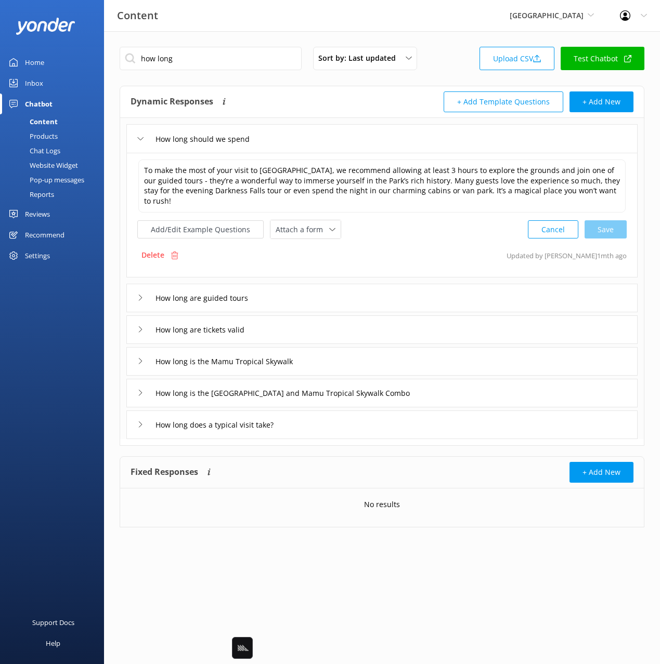
click at [39, 81] on div "Inbox" at bounding box center [34, 83] width 18 height 21
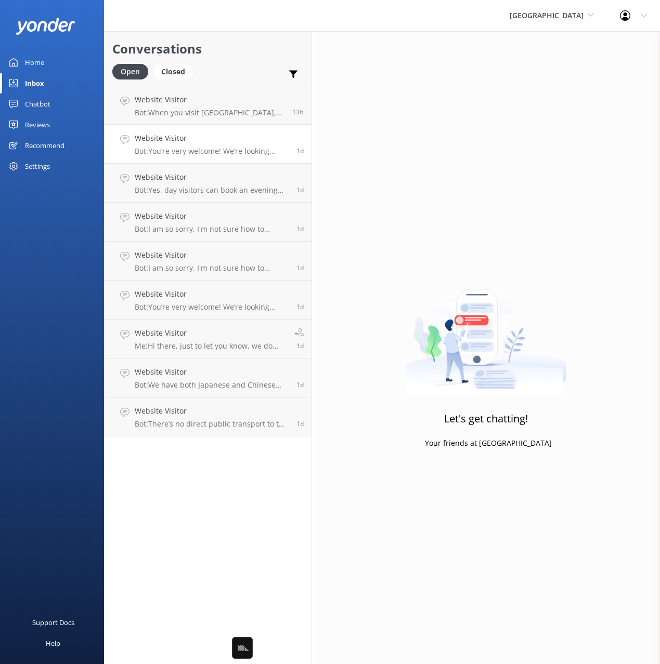
click at [210, 153] on p "Bot: You’re very welcome! We’re looking forward to welcoming you to Paronella P…" at bounding box center [212, 151] width 154 height 9
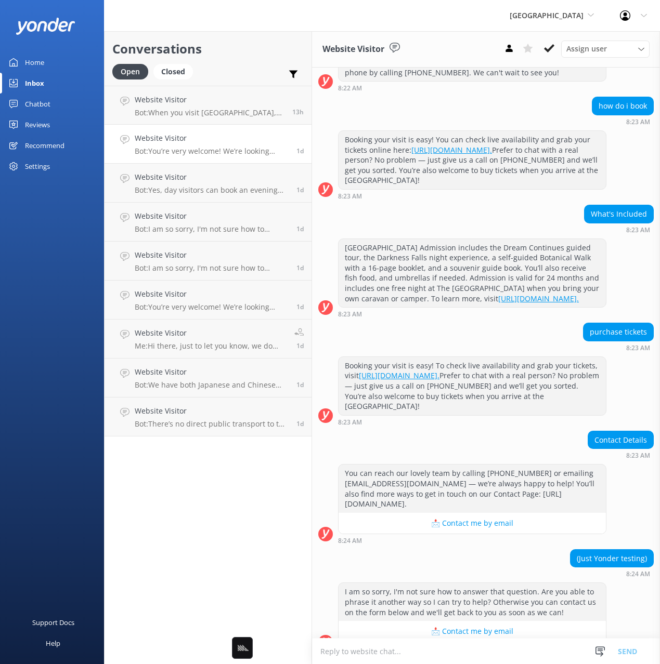
scroll to position [424, 0]
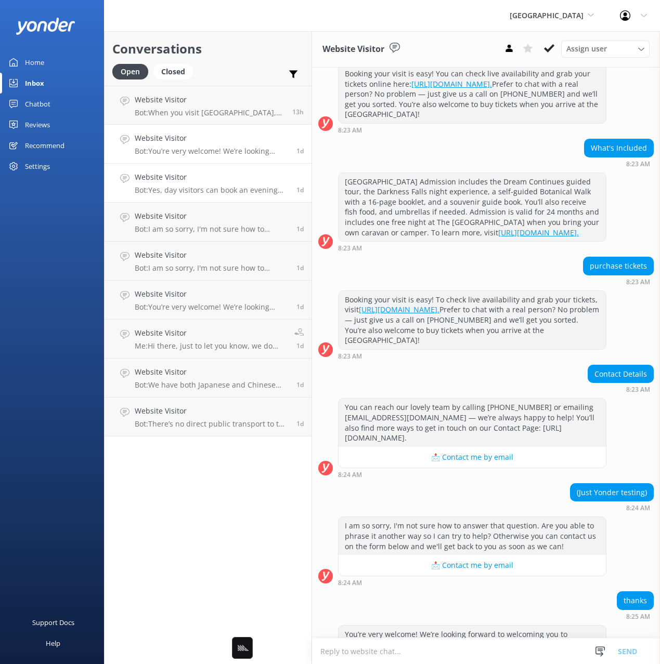
click at [260, 183] on div "Website Visitor Bot: Yes, day visitors can book an evening tour. For the magica…" at bounding box center [212, 183] width 154 height 23
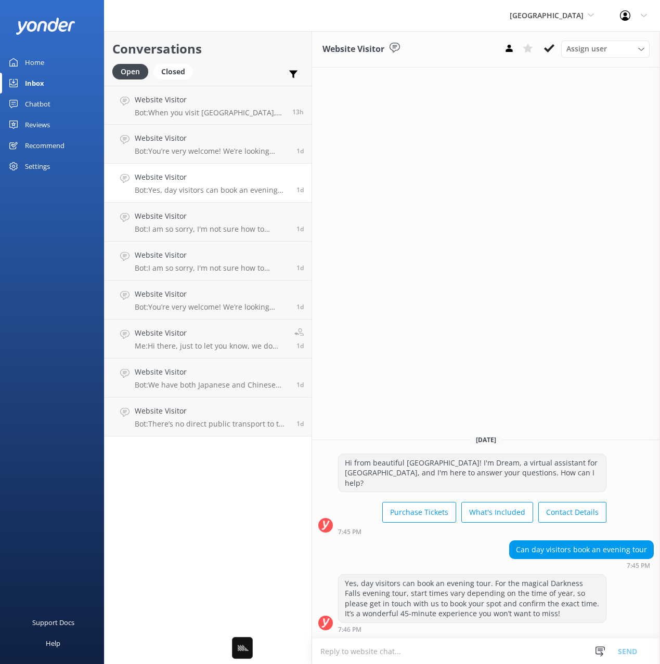
click at [55, 66] on link "Home" at bounding box center [52, 62] width 104 height 21
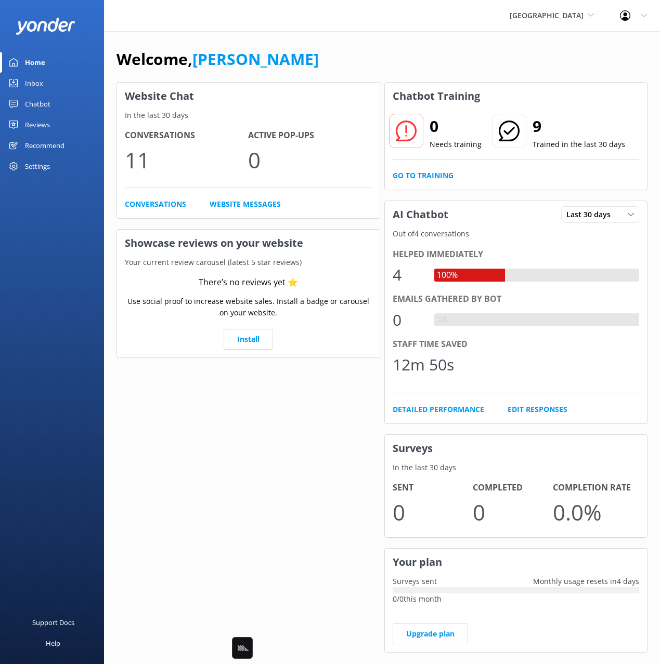
drag, startPoint x: 367, startPoint y: 67, endPoint x: 372, endPoint y: 72, distance: 7.4
click at [367, 67] on div "Welcome, Mikayla" at bounding box center [381, 64] width 531 height 35
click at [38, 112] on div "Chatbot" at bounding box center [37, 104] width 25 height 21
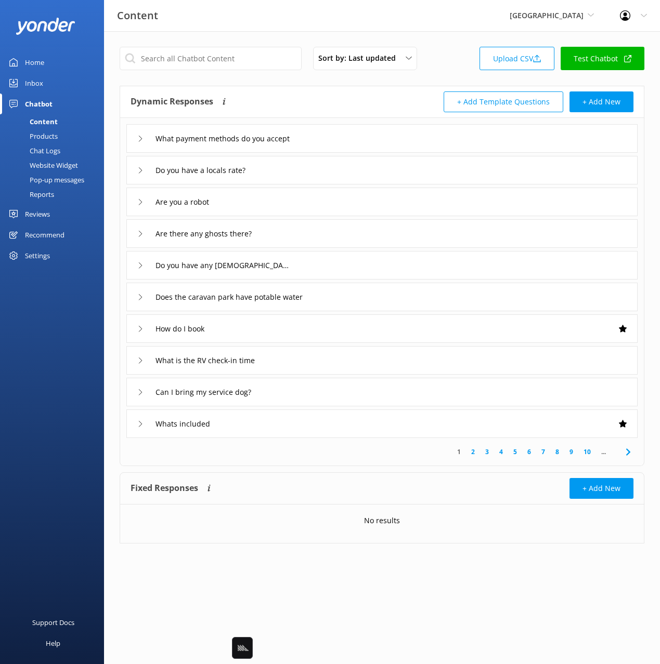
drag, startPoint x: 58, startPoint y: 180, endPoint x: 93, endPoint y: 162, distance: 39.3
click at [58, 180] on div "Pop-up messages" at bounding box center [45, 180] width 78 height 15
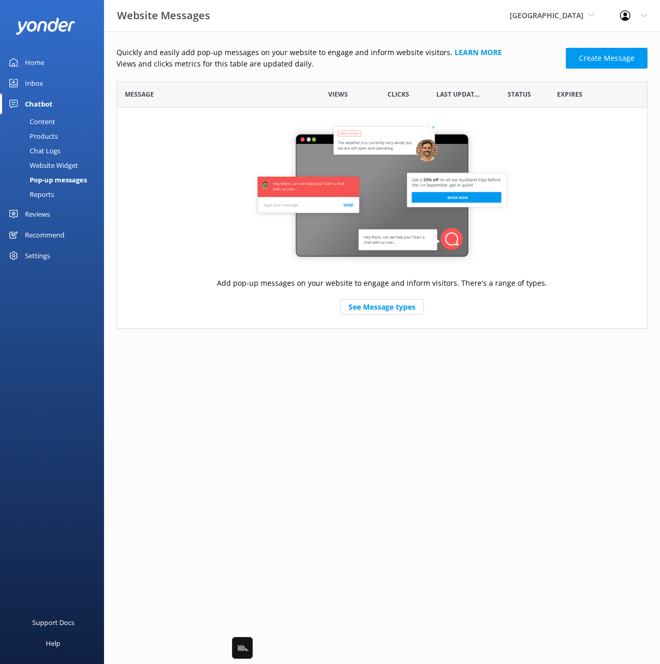
scroll to position [247, 531]
drag, startPoint x: 255, startPoint y: 91, endPoint x: 82, endPoint y: 71, distance: 174.3
click at [252, 90] on div "Message" at bounding box center [212, 95] width 191 height 26
click at [406, 307] on link "See Message types" at bounding box center [382, 307] width 84 height 16
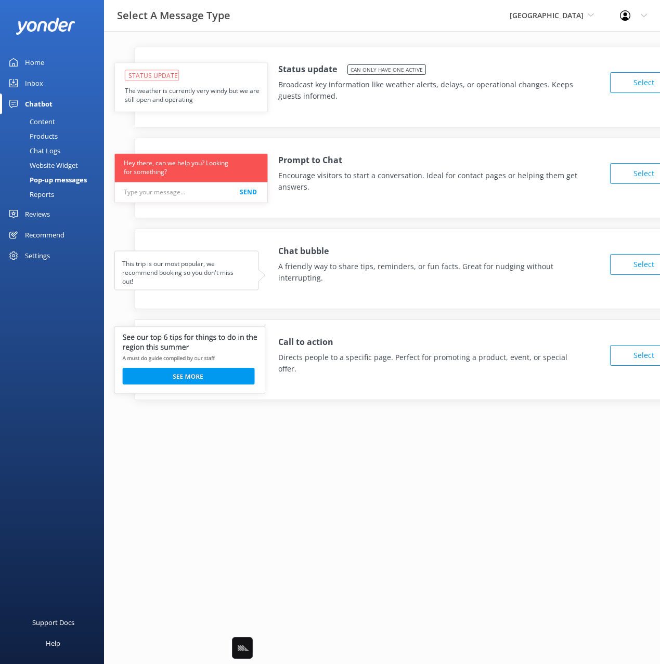
drag, startPoint x: 51, startPoint y: 63, endPoint x: 94, endPoint y: 59, distance: 42.8
click at [52, 63] on link "Home" at bounding box center [52, 62] width 104 height 21
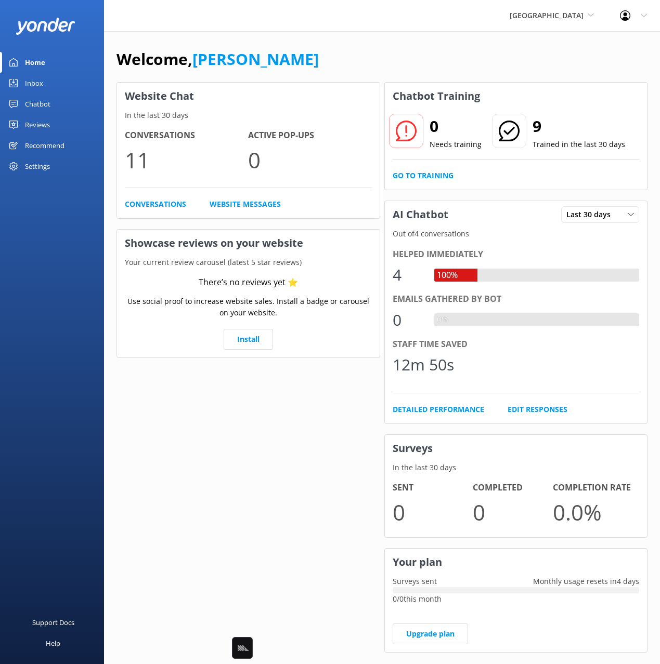
drag, startPoint x: 94, startPoint y: 59, endPoint x: 409, endPoint y: 69, distance: 314.6
click at [407, 70] on div "Welcome, Mikayla" at bounding box center [381, 64] width 531 height 35
click at [473, 54] on div "Welcome, Mikayla" at bounding box center [381, 64] width 531 height 35
click at [486, 73] on div "Welcome, Mikayla" at bounding box center [381, 64] width 531 height 35
click at [455, 54] on div "Welcome, Mikayla" at bounding box center [381, 64] width 531 height 35
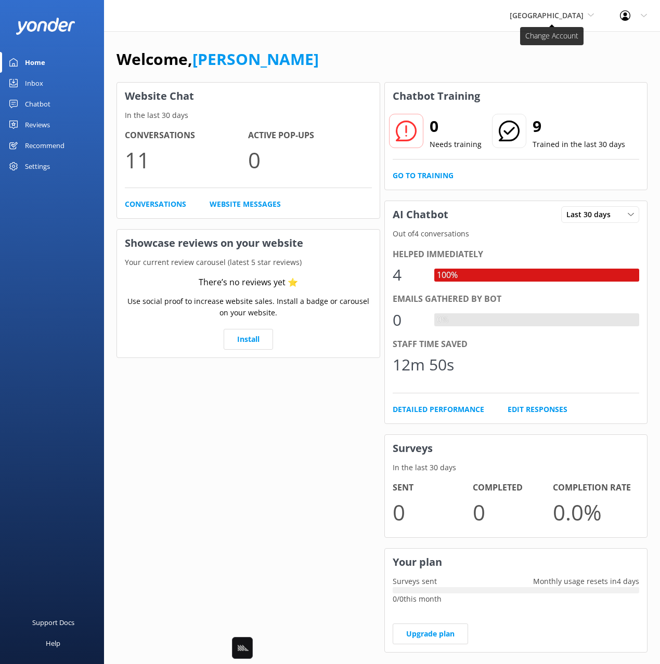
click at [540, 17] on span "[GEOGRAPHIC_DATA]" at bounding box center [546, 15] width 74 height 10
drag, startPoint x: 574, startPoint y: 12, endPoint x: 570, endPoint y: 15, distance: 5.4
click at [574, 12] on span "[GEOGRAPHIC_DATA]" at bounding box center [546, 15] width 74 height 10
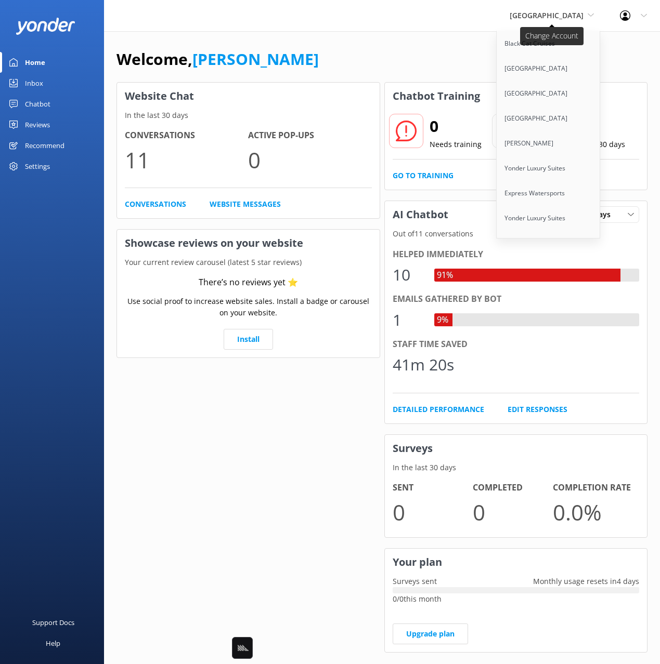
scroll to position [6536, 0]
click at [570, 381] on link "Wings Sailing Charters" at bounding box center [548, 393] width 104 height 25
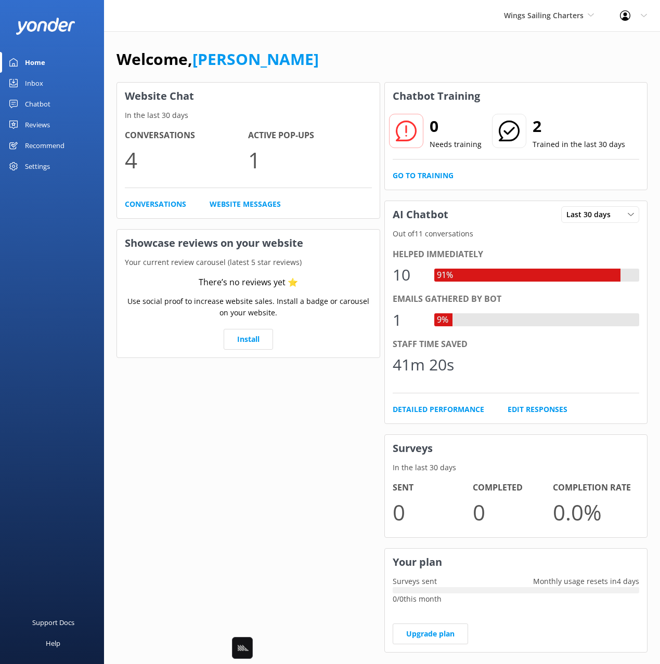
drag, startPoint x: 24, startPoint y: 108, endPoint x: 31, endPoint y: 110, distance: 7.7
click at [24, 108] on link "Chatbot" at bounding box center [52, 104] width 104 height 21
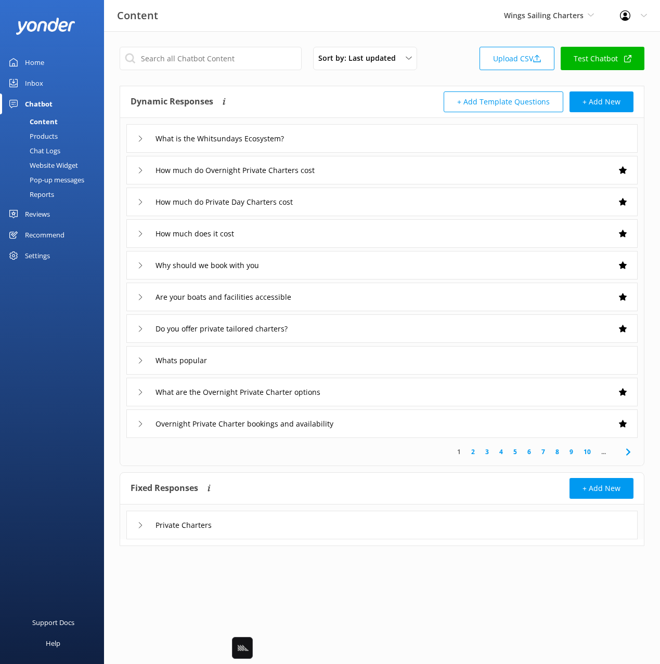
click at [358, 145] on div "What is the Whitsundays Ecosystem?" at bounding box center [381, 138] width 511 height 29
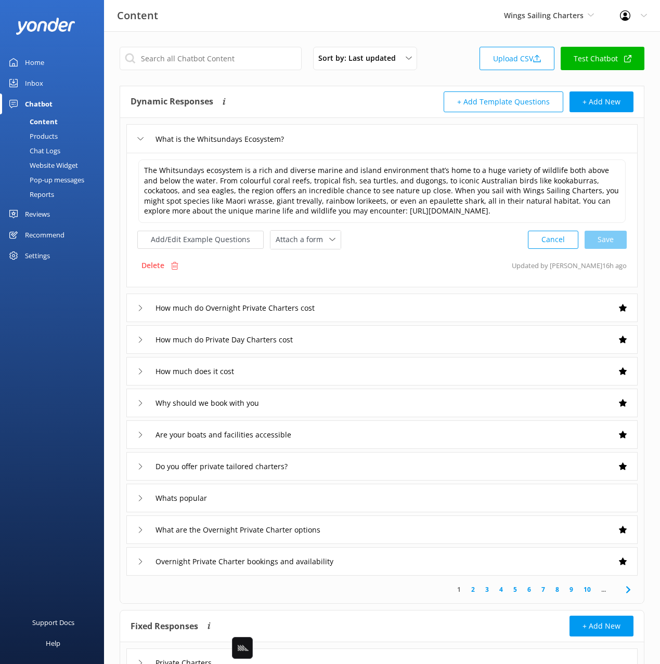
click at [386, 303] on div "How much do Overnight Private Charters cost" at bounding box center [381, 308] width 511 height 29
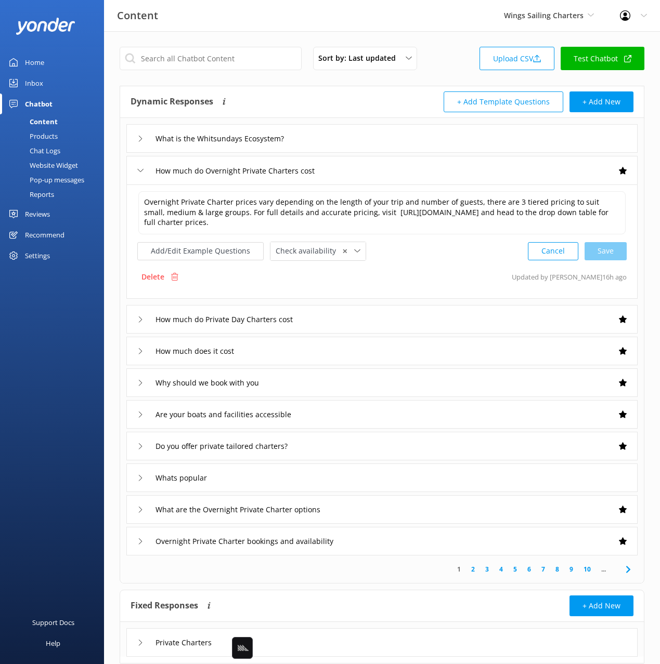
drag, startPoint x: 25, startPoint y: 149, endPoint x: 102, endPoint y: 148, distance: 77.5
click at [25, 149] on div "Chat Logs" at bounding box center [33, 150] width 54 height 15
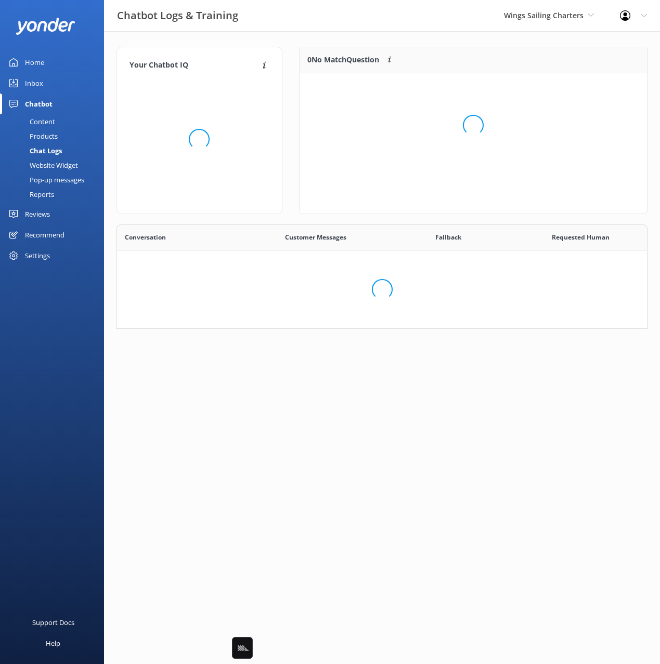
scroll to position [162, 531]
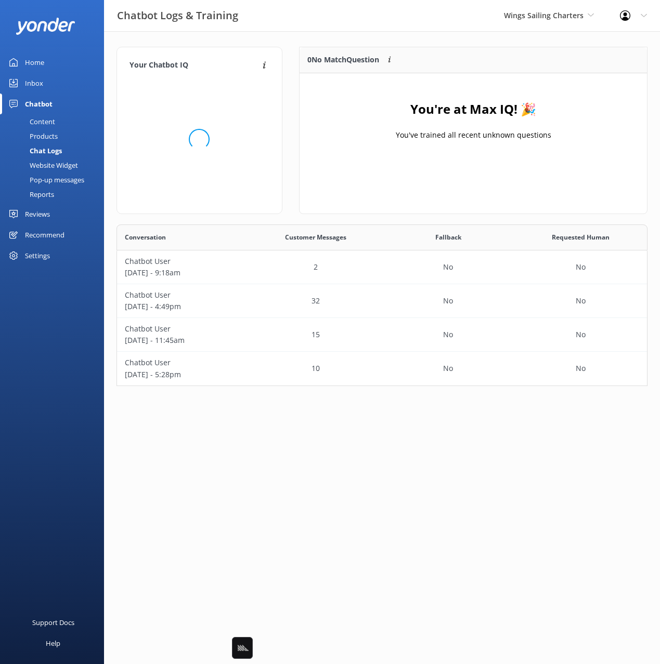
click at [371, 38] on div "Your Chatbot IQ Your Chatbot IQ is the percentage of trained FAQs against untra…" at bounding box center [382, 219] width 556 height 376
click at [41, 62] on div "Home" at bounding box center [34, 62] width 19 height 21
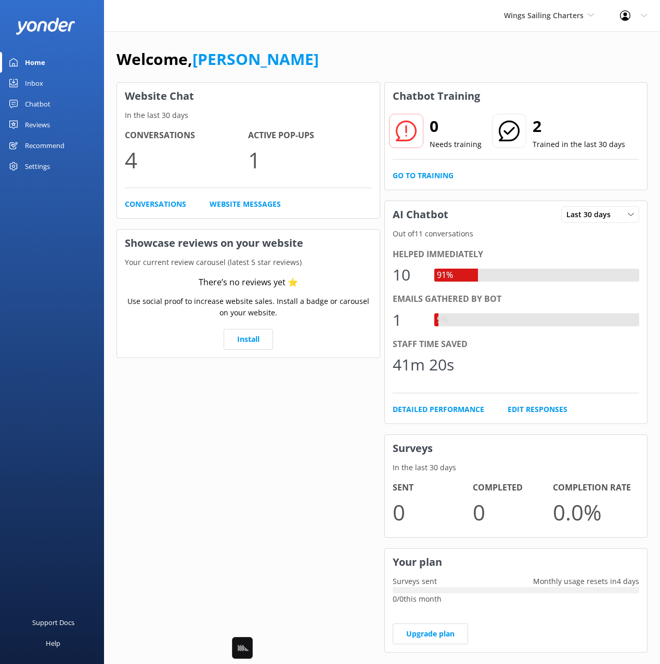
click at [450, 61] on div "Welcome, Mikayla" at bounding box center [381, 64] width 531 height 35
drag, startPoint x: 353, startPoint y: 63, endPoint x: 320, endPoint y: 65, distance: 32.8
click at [352, 63] on div "Welcome, Mikayla" at bounding box center [381, 64] width 531 height 35
drag, startPoint x: 54, startPoint y: 86, endPoint x: 99, endPoint y: 77, distance: 46.6
click at [54, 86] on link "Inbox" at bounding box center [52, 83] width 104 height 21
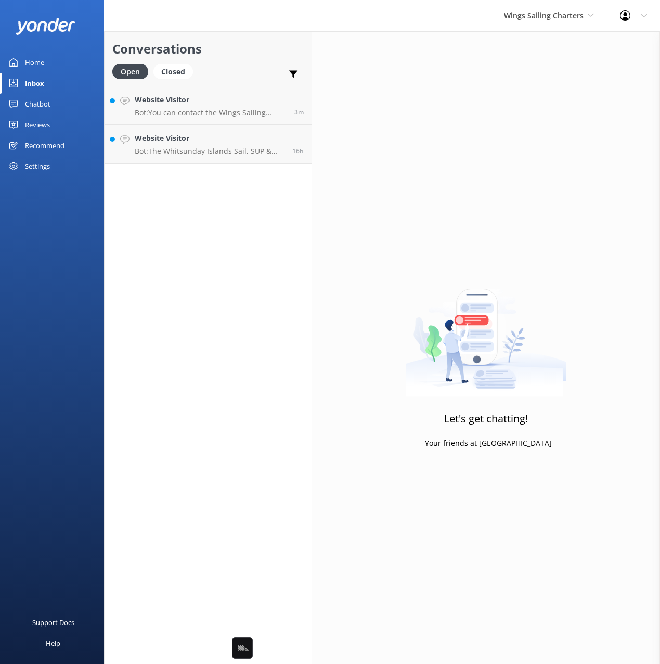
click at [196, 42] on h2 "Conversations" at bounding box center [207, 49] width 191 height 20
click at [235, 103] on h4 "Website Visitor" at bounding box center [211, 99] width 152 height 11
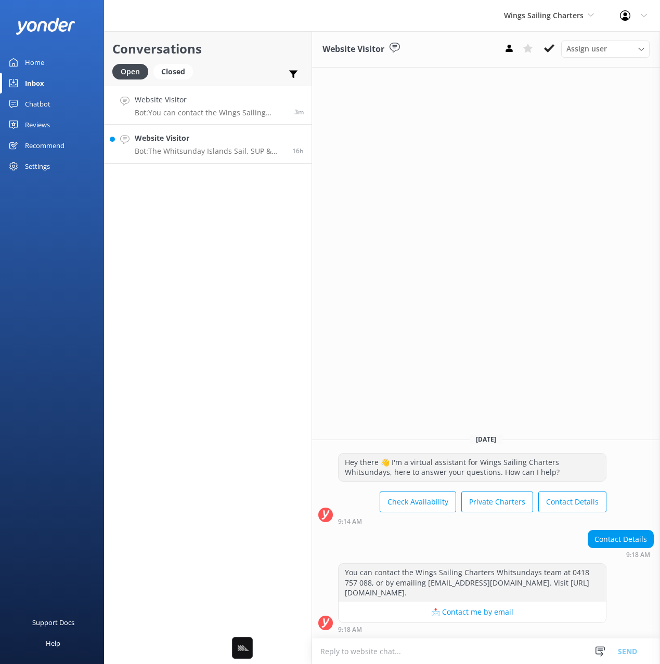
click at [245, 136] on h4 "Website Visitor" at bounding box center [210, 138] width 150 height 11
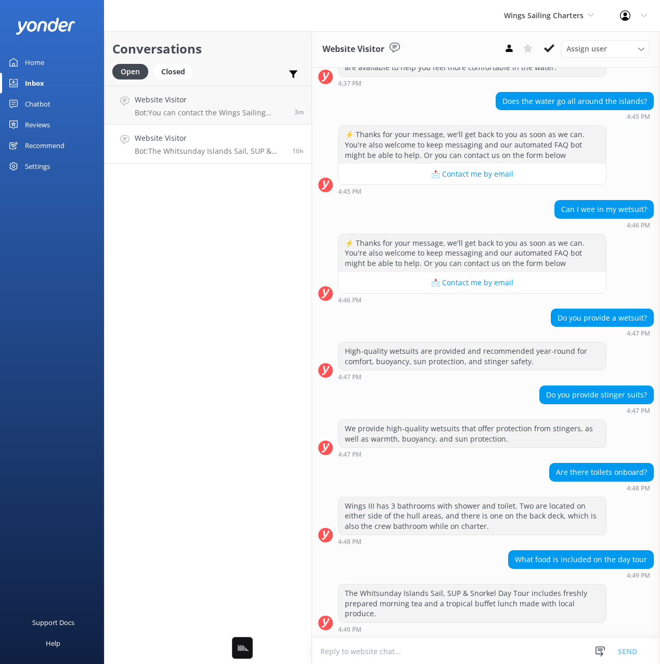
scroll to position [1265, 0]
drag, startPoint x: 217, startPoint y: 321, endPoint x: 539, endPoint y: 449, distance: 346.2
click at [217, 321] on div "Conversations Open Closed Important Assigned to me Unassigned Website Visitor B…" at bounding box center [208, 347] width 208 height 633
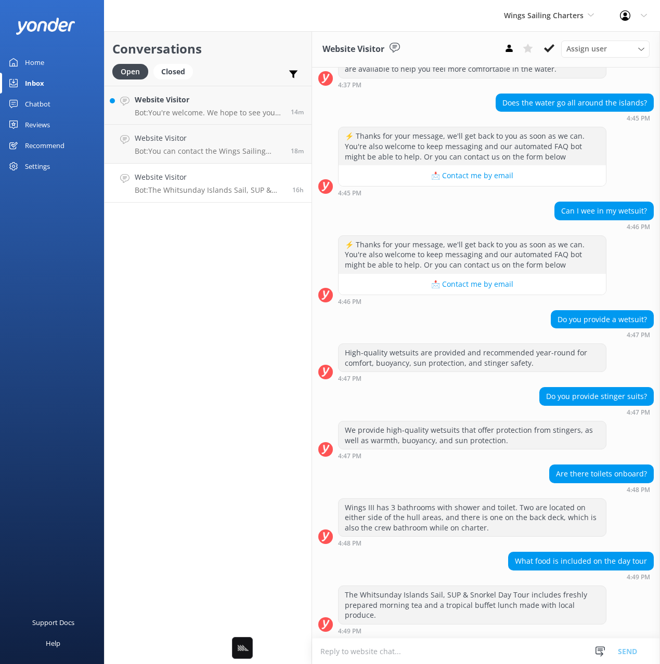
scroll to position [1265, 0]
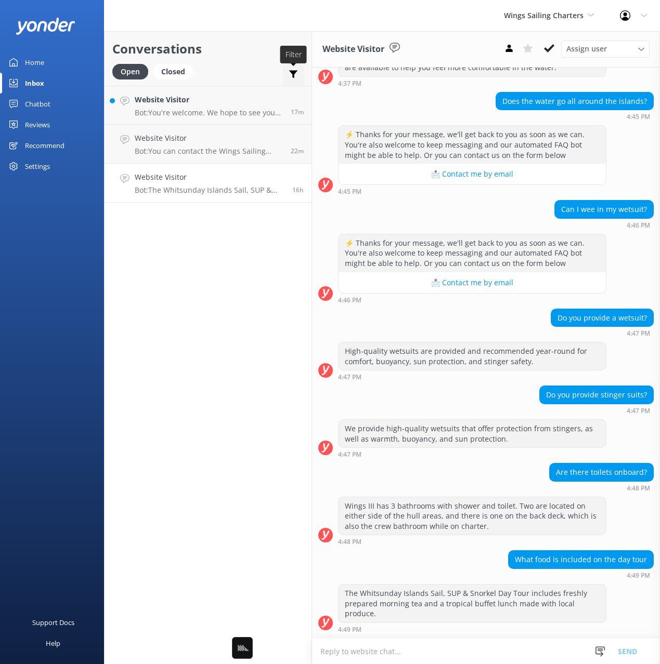
drag, startPoint x: 437, startPoint y: 5, endPoint x: 292, endPoint y: 73, distance: 160.2
click at [436, 5] on div "Wings Sailing Charters Black Cat Cruises [GEOGRAPHIC_DATA] [GEOGRAPHIC_DATA] [G…" at bounding box center [330, 15] width 660 height 31
click at [32, 101] on div "Chatbot" at bounding box center [37, 104] width 25 height 21
